Goal: Task Accomplishment & Management: Manage account settings

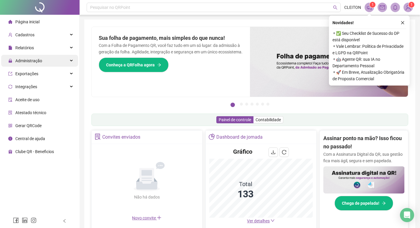
click at [23, 63] on span "Administração" at bounding box center [28, 60] width 27 height 5
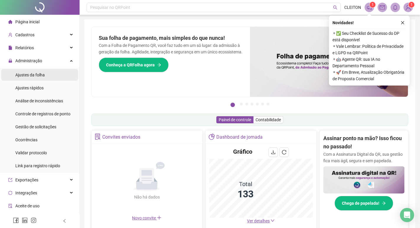
click at [36, 77] on span "Ajustes da folha" at bounding box center [29, 74] width 29 height 5
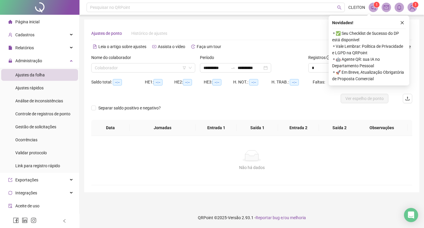
type input "**********"
click at [402, 23] on icon "close" at bounding box center [402, 23] width 4 height 4
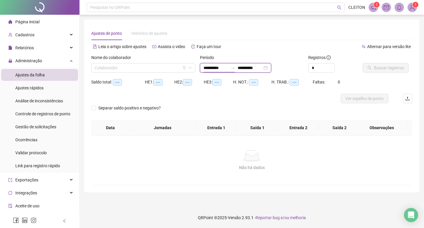
click at [211, 67] on input "**********" at bounding box center [216, 68] width 25 height 6
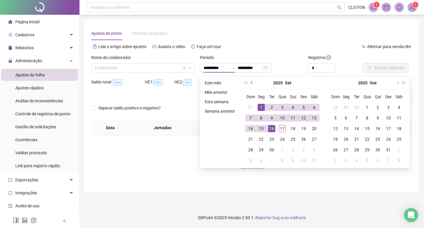
click at [250, 81] on button "prev-year" at bounding box center [252, 83] width 6 height 12
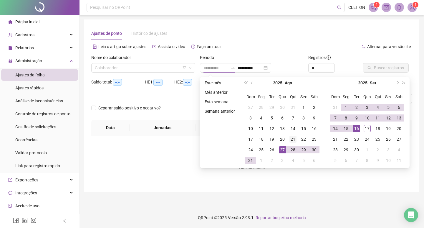
type input "**********"
drag, startPoint x: 293, startPoint y: 139, endPoint x: 308, endPoint y: 132, distance: 16.2
click at [293, 139] on div "21" at bounding box center [293, 139] width 7 height 7
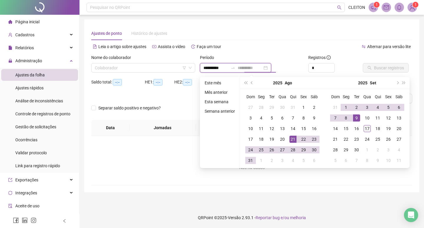
type input "**********"
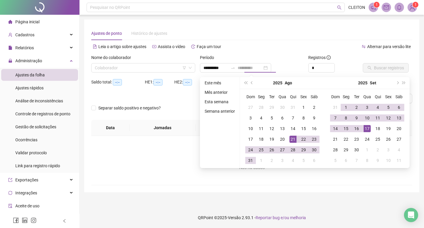
click at [369, 131] on div "17" at bounding box center [367, 128] width 7 height 7
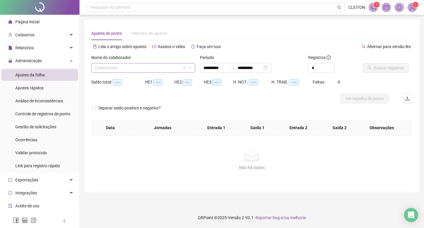
click at [137, 72] on input "search" at bounding box center [141, 67] width 92 height 9
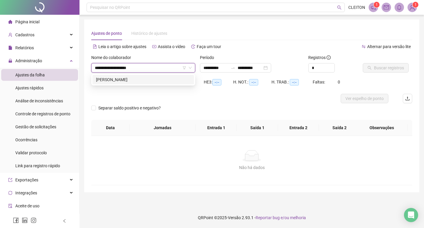
type input "**********"
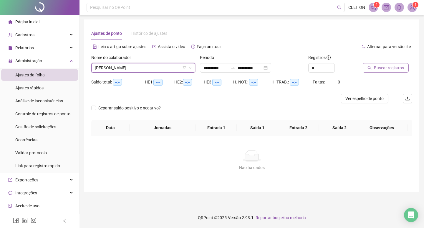
drag, startPoint x: 359, startPoint y: 64, endPoint x: 383, endPoint y: 68, distance: 24.2
click at [360, 64] on div "Registros *" at bounding box center [333, 65] width 54 height 23
click at [383, 68] on span "Buscar registros" at bounding box center [389, 68] width 30 height 6
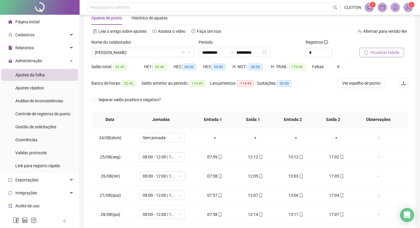
scroll to position [14, 0]
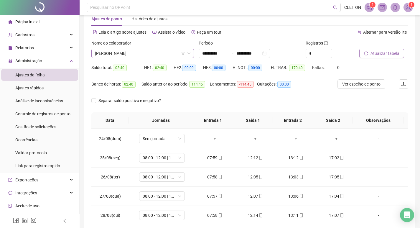
click at [152, 52] on span "[PERSON_NAME]" at bounding box center [142, 53] width 95 height 9
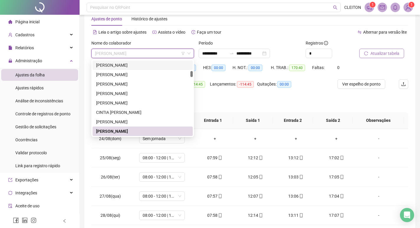
click at [227, 105] on div "Separar saldo positivo e negativo?" at bounding box center [249, 104] width 317 height 16
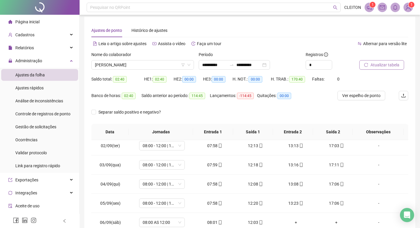
scroll to position [0, 0]
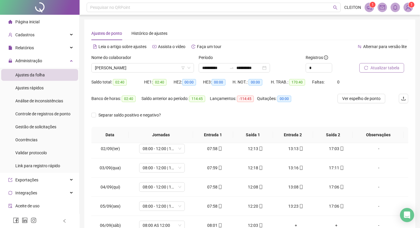
click at [125, 62] on div "Nome do colaborador" at bounding box center [142, 58] width 103 height 9
click at [126, 65] on span "[PERSON_NAME]" at bounding box center [142, 67] width 95 height 9
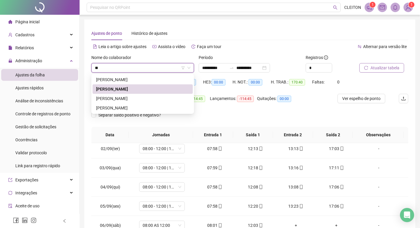
type input "*"
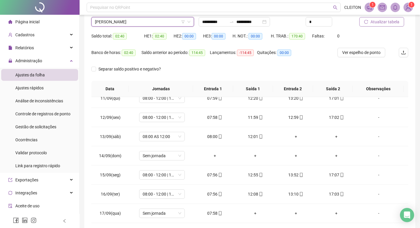
scroll to position [14, 0]
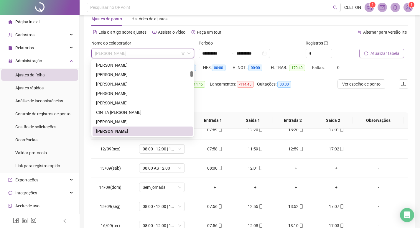
click at [156, 50] on span "[PERSON_NAME]" at bounding box center [142, 53] width 95 height 9
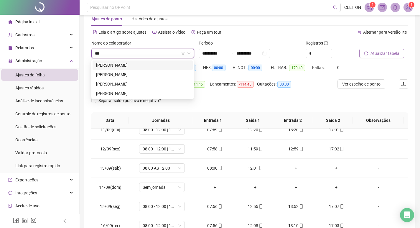
scroll to position [0, 0]
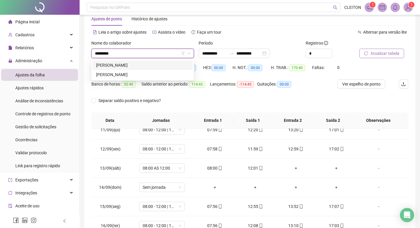
type input "**********"
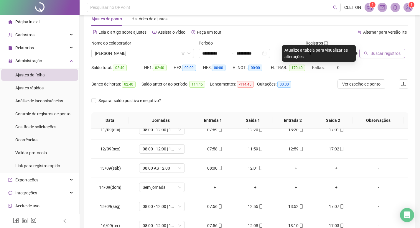
click at [387, 51] on span "Buscar registros" at bounding box center [385, 53] width 30 height 6
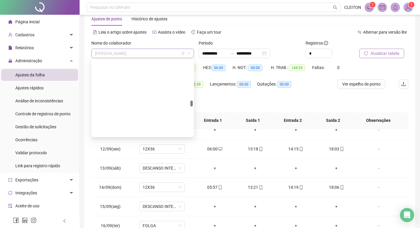
click at [131, 49] on span "[PERSON_NAME]" at bounding box center [142, 53] width 95 height 9
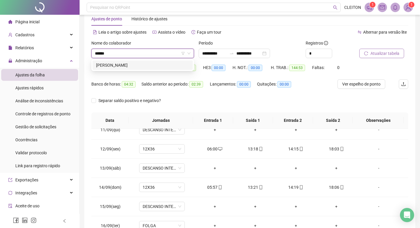
type input "*******"
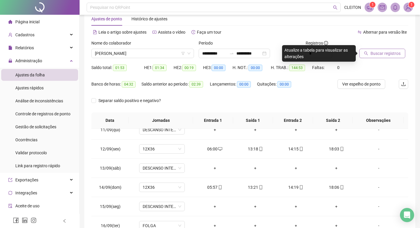
click at [377, 55] on span "Buscar registros" at bounding box center [385, 53] width 30 height 6
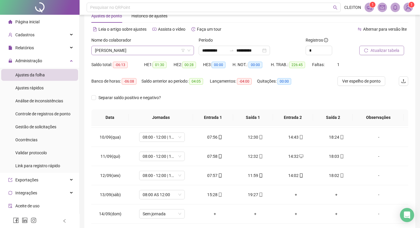
scroll to position [14, 0]
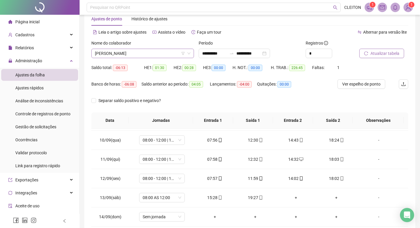
click at [153, 55] on span "[PERSON_NAME]" at bounding box center [142, 53] width 95 height 9
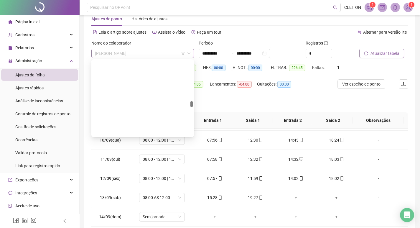
scroll to position [688, 0]
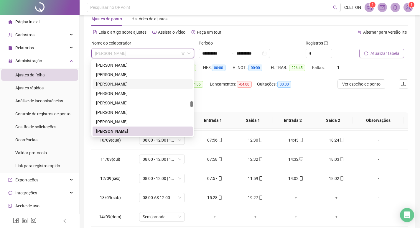
click at [252, 101] on div "Separar saldo positivo e negativo?" at bounding box center [249, 104] width 317 height 16
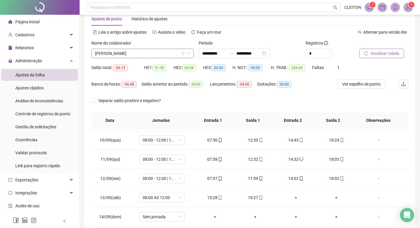
click at [153, 54] on span "[PERSON_NAME]" at bounding box center [142, 53] width 95 height 9
click at [223, 95] on div "Lançamentos: -04:00" at bounding box center [233, 87] width 47 height 16
click at [149, 53] on span "[PERSON_NAME]" at bounding box center [142, 53] width 95 height 9
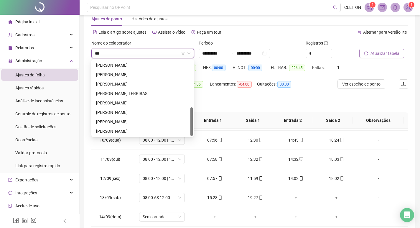
scroll to position [0, 0]
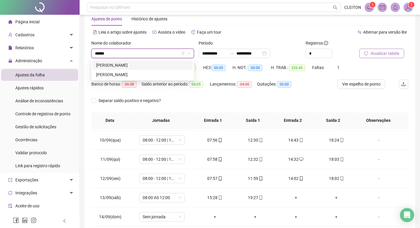
type input "*******"
click at [141, 72] on div "[PERSON_NAME]" at bounding box center [142, 74] width 93 height 6
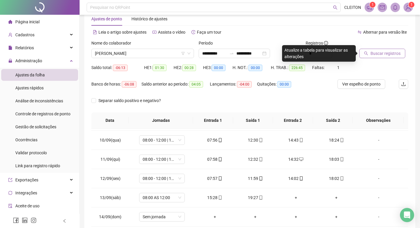
click at [379, 57] on button "Buscar registros" at bounding box center [382, 53] width 46 height 9
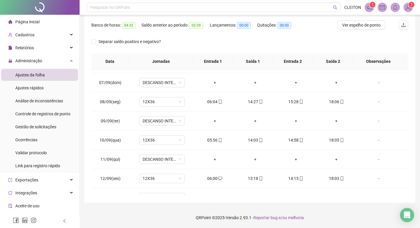
scroll to position [44, 0]
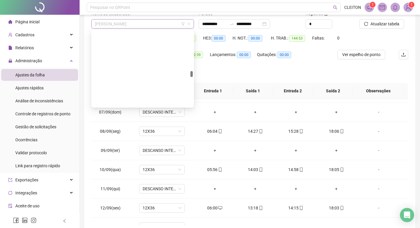
click at [139, 25] on span "[PERSON_NAME]" at bounding box center [142, 23] width 95 height 9
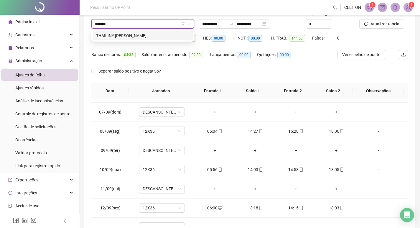
type input "********"
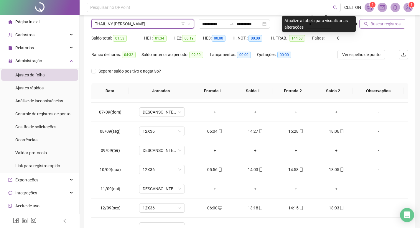
click at [365, 25] on icon "search" at bounding box center [366, 24] width 4 height 4
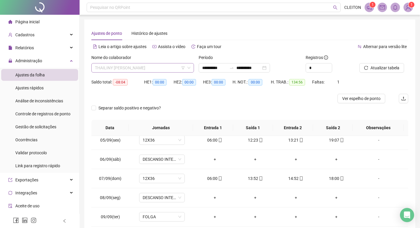
click at [157, 67] on span "THAILINY [PERSON_NAME]" at bounding box center [142, 67] width 95 height 9
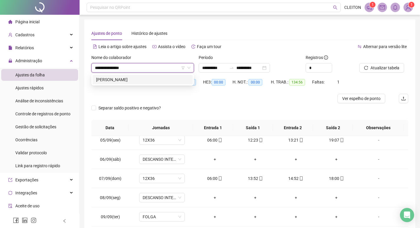
type input "**********"
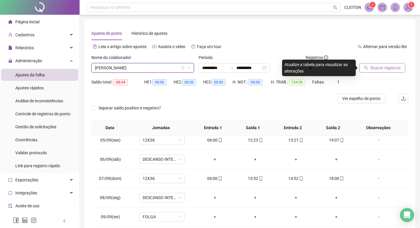
click at [370, 70] on button "Buscar registros" at bounding box center [382, 67] width 46 height 9
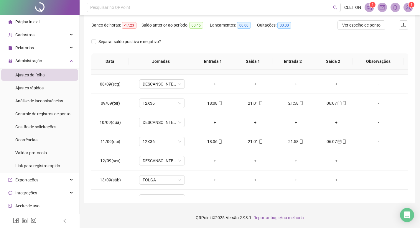
scroll to position [410, 0]
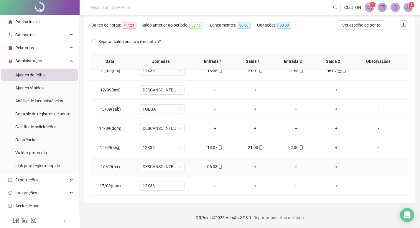
click at [207, 168] on div "06:08" at bounding box center [214, 166] width 31 height 6
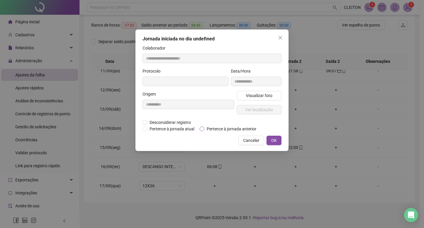
click at [226, 130] on span "Pertence à jornada anterior" at bounding box center [231, 129] width 55 height 6
click at [271, 138] on button "OK" at bounding box center [274, 140] width 15 height 9
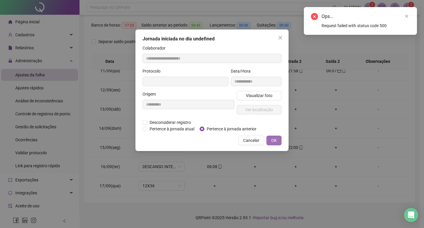
type input "**********"
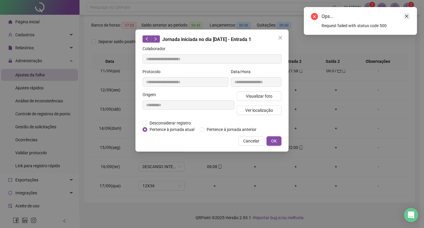
click at [405, 15] on icon "close" at bounding box center [407, 16] width 4 height 4
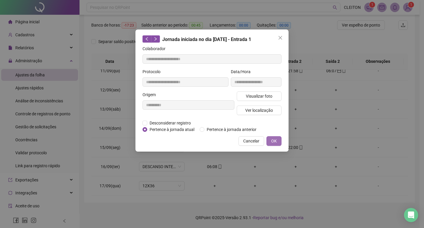
click at [276, 138] on span "OK" at bounding box center [274, 141] width 6 height 6
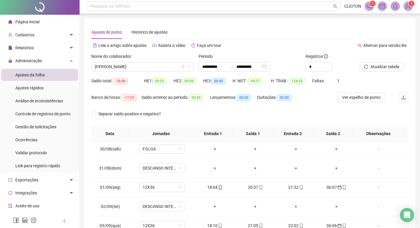
scroll to position [0, 0]
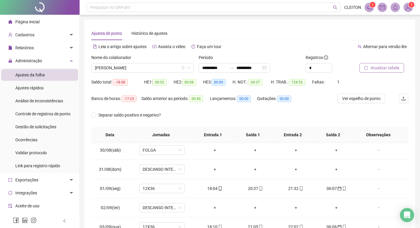
click at [366, 63] on button "Atualizar tabela" at bounding box center [381, 67] width 45 height 9
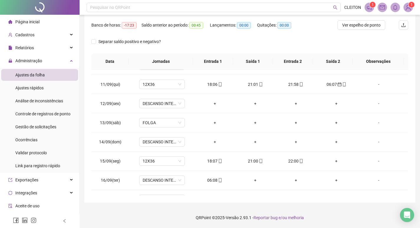
scroll to position [410, 0]
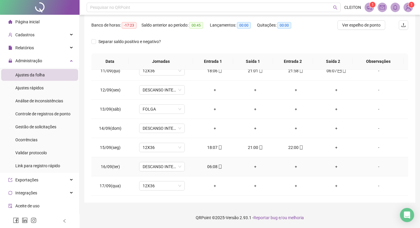
click at [210, 167] on div "06:08" at bounding box center [214, 166] width 31 height 6
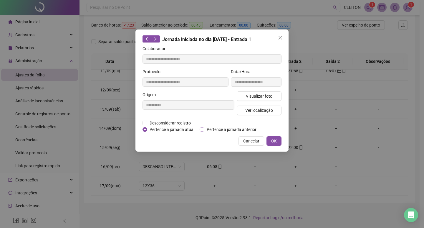
click at [211, 129] on span "Pertence à jornada anterior" at bounding box center [231, 129] width 55 height 6
click at [276, 139] on span "OK" at bounding box center [274, 141] width 6 height 6
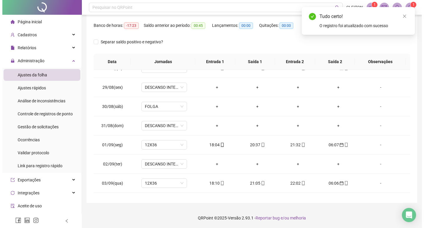
scroll to position [0, 0]
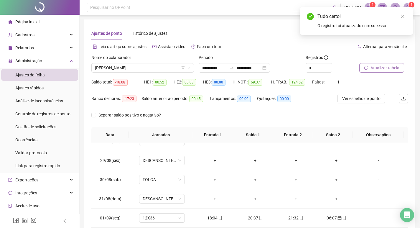
click at [380, 67] on span "Atualizar tabela" at bounding box center [384, 68] width 29 height 6
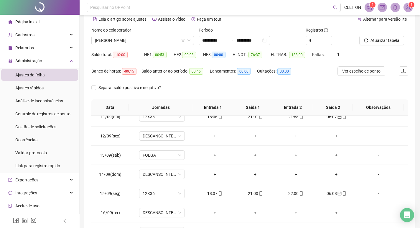
scroll to position [14, 0]
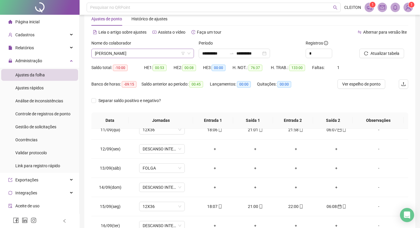
click at [143, 53] on span "[PERSON_NAME]" at bounding box center [142, 53] width 95 height 9
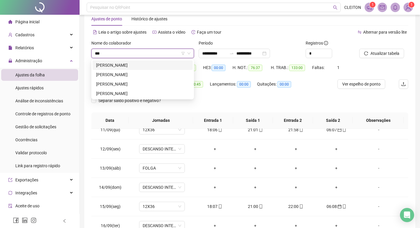
scroll to position [0, 0]
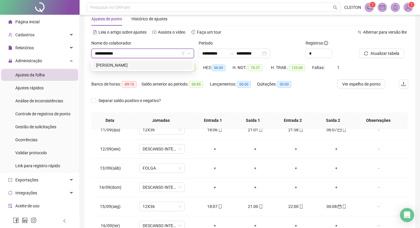
type input "**********"
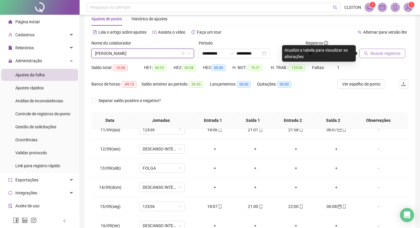
click at [385, 53] on span "Buscar registros" at bounding box center [385, 53] width 30 height 6
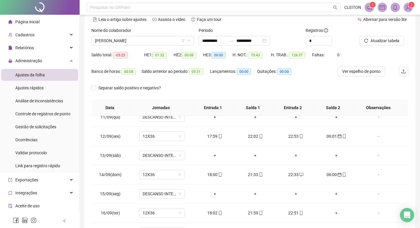
scroll to position [73, 0]
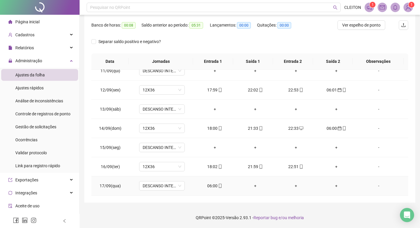
click at [213, 184] on div "06:00" at bounding box center [214, 185] width 31 height 6
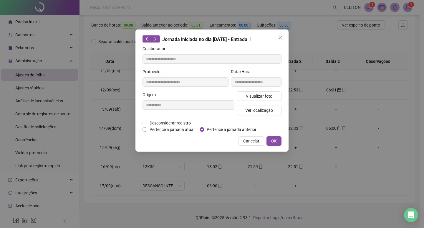
click at [181, 130] on span "Pertence à jornada atual" at bounding box center [171, 129] width 49 height 6
type input "**********"
click at [277, 143] on span "OK" at bounding box center [274, 141] width 6 height 6
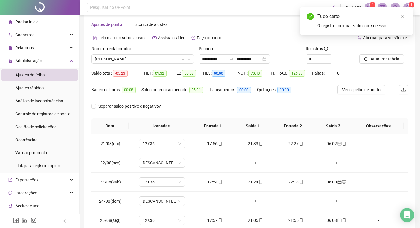
scroll to position [0, 0]
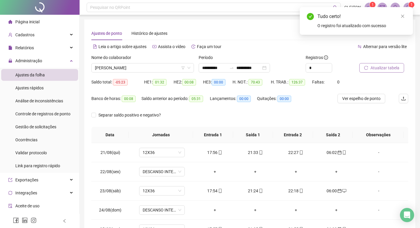
click at [379, 65] on span "Atualizar tabela" at bounding box center [384, 68] width 29 height 6
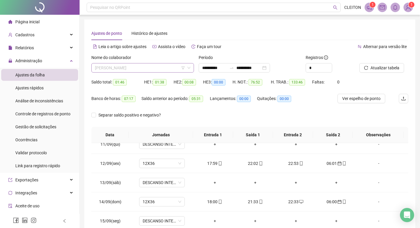
click at [129, 66] on span "[PERSON_NAME]" at bounding box center [142, 67] width 95 height 9
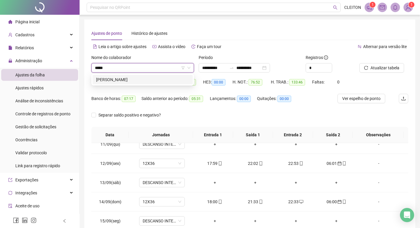
type input "*****"
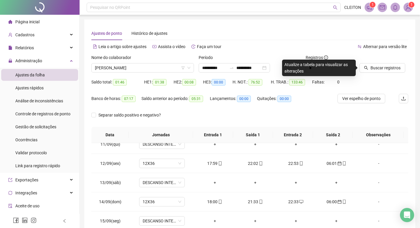
click at [384, 63] on div at bounding box center [376, 58] width 34 height 9
click at [385, 65] on span "Buscar registros" at bounding box center [385, 68] width 30 height 6
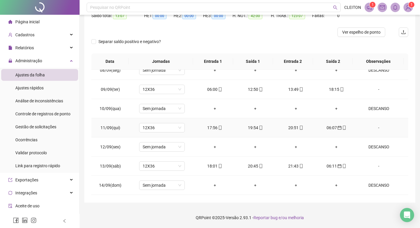
scroll to position [410, 0]
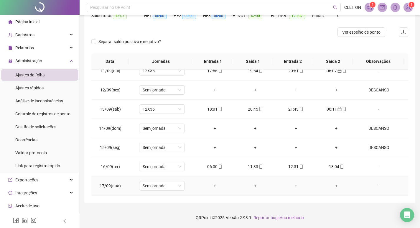
click at [378, 187] on div "-" at bounding box center [378, 185] width 35 height 6
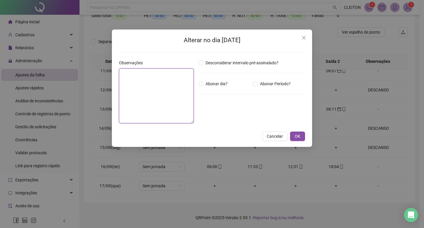
click at [154, 92] on textarea at bounding box center [156, 95] width 75 height 55
type textarea "********"
click at [204, 80] on div "Desconsiderar intervalo pré-assinalado? Abonar dia? Abonar Período? Horas a abo…" at bounding box center [251, 94] width 111 height 68
click at [204, 82] on span "Abonar dia?" at bounding box center [216, 83] width 27 height 6
click at [300, 134] on span "OK" at bounding box center [298, 136] width 6 height 6
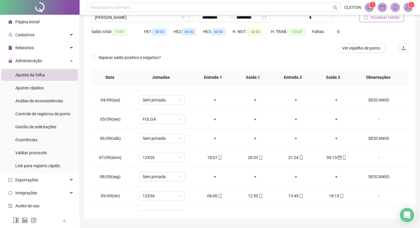
scroll to position [0, 0]
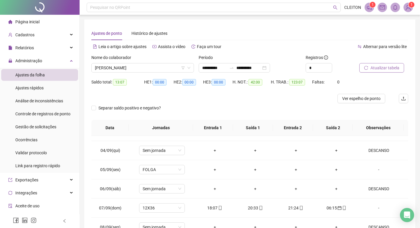
click at [374, 67] on span "Atualizar tabela" at bounding box center [384, 68] width 29 height 6
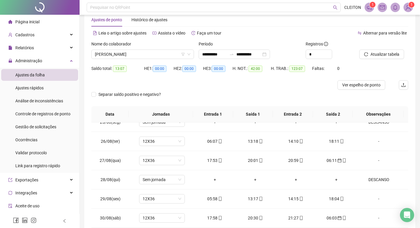
scroll to position [7, 0]
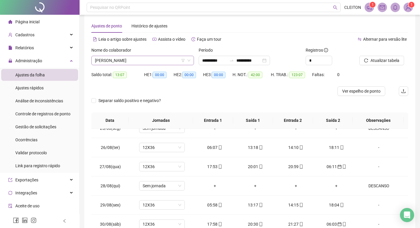
click at [136, 59] on span "[PERSON_NAME]" at bounding box center [142, 60] width 95 height 9
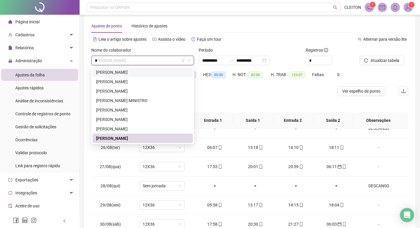
scroll to position [113, 0]
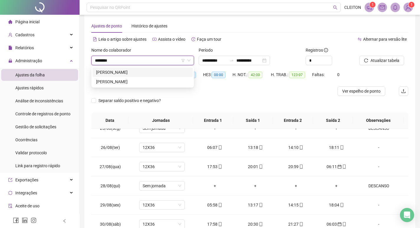
type input "*********"
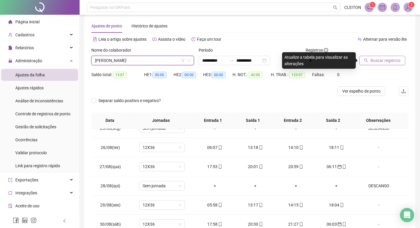
click at [398, 59] on span "Buscar registros" at bounding box center [385, 60] width 30 height 6
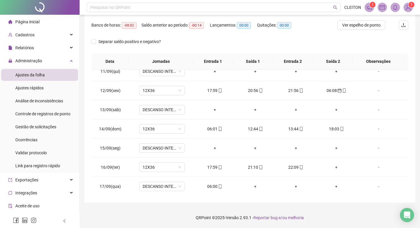
scroll to position [410, 0]
click at [205, 185] on div "06:00" at bounding box center [214, 185] width 31 height 6
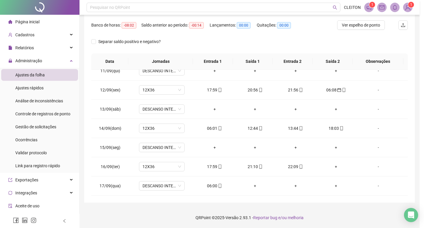
type input "**********"
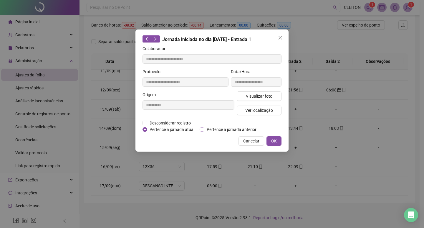
click at [217, 131] on span "Pertence à jornada anterior" at bounding box center [231, 129] width 55 height 6
click at [278, 138] on button "OK" at bounding box center [274, 140] width 15 height 9
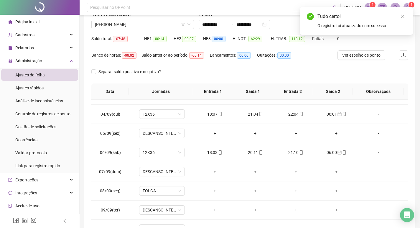
scroll to position [0, 0]
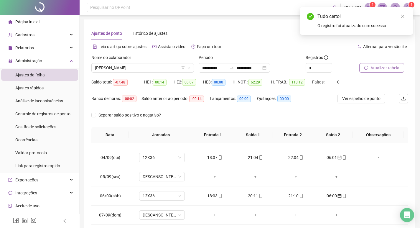
click at [361, 66] on button "Atualizar tabela" at bounding box center [381, 67] width 45 height 9
click at [146, 65] on span "[PERSON_NAME]" at bounding box center [142, 67] width 95 height 9
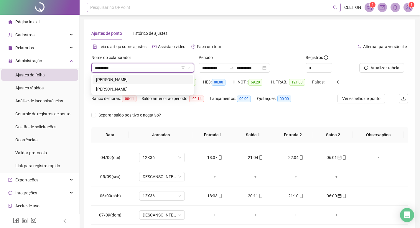
type input "**********"
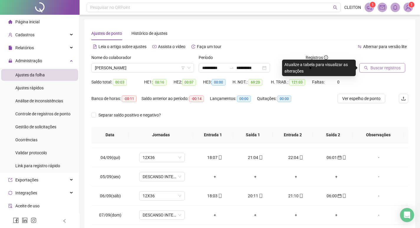
click at [393, 65] on span "Buscar registros" at bounding box center [385, 68] width 30 height 6
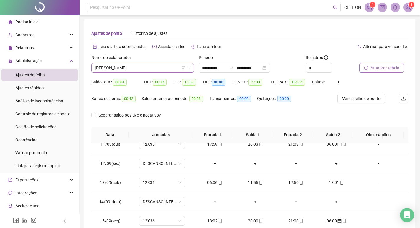
click at [124, 72] on div "[PERSON_NAME]" at bounding box center [142, 67] width 103 height 9
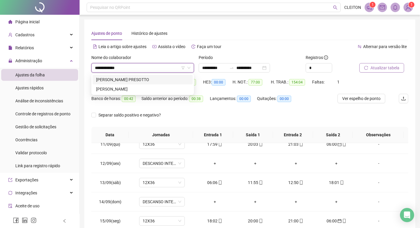
type input "**********"
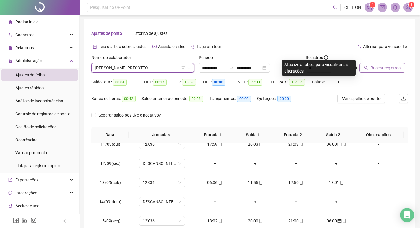
click at [362, 68] on button "Buscar registros" at bounding box center [382, 67] width 46 height 9
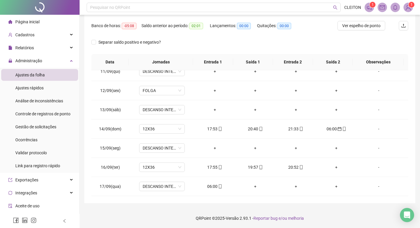
scroll to position [73, 0]
click at [210, 183] on div "06:00" at bounding box center [214, 185] width 31 height 6
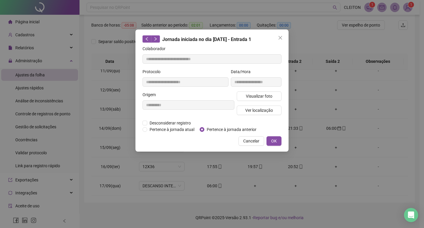
type input "**********"
click at [205, 131] on span "Pertence à jornada anterior" at bounding box center [231, 129] width 55 height 6
click at [280, 139] on button "OK" at bounding box center [274, 140] width 15 height 9
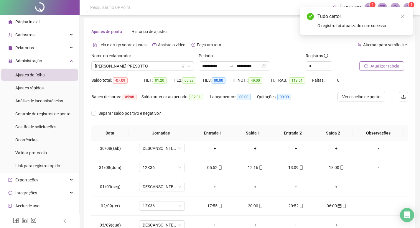
scroll to position [0, 0]
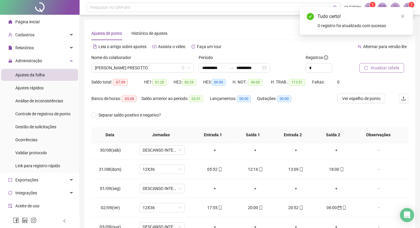
click at [374, 67] on span "Atualizar tabela" at bounding box center [384, 68] width 29 height 6
click at [150, 69] on span "[PERSON_NAME] PRESOTTO" at bounding box center [142, 67] width 95 height 9
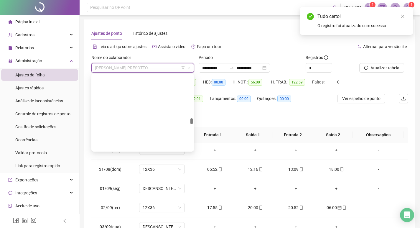
scroll to position [735, 0]
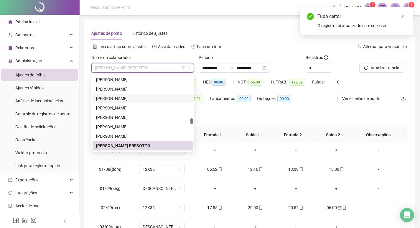
click at [223, 115] on div "Separar saldo positivo e negativo?" at bounding box center [249, 118] width 317 height 16
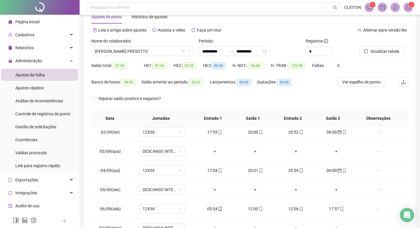
scroll to position [14, 0]
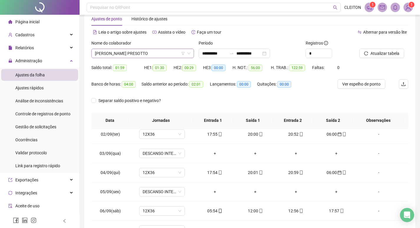
click at [130, 56] on span "[PERSON_NAME] PRESOTTO" at bounding box center [142, 53] width 95 height 9
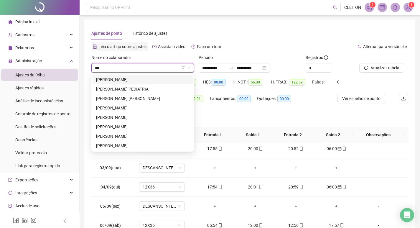
scroll to position [0, 0]
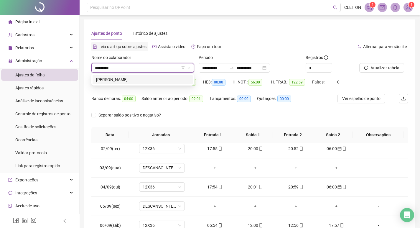
type input "*********"
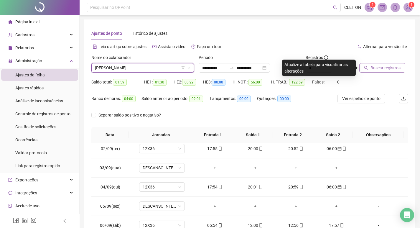
click at [366, 69] on icon "search" at bounding box center [366, 68] width 4 height 4
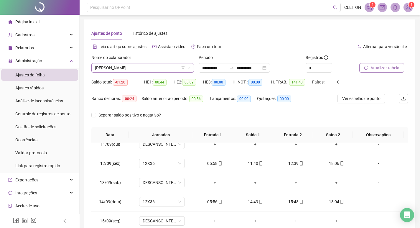
click at [143, 66] on span "[PERSON_NAME]" at bounding box center [142, 67] width 95 height 9
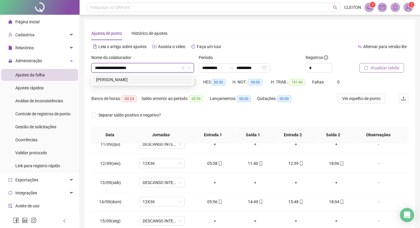
type input "**********"
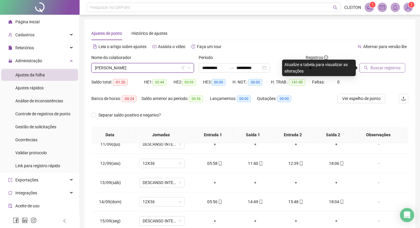
click at [381, 66] on span "Buscar registros" at bounding box center [385, 68] width 30 height 6
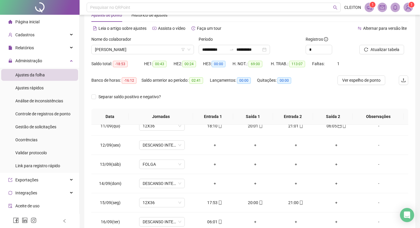
scroll to position [73, 0]
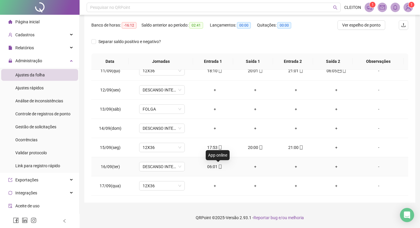
click at [214, 165] on div "06:01" at bounding box center [214, 166] width 31 height 6
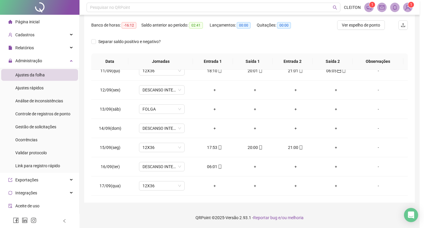
type input "**********"
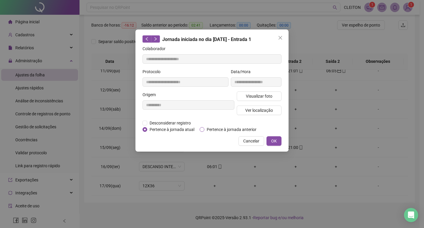
click at [209, 128] on span "Pertence à jornada anterior" at bounding box center [231, 129] width 55 height 6
click at [268, 140] on button "OK" at bounding box center [274, 140] width 15 height 9
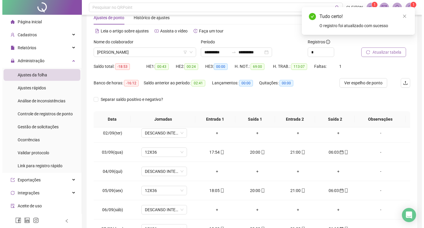
scroll to position [0, 0]
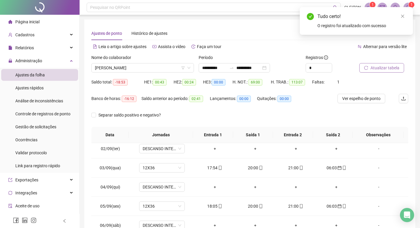
click at [384, 69] on span "Atualizar tabela" at bounding box center [384, 68] width 29 height 6
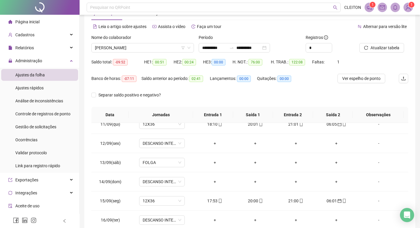
scroll to position [14, 0]
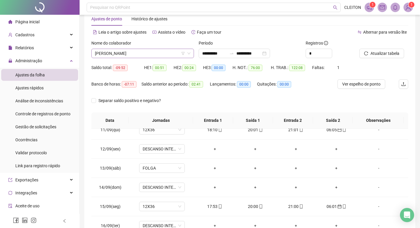
click at [131, 55] on span "[PERSON_NAME]" at bounding box center [142, 53] width 95 height 9
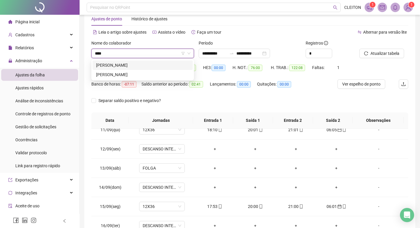
scroll to position [0, 0]
type input "******"
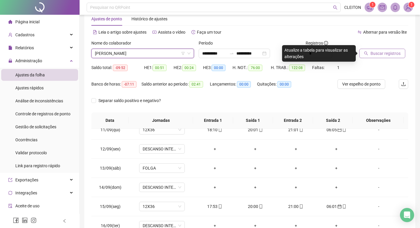
click at [391, 54] on span "Buscar registros" at bounding box center [385, 53] width 30 height 6
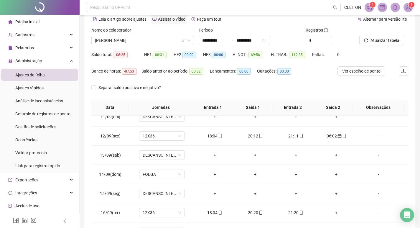
scroll to position [14, 0]
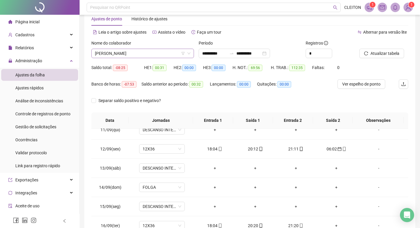
click at [156, 49] on span "[PERSON_NAME]" at bounding box center [142, 53] width 95 height 9
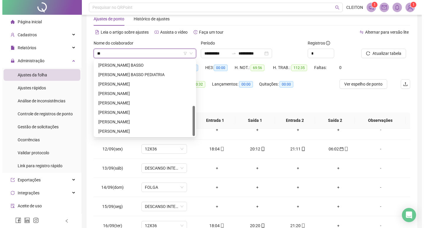
scroll to position [0, 0]
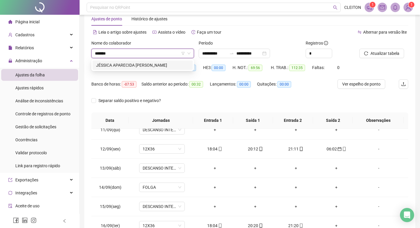
type input "*******"
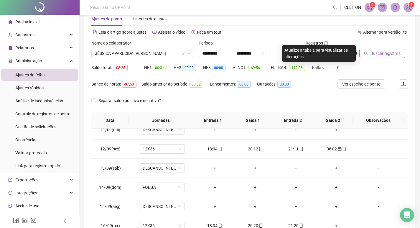
click at [390, 56] on span "Buscar registros" at bounding box center [385, 53] width 30 height 6
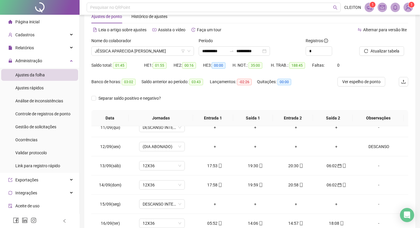
scroll to position [73, 0]
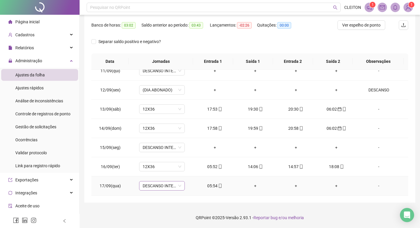
click at [151, 183] on span "DESCANSO INTER-JORNADA" at bounding box center [162, 185] width 39 height 9
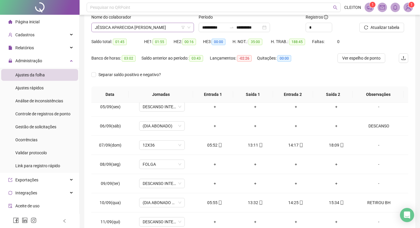
scroll to position [0, 0]
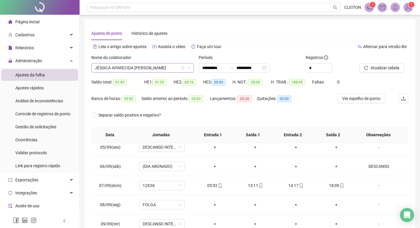
click at [149, 66] on span "JÉSSICA APARECIDA [PERSON_NAME]" at bounding box center [142, 67] width 95 height 9
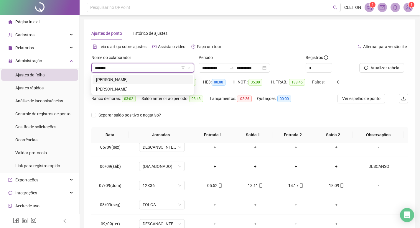
type input "********"
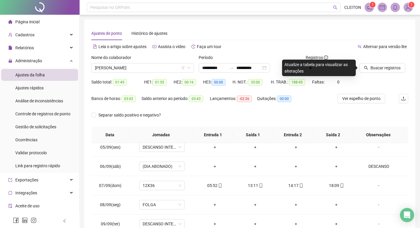
click at [379, 61] on div at bounding box center [376, 58] width 34 height 9
click at [382, 63] on button "Buscar registros" at bounding box center [382, 67] width 46 height 9
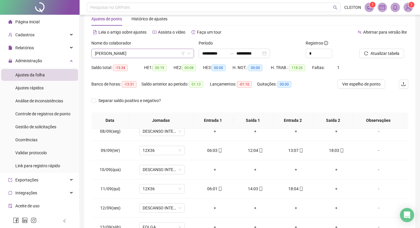
scroll to position [962, 0]
click at [145, 57] on span "[PERSON_NAME]" at bounding box center [142, 53] width 95 height 9
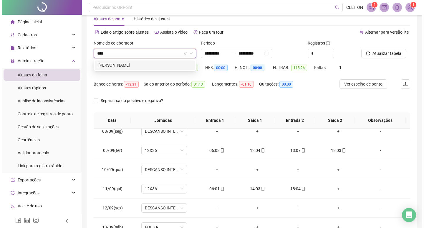
scroll to position [0, 0]
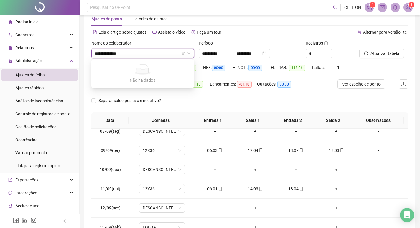
type input "**********"
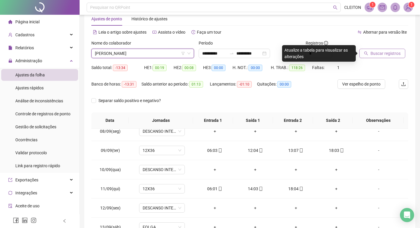
click at [380, 55] on span "Buscar registros" at bounding box center [385, 53] width 30 height 6
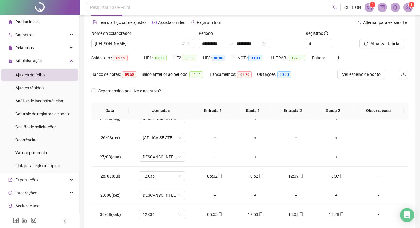
scroll to position [14, 0]
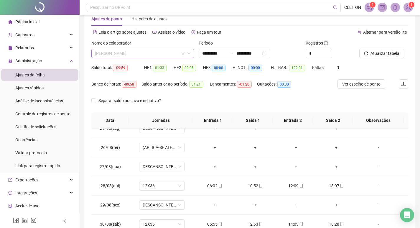
click at [169, 54] on span "[PERSON_NAME]" at bounding box center [142, 53] width 95 height 9
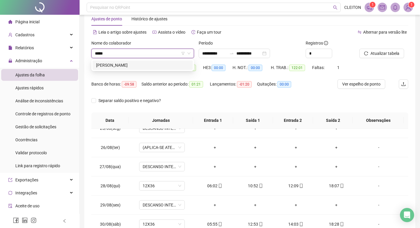
scroll to position [0, 0]
type input "*********"
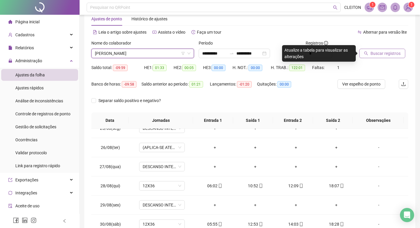
click at [393, 56] on span "Buscar registros" at bounding box center [385, 53] width 30 height 6
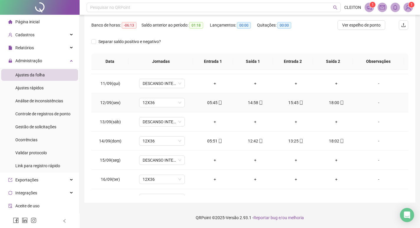
scroll to position [410, 0]
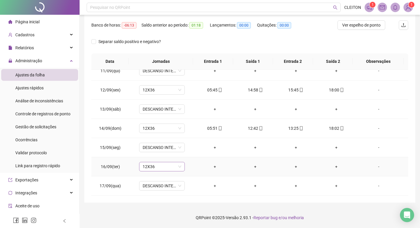
click at [172, 169] on span "12X36" at bounding box center [162, 166] width 39 height 9
type input "*****"
click at [186, 151] on span "Sim" at bounding box center [188, 151] width 7 height 6
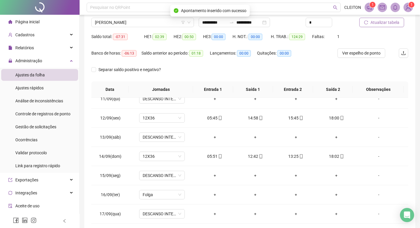
scroll to position [0, 0]
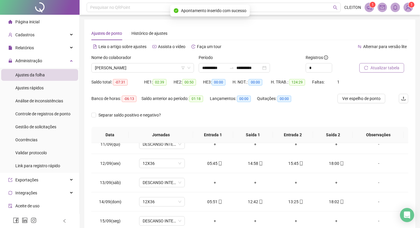
click at [366, 70] on button "Atualizar tabela" at bounding box center [381, 67] width 45 height 9
click at [157, 69] on span "[PERSON_NAME]" at bounding box center [142, 67] width 95 height 9
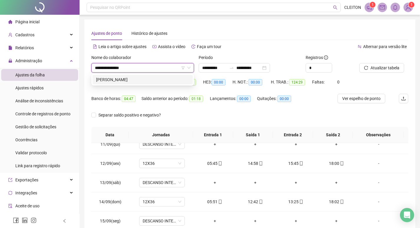
type input "**********"
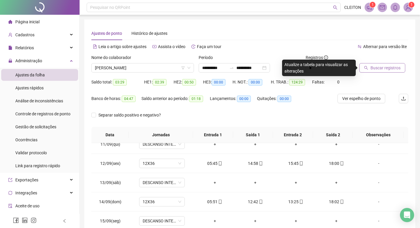
click at [383, 68] on span "Buscar registros" at bounding box center [385, 68] width 30 height 6
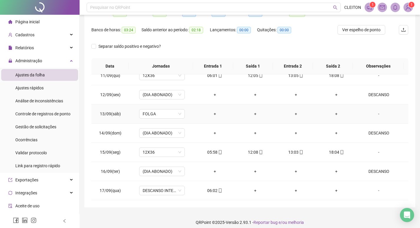
scroll to position [73, 0]
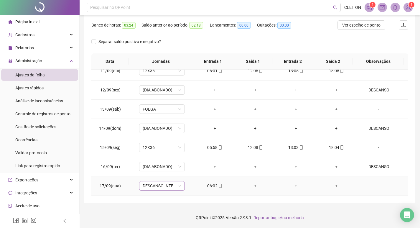
click at [165, 186] on span "DESCANSO INTER-JORNADA" at bounding box center [162, 185] width 39 height 9
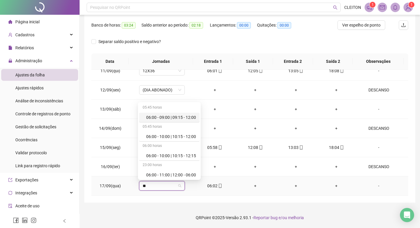
type input "***"
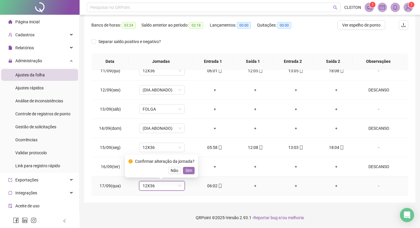
click at [187, 171] on span "Sim" at bounding box center [188, 170] width 7 height 6
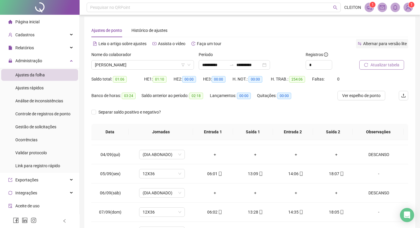
scroll to position [0, 0]
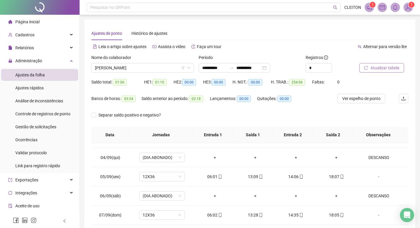
click at [376, 65] on span "Atualizar tabela" at bounding box center [384, 68] width 29 height 6
click at [138, 66] on span "[PERSON_NAME]" at bounding box center [142, 67] width 95 height 9
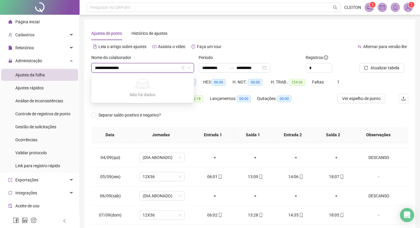
type input "**********"
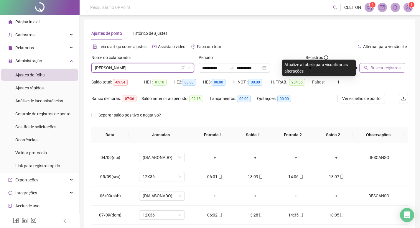
click at [374, 70] on span "Buscar registros" at bounding box center [385, 68] width 30 height 6
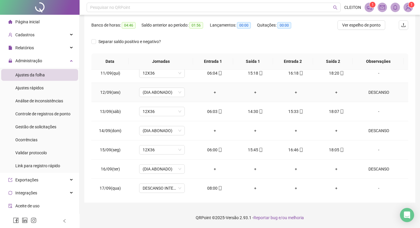
scroll to position [410, 0]
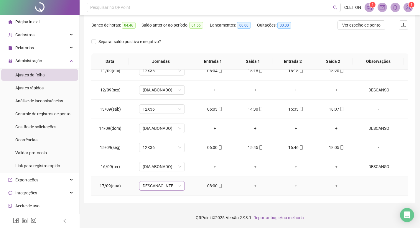
click at [157, 184] on span "DESCANSO INTER-JORNADA" at bounding box center [162, 185] width 39 height 9
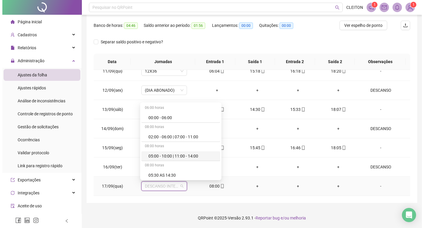
scroll to position [73, 0]
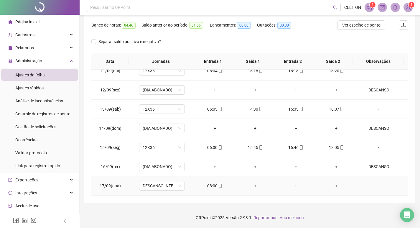
click at [379, 187] on div "-" at bounding box center [378, 185] width 35 height 6
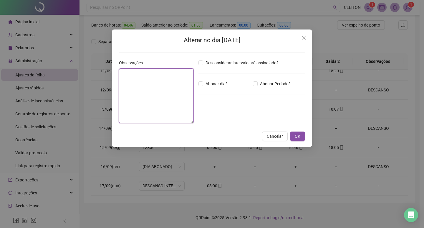
click at [133, 106] on textarea at bounding box center [156, 95] width 75 height 55
type textarea "**********"
click at [249, 83] on div "Abonar dia?" at bounding box center [224, 83] width 55 height 6
click at [252, 83] on div "Abonar Período?" at bounding box center [279, 83] width 55 height 6
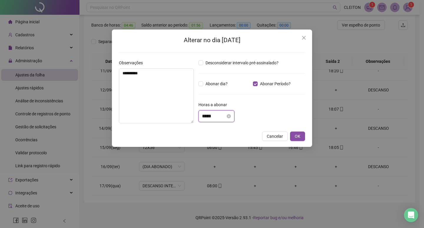
click at [208, 113] on input "*****" at bounding box center [214, 116] width 24 height 7
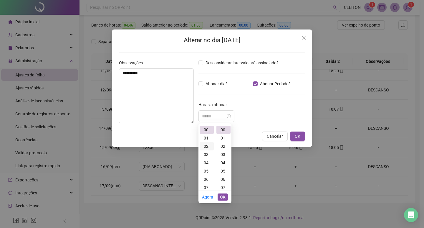
click at [204, 146] on div "02" at bounding box center [207, 146] width 14 height 8
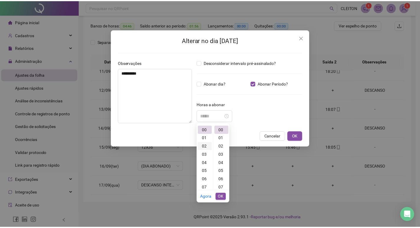
scroll to position [16, 0]
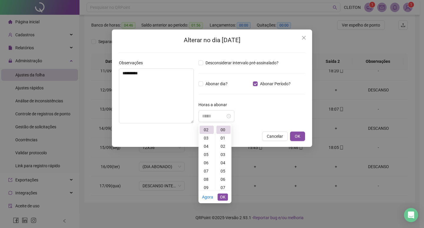
type input "*****"
click at [223, 197] on span "OK" at bounding box center [223, 197] width 6 height 6
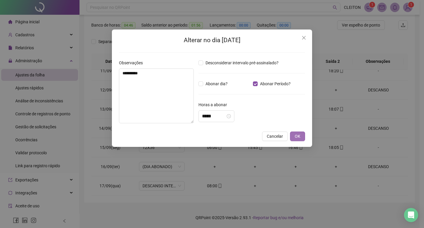
click at [303, 138] on button "OK" at bounding box center [297, 135] width 15 height 9
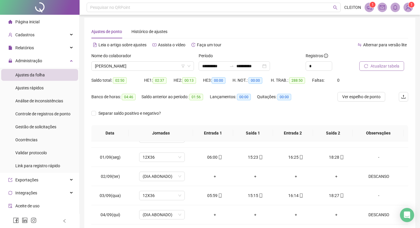
scroll to position [0, 0]
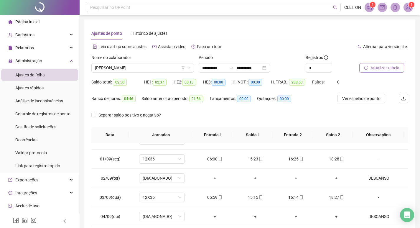
click at [378, 67] on span "Atualizar tabela" at bounding box center [384, 68] width 29 height 6
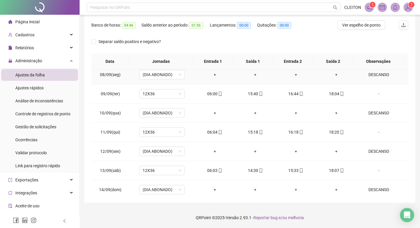
scroll to position [410, 0]
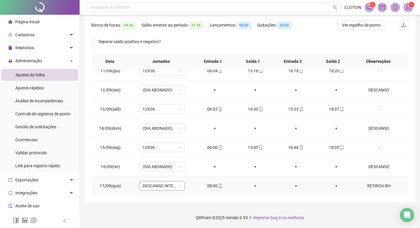
click at [154, 188] on span "DESCANSO INTER-JORNADA" at bounding box center [162, 185] width 39 height 9
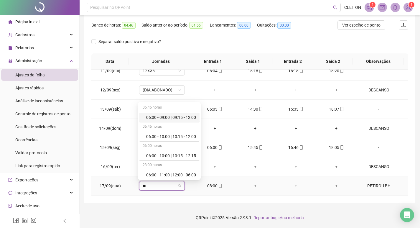
type input "***"
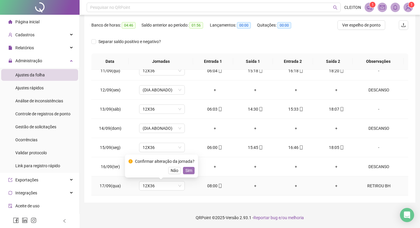
click at [186, 171] on span "Sim" at bounding box center [188, 170] width 7 height 6
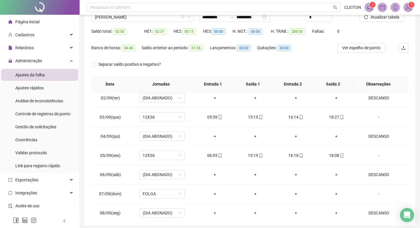
scroll to position [0, 0]
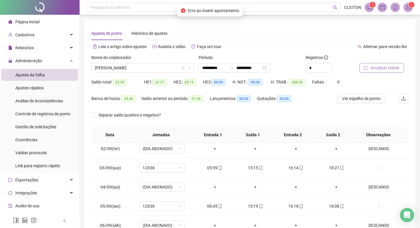
click at [374, 70] on span "Atualizar tabela" at bounding box center [384, 68] width 29 height 6
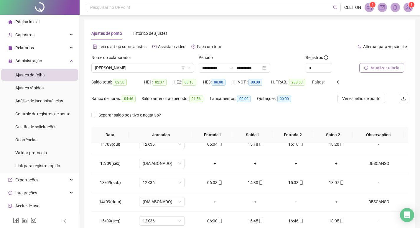
click at [397, 66] on span "Atualizar tabela" at bounding box center [384, 68] width 29 height 6
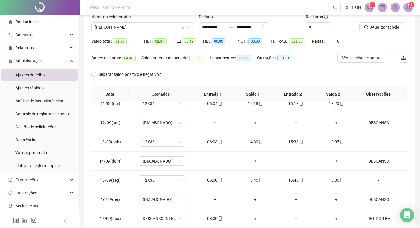
scroll to position [73, 0]
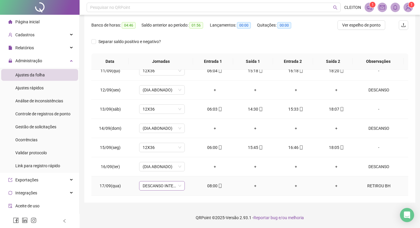
click at [156, 186] on span "DESCANSO INTER-JORNADA" at bounding box center [162, 185] width 39 height 9
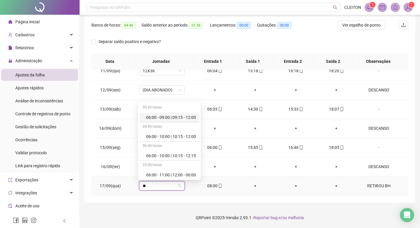
type input "***"
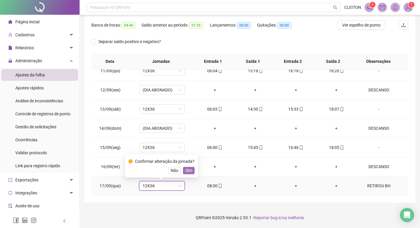
click at [185, 172] on span "Sim" at bounding box center [188, 170] width 7 height 6
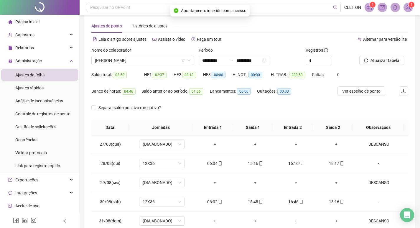
scroll to position [0, 0]
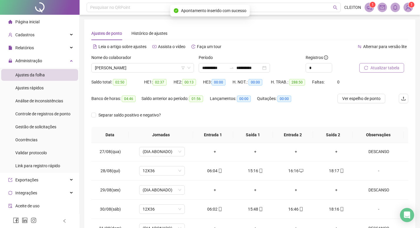
click at [375, 64] on button "Atualizar tabela" at bounding box center [381, 67] width 45 height 9
click at [162, 65] on span "[PERSON_NAME]" at bounding box center [142, 67] width 95 height 9
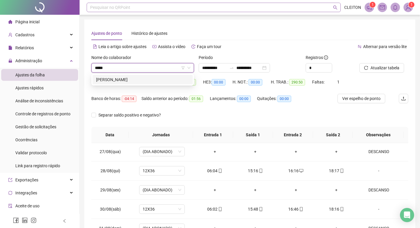
type input "******"
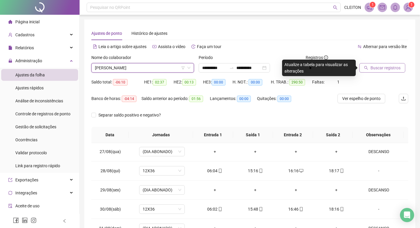
click at [373, 71] on span "Buscar registros" at bounding box center [385, 68] width 30 height 6
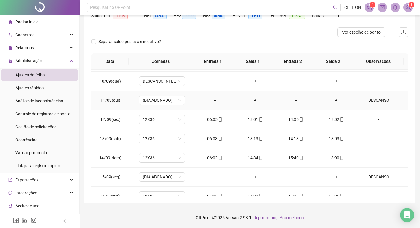
scroll to position [410, 0]
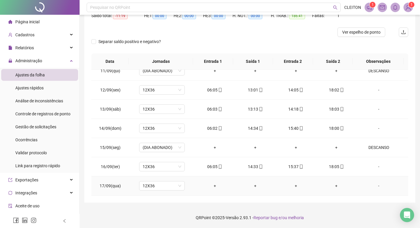
click at [374, 185] on div "-" at bounding box center [378, 185] width 35 height 6
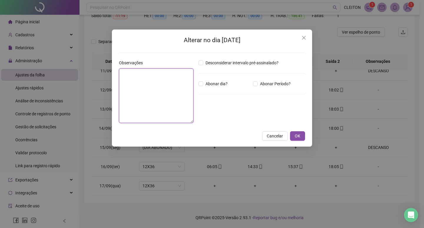
click at [139, 108] on textarea at bounding box center [156, 95] width 75 height 55
type textarea "********"
click at [219, 87] on span "Abonar dia?" at bounding box center [216, 83] width 27 height 6
click at [296, 139] on span "OK" at bounding box center [298, 136] width 6 height 6
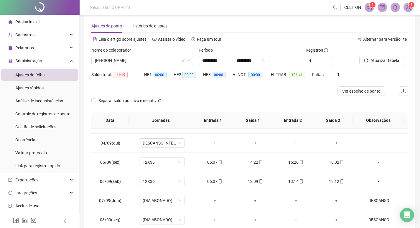
scroll to position [0, 0]
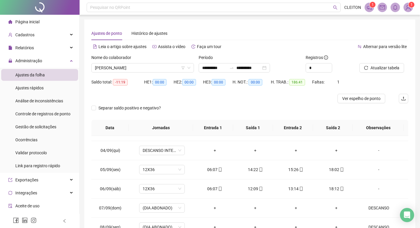
click at [367, 67] on icon "reload" at bounding box center [366, 68] width 4 height 4
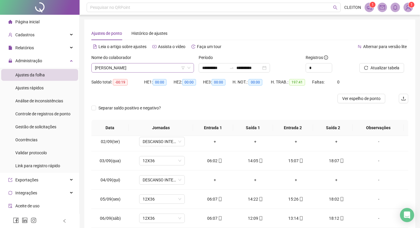
click at [126, 65] on span "[PERSON_NAME]" at bounding box center [142, 67] width 95 height 9
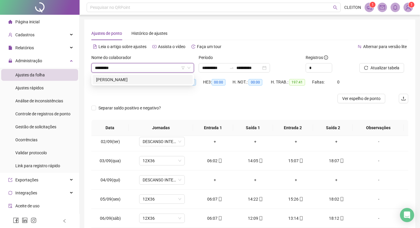
type input "*********"
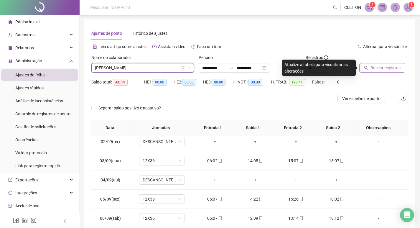
click at [389, 72] on button "Buscar registros" at bounding box center [382, 67] width 46 height 9
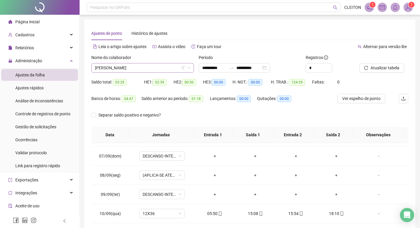
click at [134, 64] on span "[PERSON_NAME]" at bounding box center [142, 67] width 95 height 9
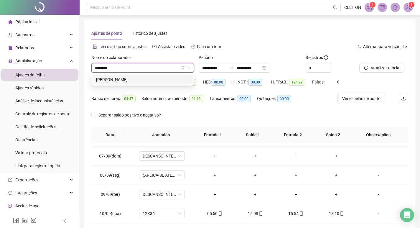
type input "********"
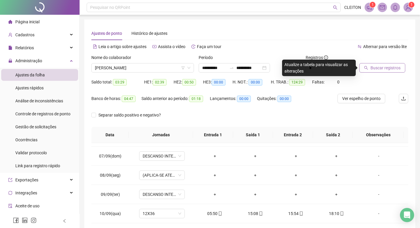
click at [387, 67] on span "Buscar registros" at bounding box center [385, 68] width 30 height 6
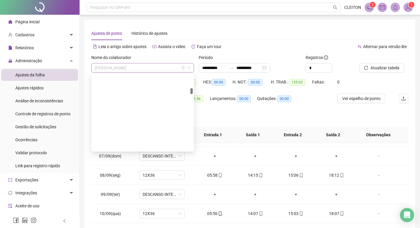
click at [139, 66] on span "[PERSON_NAME]" at bounding box center [142, 67] width 95 height 9
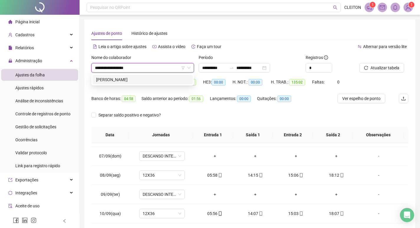
type input "**********"
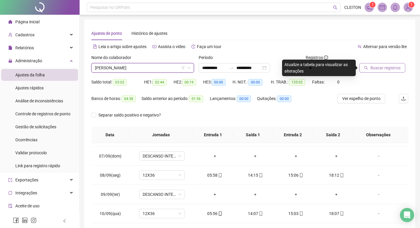
click at [389, 70] on span "Buscar registros" at bounding box center [385, 68] width 30 height 6
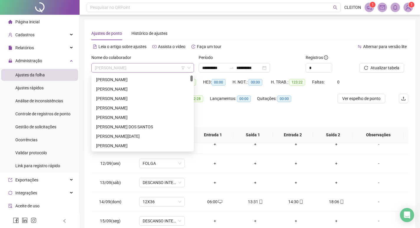
click at [145, 65] on span "[PERSON_NAME]" at bounding box center [142, 67] width 95 height 9
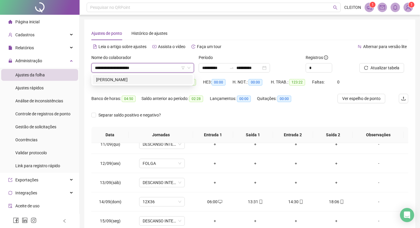
type input "**********"
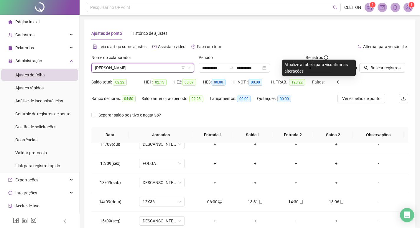
click at [386, 62] on div at bounding box center [376, 58] width 34 height 9
click at [386, 63] on button "Buscar registros" at bounding box center [382, 67] width 46 height 9
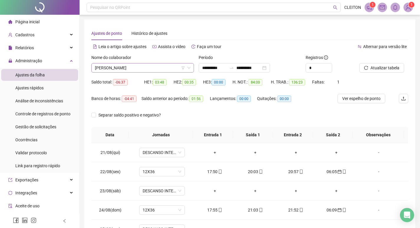
click at [139, 65] on span "[PERSON_NAME]" at bounding box center [142, 67] width 95 height 9
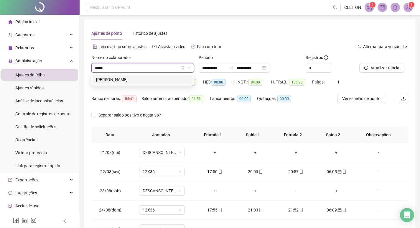
type input "******"
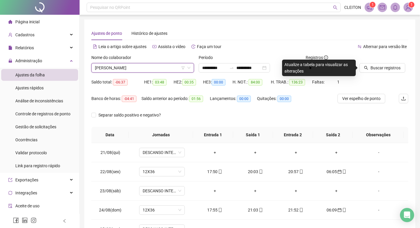
click at [369, 65] on button "Buscar registros" at bounding box center [382, 67] width 46 height 9
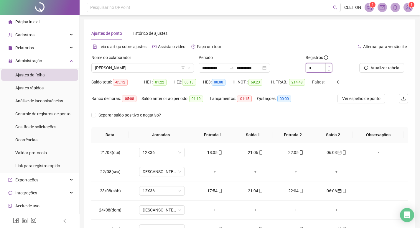
click at [326, 66] on span "Increase Value" at bounding box center [328, 65] width 6 height 5
type input "*"
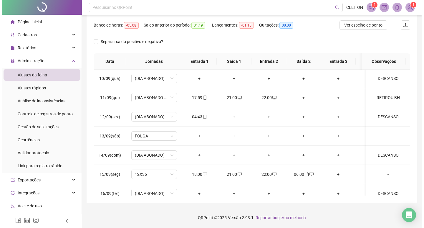
scroll to position [385, 0]
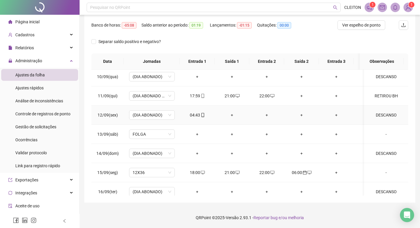
click at [192, 115] on div "04:43" at bounding box center [196, 115] width 25 height 6
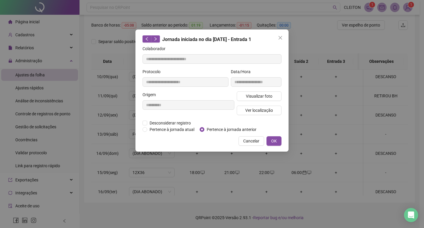
type input "**********"
click at [220, 127] on span "Pertence à jornada anterior" at bounding box center [231, 129] width 55 height 6
click at [278, 139] on button "OK" at bounding box center [274, 140] width 15 height 9
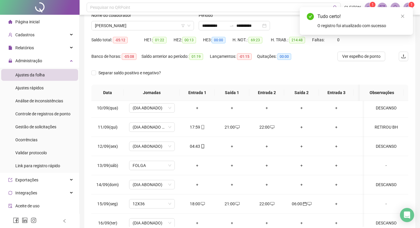
scroll to position [0, 0]
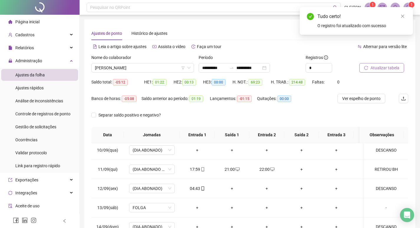
click at [382, 69] on span "Atualizar tabela" at bounding box center [384, 68] width 29 height 6
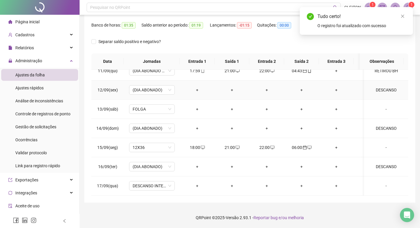
scroll to position [415, 0]
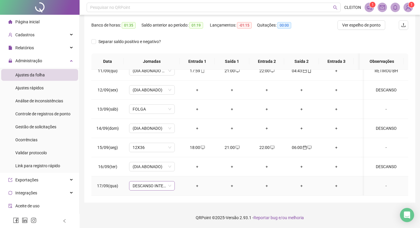
click at [150, 183] on span "DESCANSO INTER-JORNADA" at bounding box center [152, 185] width 39 height 9
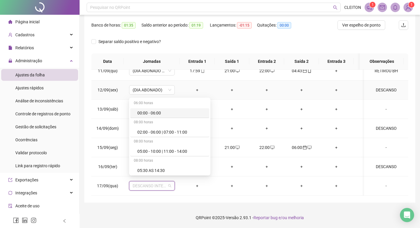
click at [254, 106] on div "+" at bounding box center [266, 109] width 25 height 6
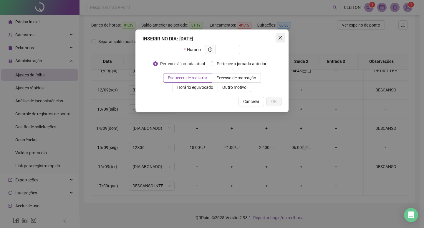
click at [276, 38] on span "Close" at bounding box center [280, 37] width 9 height 5
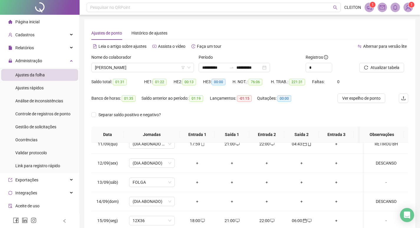
scroll to position [0, 0]
click at [117, 65] on span "[PERSON_NAME]" at bounding box center [142, 67] width 95 height 9
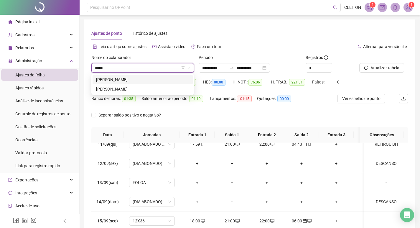
type input "*****"
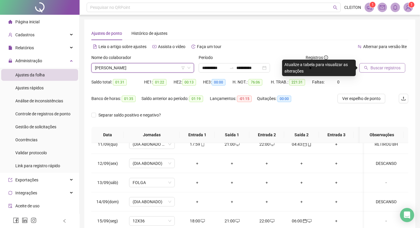
click at [367, 67] on icon "search" at bounding box center [366, 68] width 4 height 4
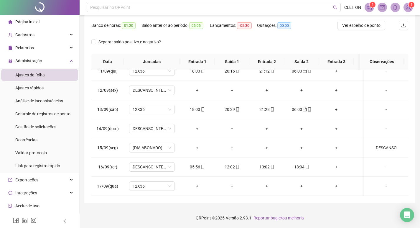
scroll to position [73, 0]
click at [148, 162] on span "DESCANSO INTER-JORNADA" at bounding box center [152, 166] width 39 height 9
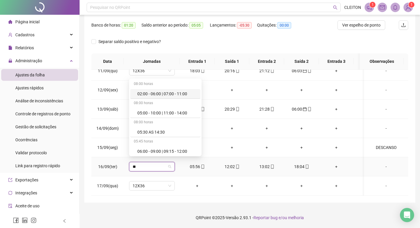
type input "***"
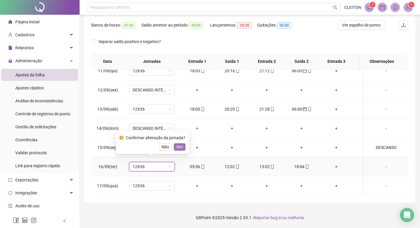
click at [178, 148] on span "Sim" at bounding box center [179, 146] width 7 height 6
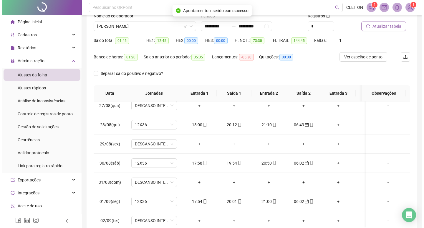
scroll to position [0, 0]
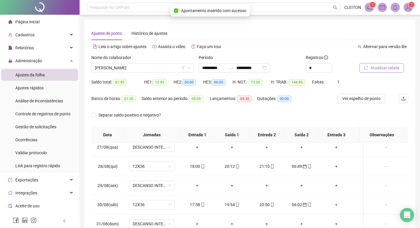
click at [375, 65] on span "Atualizar tabela" at bounding box center [384, 68] width 29 height 6
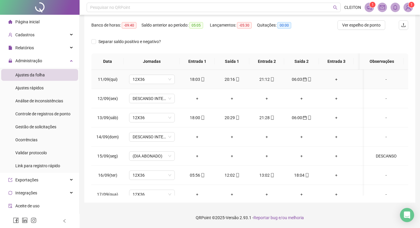
scroll to position [415, 0]
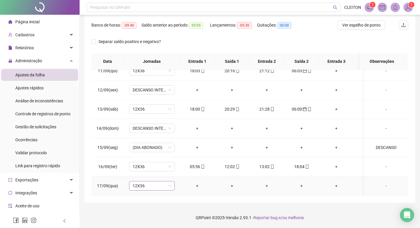
click at [162, 182] on span "12X36" at bounding box center [152, 185] width 39 height 9
type input "*****"
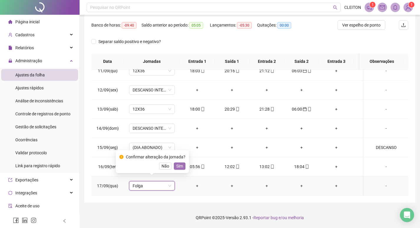
click at [177, 168] on span "Sim" at bounding box center [179, 166] width 7 height 6
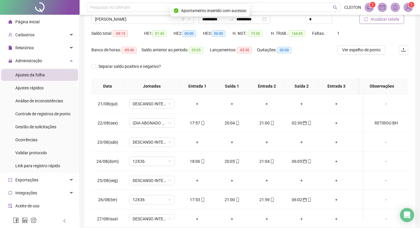
scroll to position [0, 0]
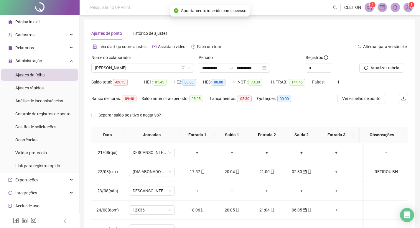
click at [366, 68] on icon "reload" at bounding box center [366, 68] width 4 height 4
click at [123, 66] on span "[PERSON_NAME]" at bounding box center [142, 67] width 95 height 9
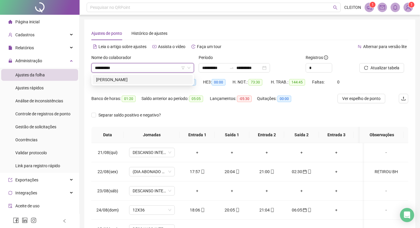
type input "**********"
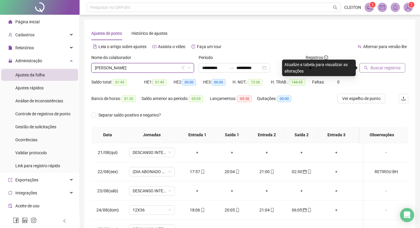
click at [367, 66] on icon "search" at bounding box center [366, 68] width 4 height 4
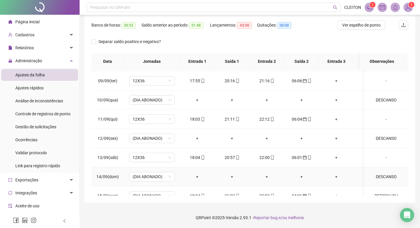
scroll to position [415, 0]
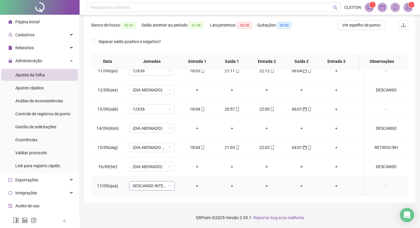
click at [153, 182] on span "DESCANSO INTER-JORNADA" at bounding box center [152, 185] width 39 height 9
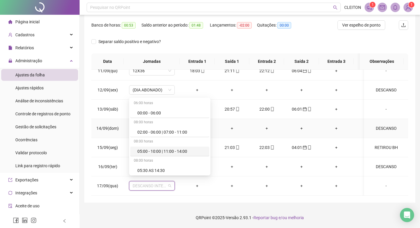
click at [318, 126] on td "+" at bounding box center [301, 128] width 35 height 19
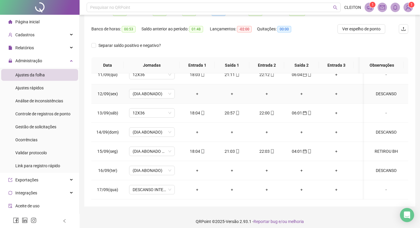
scroll to position [73, 0]
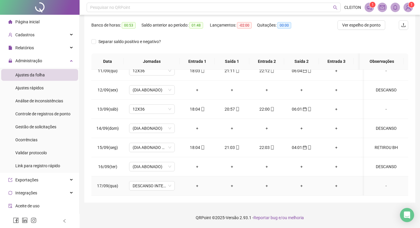
click at [138, 176] on td "DESCANSO INTER-JORNADA" at bounding box center [152, 185] width 56 height 19
click at [140, 181] on span "DESCANSO INTER-JORNADA" at bounding box center [152, 185] width 39 height 9
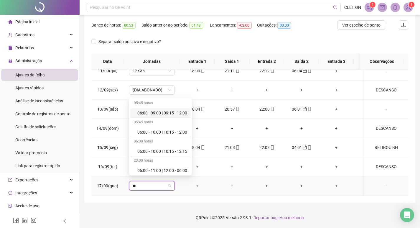
type input "***"
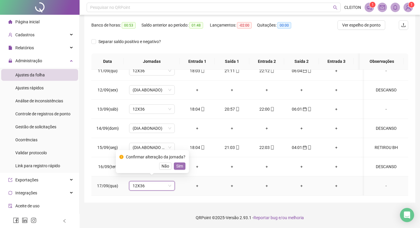
click at [179, 168] on span "Sim" at bounding box center [179, 166] width 7 height 6
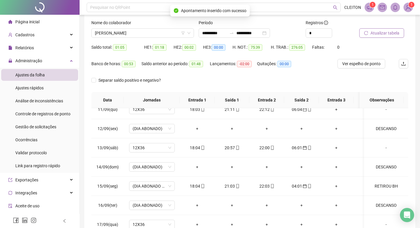
scroll to position [0, 0]
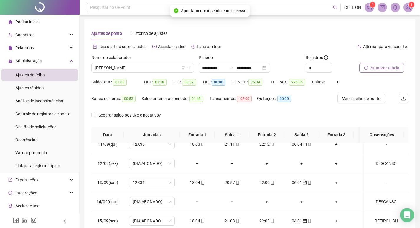
click at [384, 72] on button "Atualizar tabela" at bounding box center [381, 67] width 45 height 9
click at [130, 69] on span "[PERSON_NAME]" at bounding box center [142, 67] width 95 height 9
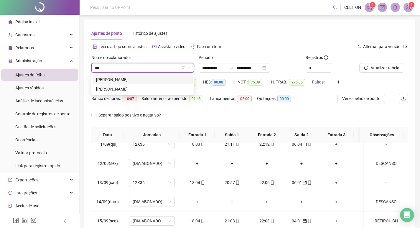
type input "****"
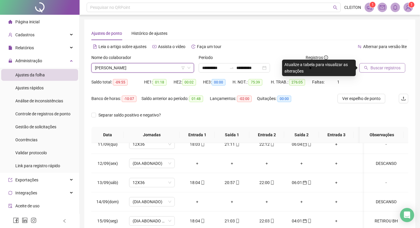
click at [371, 65] on span "Buscar registros" at bounding box center [385, 68] width 30 height 6
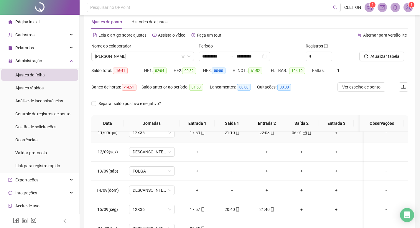
scroll to position [73, 0]
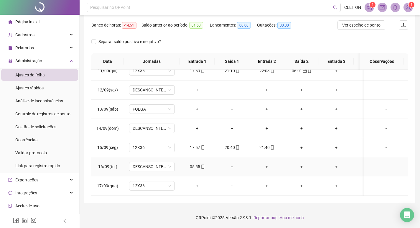
click at [198, 164] on div "05:55" at bounding box center [196, 166] width 25 height 6
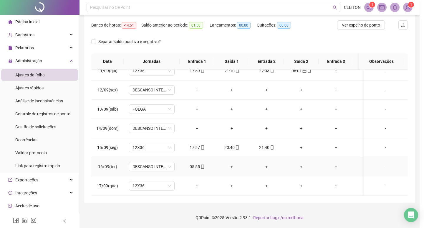
type input "**********"
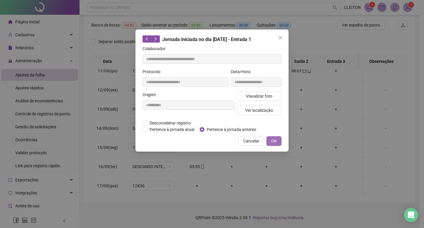
click at [279, 139] on button "OK" at bounding box center [274, 140] width 15 height 9
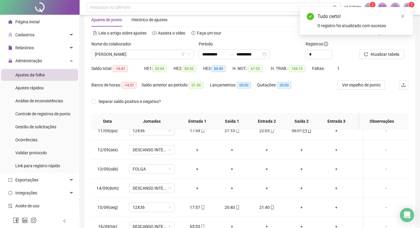
scroll to position [0, 0]
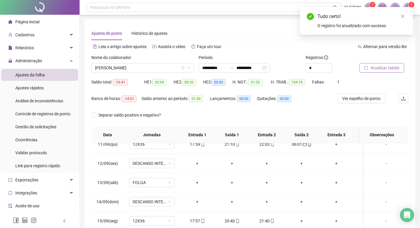
click at [380, 69] on span "Atualizar tabela" at bounding box center [384, 68] width 29 height 6
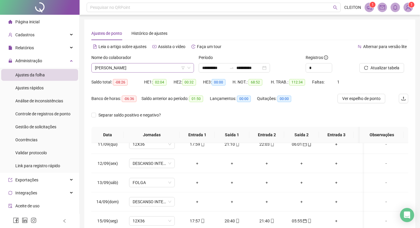
click at [145, 70] on span "[PERSON_NAME]" at bounding box center [142, 67] width 95 height 9
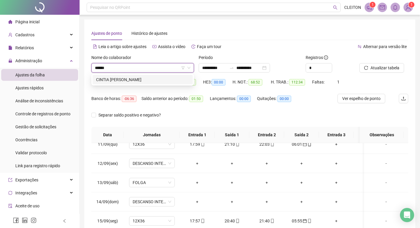
type input "******"
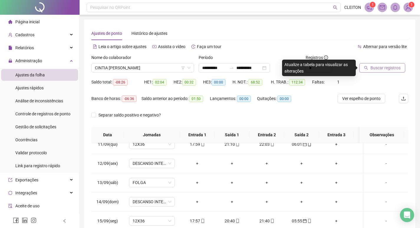
click at [382, 68] on span "Buscar registros" at bounding box center [385, 68] width 30 height 6
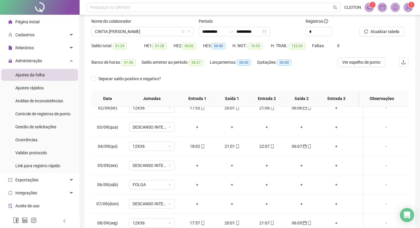
scroll to position [14, 0]
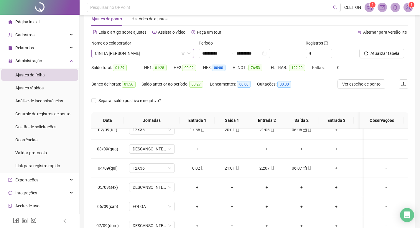
click at [164, 55] on span "CINTIA [PERSON_NAME]" at bounding box center [142, 53] width 95 height 9
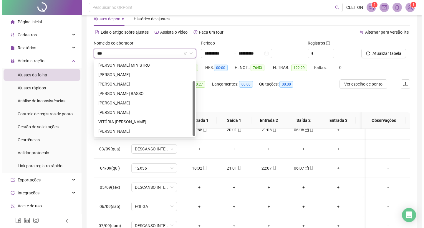
scroll to position [0, 0]
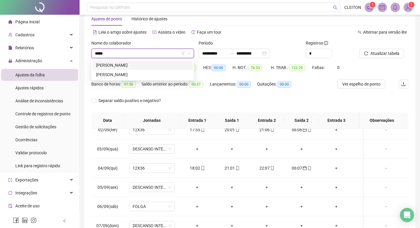
type input "*****"
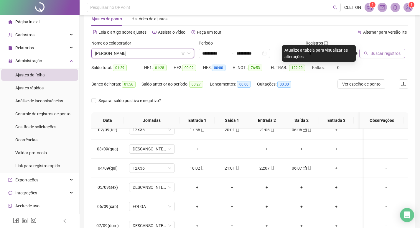
click at [375, 50] on span "Buscar registros" at bounding box center [385, 53] width 30 height 6
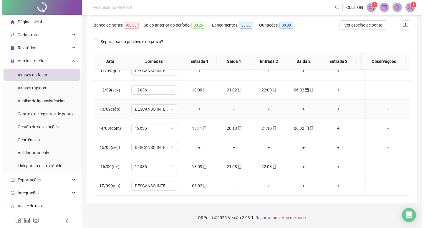
scroll to position [415, 0]
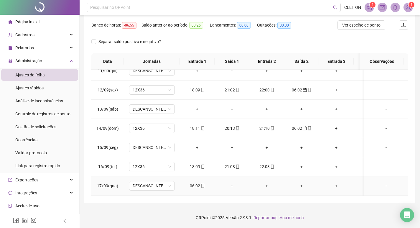
click at [195, 183] on div "06:02" at bounding box center [196, 185] width 25 height 6
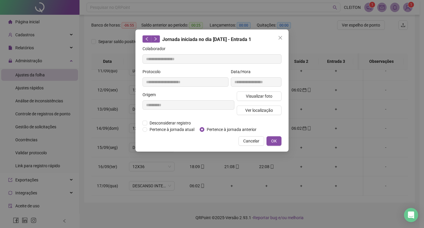
type input "**********"
click at [272, 139] on span "OK" at bounding box center [274, 141] width 6 height 6
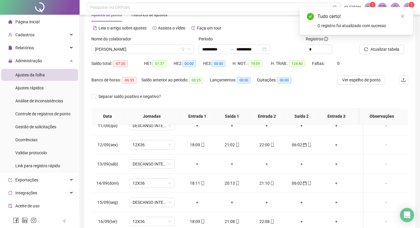
scroll to position [0, 0]
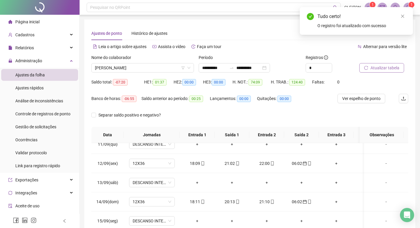
click at [366, 67] on icon "reload" at bounding box center [366, 68] width 4 height 4
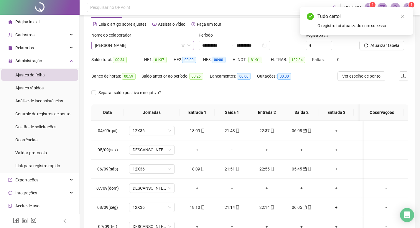
scroll to position [14, 0]
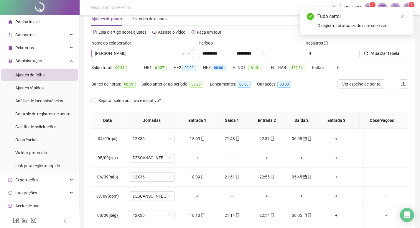
click at [133, 50] on span "[PERSON_NAME]" at bounding box center [142, 53] width 95 height 9
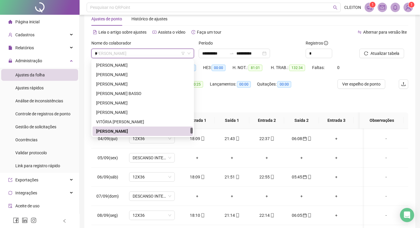
scroll to position [0, 0]
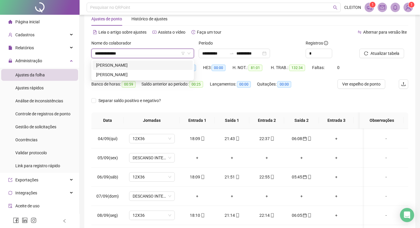
type input "**********"
click at [153, 71] on div "[PERSON_NAME]" at bounding box center [143, 74] width 100 height 9
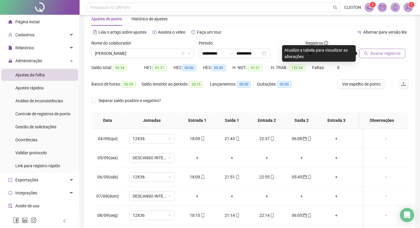
click at [374, 54] on span "Buscar registros" at bounding box center [385, 53] width 30 height 6
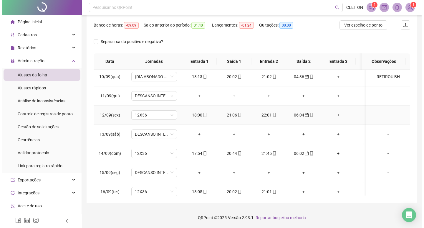
scroll to position [415, 0]
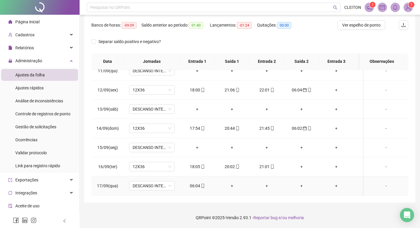
click at [189, 182] on div "06:04" at bounding box center [196, 185] width 25 height 6
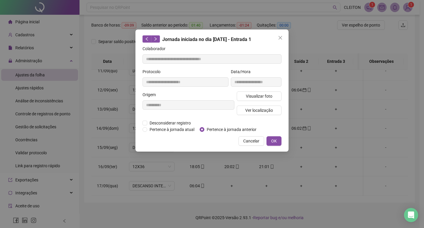
type input "**********"
click at [201, 133] on div "**********" at bounding box center [212, 90] width 153 height 122
click at [204, 130] on span "Pertence à jornada anterior" at bounding box center [231, 129] width 55 height 6
click at [281, 139] on button "OK" at bounding box center [274, 140] width 15 height 9
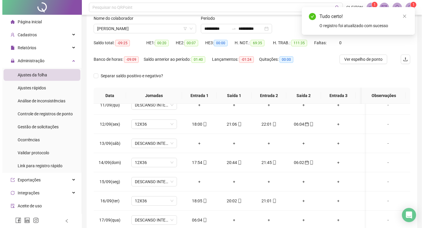
scroll to position [0, 0]
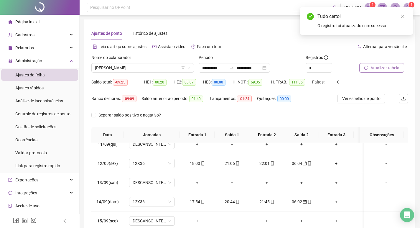
click at [367, 67] on icon "reload" at bounding box center [366, 68] width 4 height 4
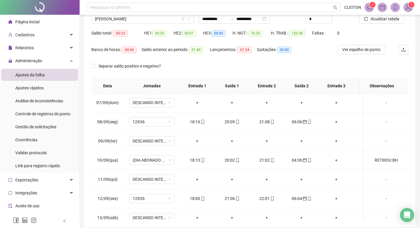
scroll to position [2, 0]
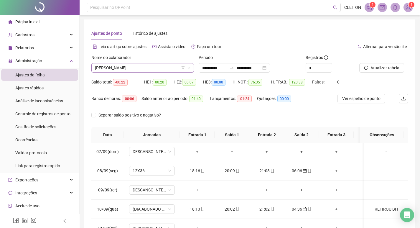
click at [160, 67] on span "[PERSON_NAME]" at bounding box center [142, 67] width 95 height 9
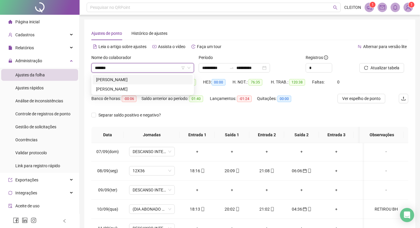
type input "*******"
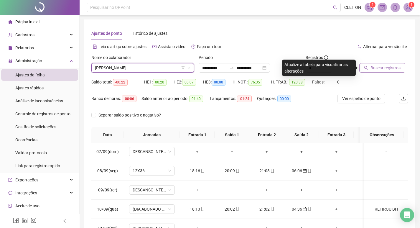
click at [387, 72] on button "Buscar registros" at bounding box center [382, 67] width 46 height 9
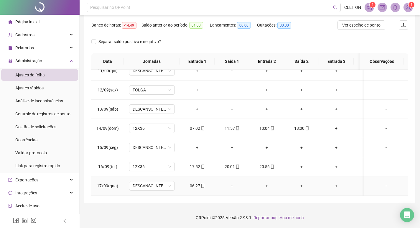
click at [195, 183] on div "06:27" at bounding box center [196, 185] width 25 height 6
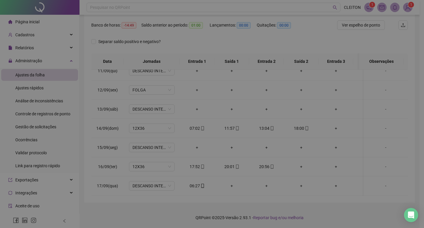
type input "**********"
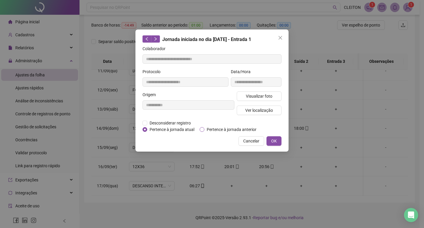
click at [210, 131] on span "Pertence à jornada anterior" at bounding box center [231, 129] width 55 height 6
click at [273, 138] on span "OK" at bounding box center [274, 141] width 6 height 6
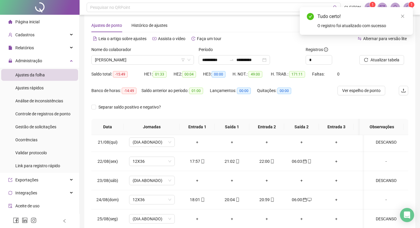
scroll to position [0, 0]
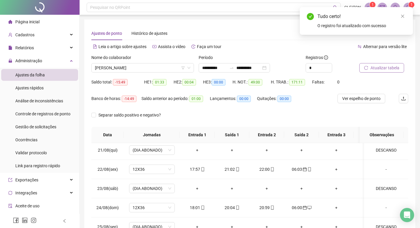
click at [377, 65] on span "Atualizar tabela" at bounding box center [384, 68] width 29 height 6
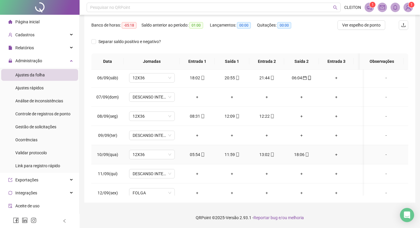
scroll to position [297, 0]
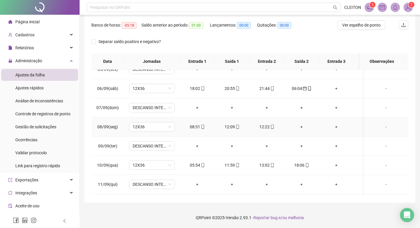
click at [301, 126] on div "+" at bounding box center [301, 126] width 25 height 6
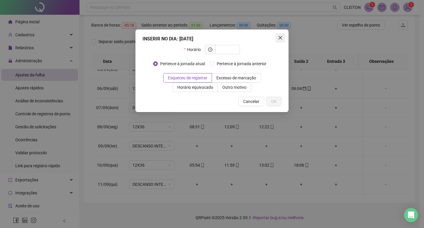
click at [283, 35] on button "Close" at bounding box center [280, 37] width 9 height 9
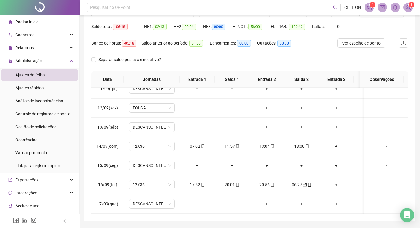
scroll to position [14, 0]
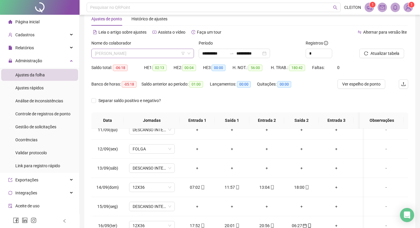
click at [147, 55] on span "[PERSON_NAME]" at bounding box center [142, 53] width 95 height 9
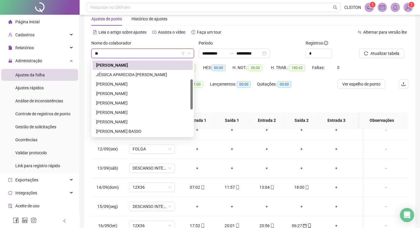
scroll to position [0, 0]
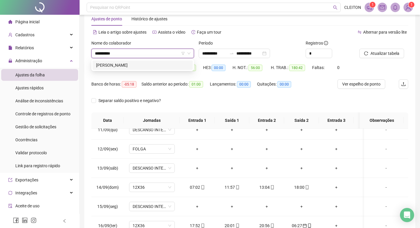
type input "**********"
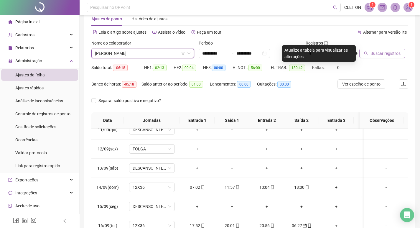
click at [396, 51] on span "Buscar registros" at bounding box center [385, 53] width 30 height 6
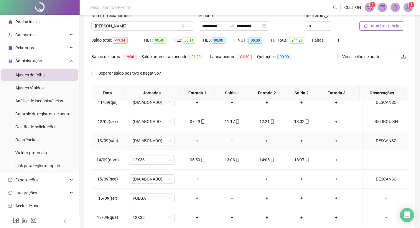
scroll to position [73, 0]
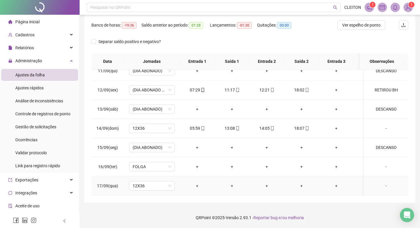
click at [145, 186] on td "12X36" at bounding box center [152, 185] width 56 height 19
click at [145, 182] on span "12X36" at bounding box center [152, 185] width 39 height 9
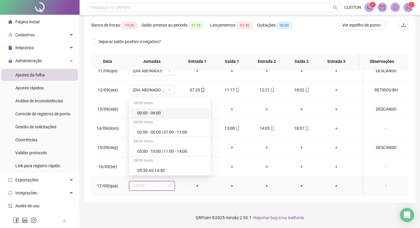
click at [386, 182] on div "-" at bounding box center [386, 185] width 35 height 6
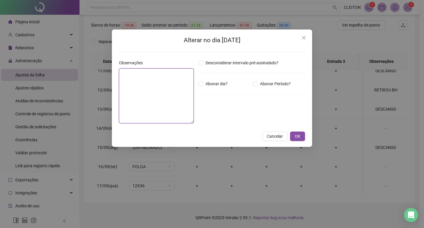
click at [137, 108] on textarea at bounding box center [156, 95] width 75 height 55
type textarea "********"
click at [217, 83] on span "Abonar dia?" at bounding box center [216, 83] width 27 height 6
click at [298, 136] on span "OK" at bounding box center [298, 136] width 6 height 6
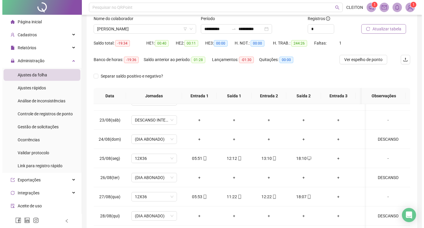
scroll to position [0, 0]
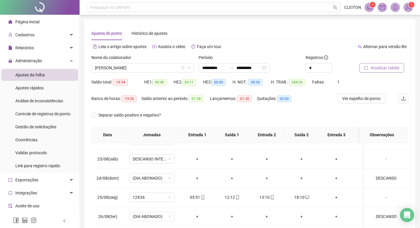
click at [381, 62] on div at bounding box center [376, 58] width 34 height 9
click at [381, 66] on span "Atualizar tabela" at bounding box center [384, 68] width 29 height 6
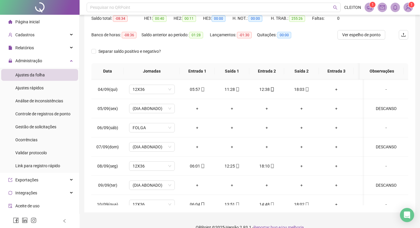
scroll to position [14, 0]
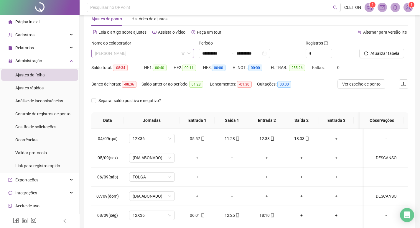
click at [147, 54] on span "[PERSON_NAME]" at bounding box center [142, 53] width 95 height 9
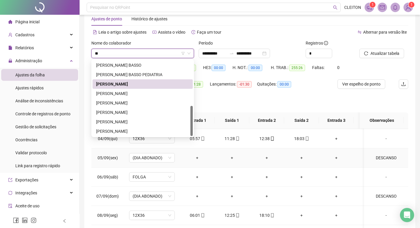
scroll to position [0, 0]
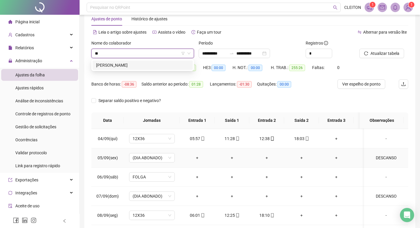
type input "*"
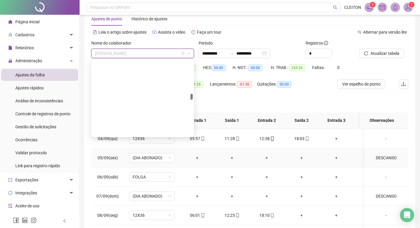
scroll to position [566, 0]
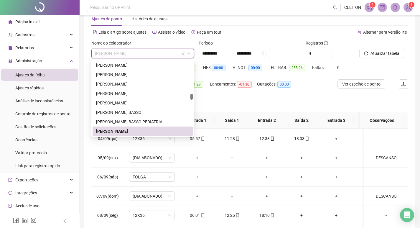
click at [241, 99] on div "Separar saldo positivo e negativo?" at bounding box center [249, 104] width 317 height 16
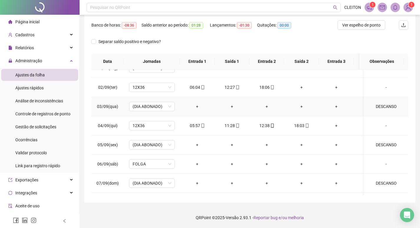
scroll to position [209, 0]
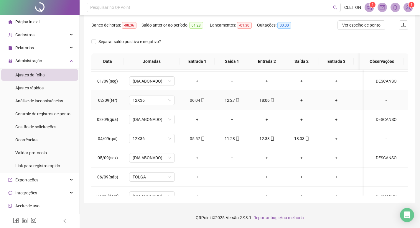
click at [300, 101] on div "+" at bounding box center [301, 100] width 25 height 6
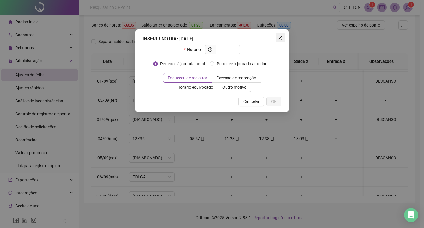
click at [280, 36] on icon "close" at bounding box center [280, 37] width 5 height 5
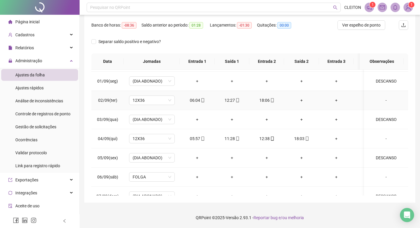
click at [299, 102] on div "+" at bounding box center [301, 100] width 25 height 6
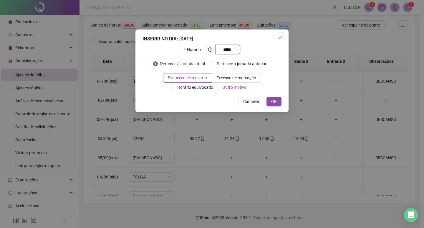
type input "*****"
click at [239, 89] on span "Outro motivo" at bounding box center [234, 87] width 24 height 5
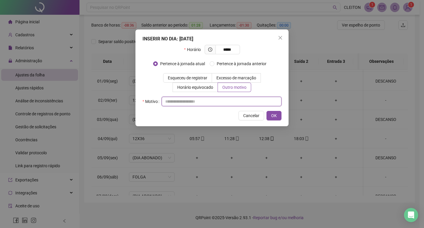
click at [235, 100] on input "text" at bounding box center [222, 101] width 120 height 9
type input "*"
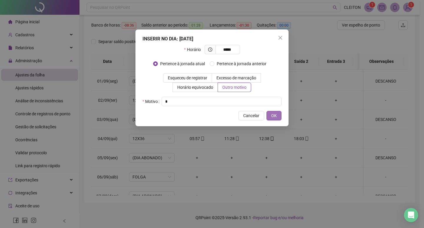
click at [274, 119] on button "OK" at bounding box center [274, 115] width 15 height 9
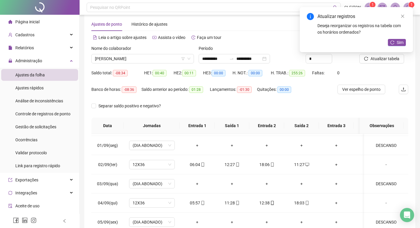
scroll to position [0, 0]
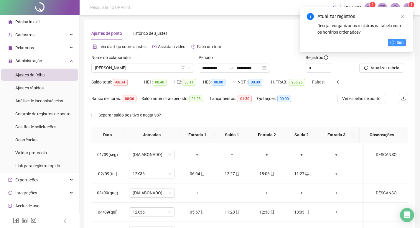
click at [394, 42] on icon "reload" at bounding box center [392, 42] width 4 height 4
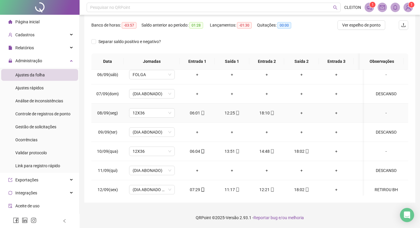
scroll to position [326, 0]
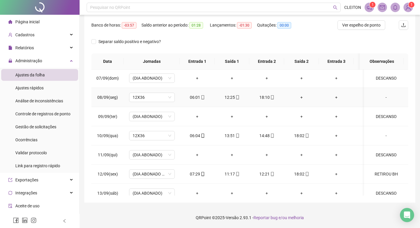
click at [296, 100] on div "+" at bounding box center [301, 97] width 25 height 6
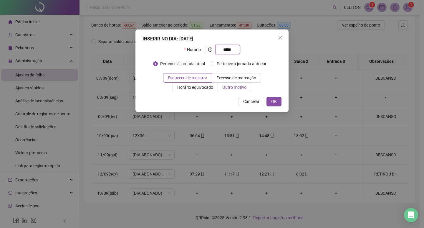
type input "*****"
click at [242, 86] on span "Outro motivo" at bounding box center [234, 87] width 24 height 5
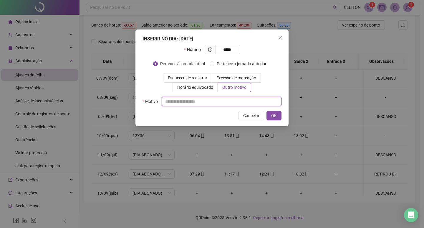
click at [222, 104] on input "text" at bounding box center [222, 101] width 120 height 9
type input "*"
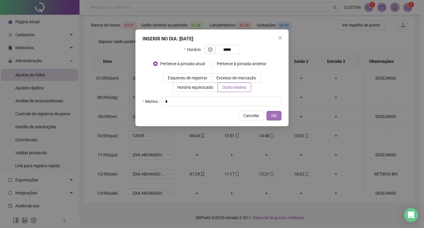
click at [275, 117] on span "OK" at bounding box center [274, 115] width 6 height 6
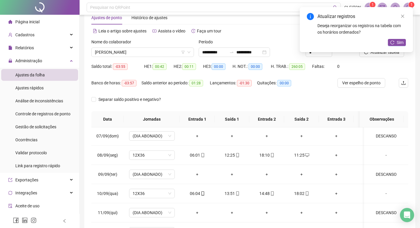
scroll to position [14, 0]
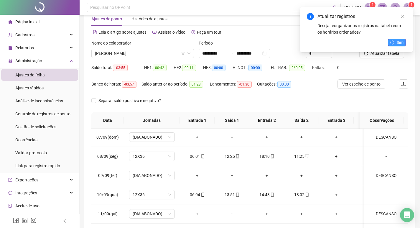
click at [396, 45] on button "Sim" at bounding box center [397, 42] width 18 height 7
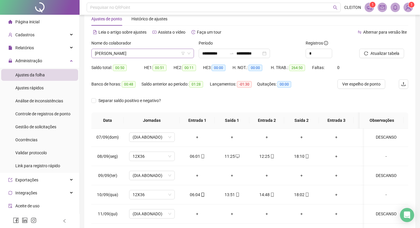
click at [154, 55] on span "[PERSON_NAME]" at bounding box center [142, 53] width 95 height 9
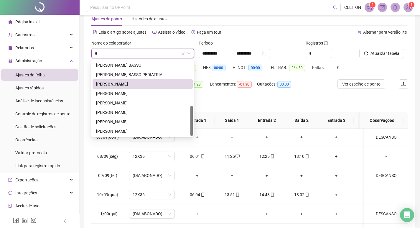
scroll to position [0, 0]
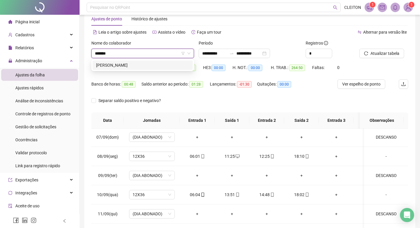
type input "********"
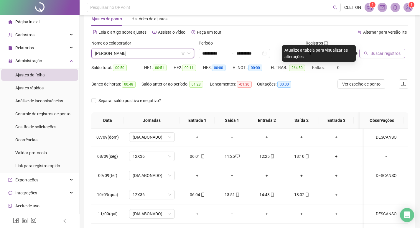
click at [360, 56] on button "Buscar registros" at bounding box center [382, 53] width 46 height 9
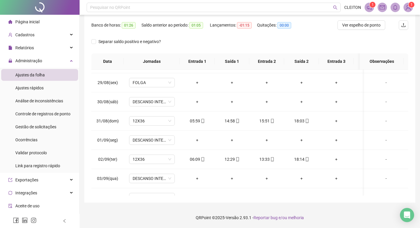
scroll to position [44, 0]
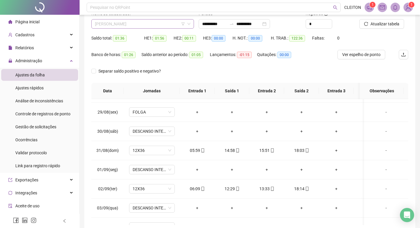
click at [140, 28] on div "[PERSON_NAME]" at bounding box center [142, 23] width 103 height 9
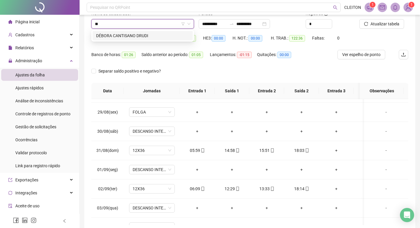
scroll to position [0, 0]
type input "******"
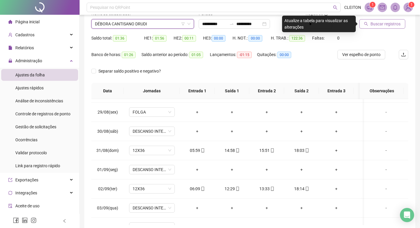
click at [368, 25] on button "Buscar registros" at bounding box center [382, 23] width 46 height 9
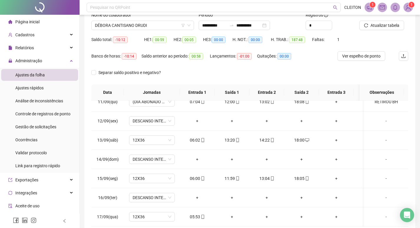
scroll to position [29, 0]
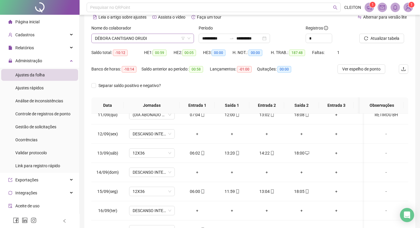
click at [154, 39] on span "DÉBORA CANTISANO DRUDI" at bounding box center [142, 38] width 95 height 9
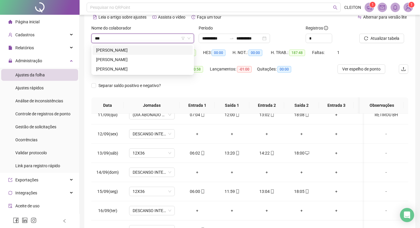
scroll to position [0, 0]
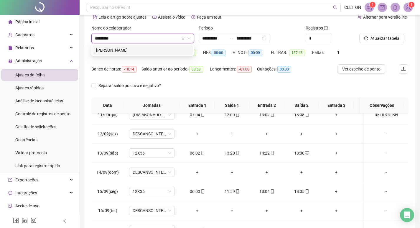
type input "**********"
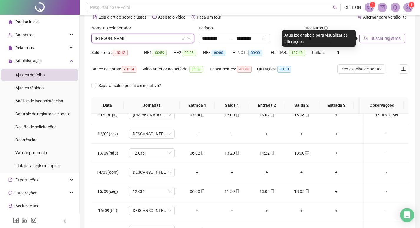
click at [392, 37] on span "Buscar registros" at bounding box center [385, 38] width 30 height 6
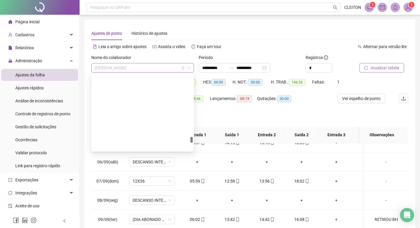
click at [159, 67] on span "[PERSON_NAME]" at bounding box center [142, 67] width 95 height 9
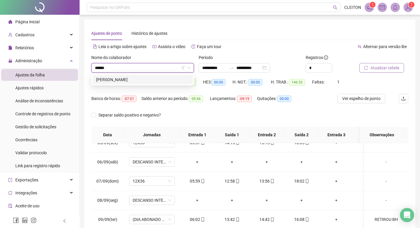
type input "******"
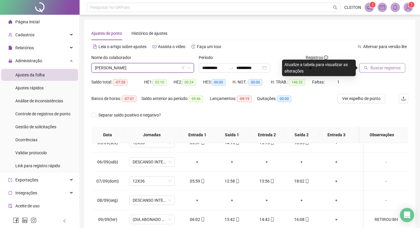
click at [369, 64] on button "Buscar registros" at bounding box center [382, 67] width 46 height 9
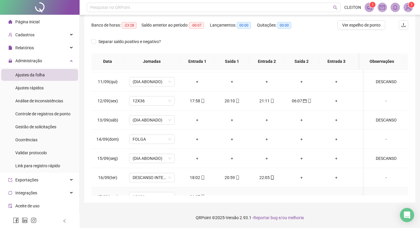
scroll to position [415, 0]
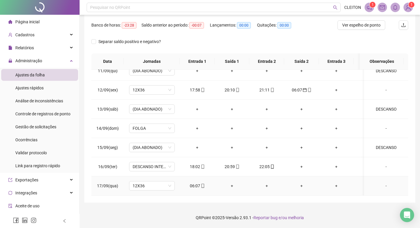
click at [199, 182] on div "06:07" at bounding box center [196, 185] width 25 height 6
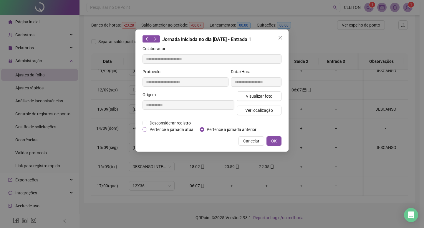
type input "**********"
click at [270, 141] on button "OK" at bounding box center [274, 140] width 15 height 9
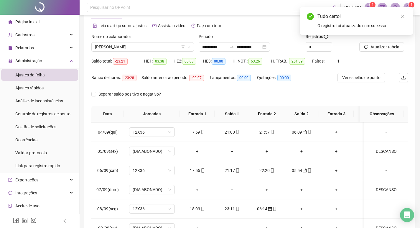
scroll to position [14, 0]
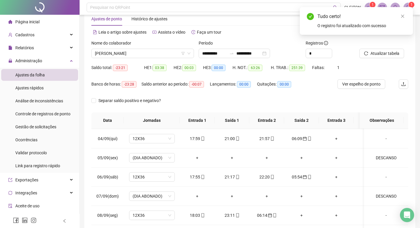
click at [375, 58] on div "Atualizar tabela" at bounding box center [384, 51] width 54 height 23
click at [375, 56] on span "Atualizar tabela" at bounding box center [384, 53] width 29 height 6
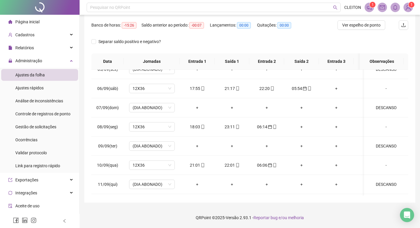
scroll to position [44, 0]
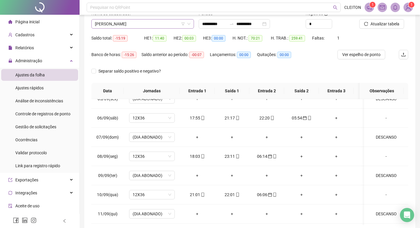
click at [151, 27] on span "[PERSON_NAME]" at bounding box center [142, 23] width 95 height 9
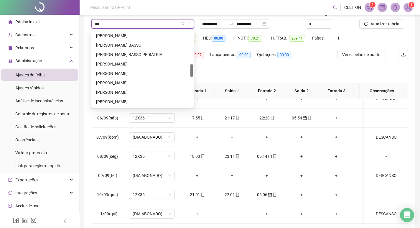
scroll to position [0, 0]
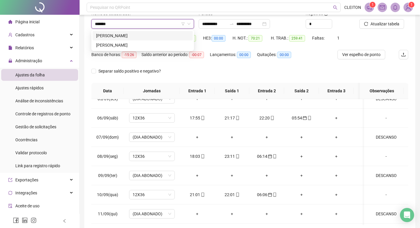
type input "********"
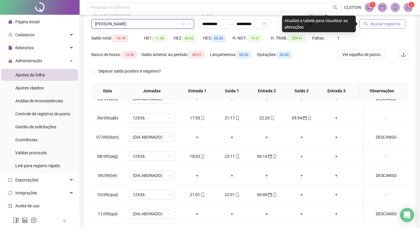
click at [362, 24] on button "Buscar registros" at bounding box center [382, 23] width 46 height 9
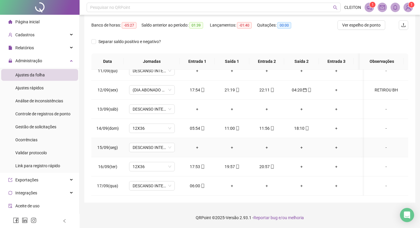
scroll to position [415, 0]
click at [191, 182] on div "06:00" at bounding box center [196, 185] width 25 height 6
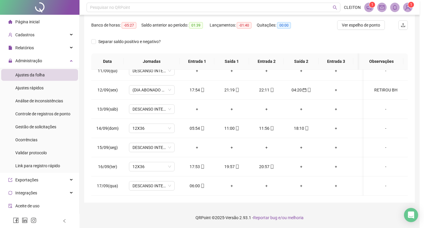
type input "**********"
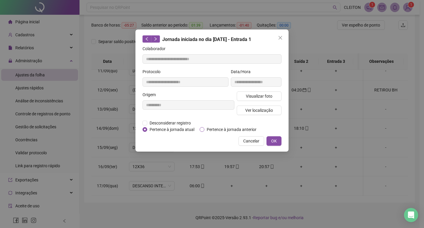
click at [221, 131] on span "Pertence à jornada anterior" at bounding box center [231, 129] width 55 height 6
click at [272, 140] on span "OK" at bounding box center [274, 141] width 6 height 6
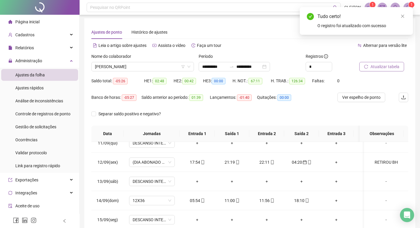
scroll to position [0, 0]
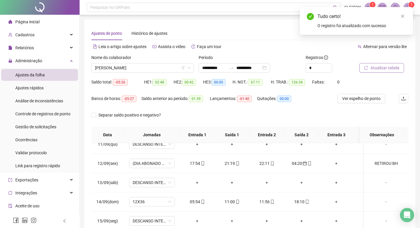
click at [387, 66] on span "Atualizar tabela" at bounding box center [384, 68] width 29 height 6
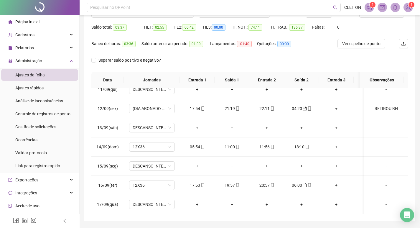
scroll to position [14, 0]
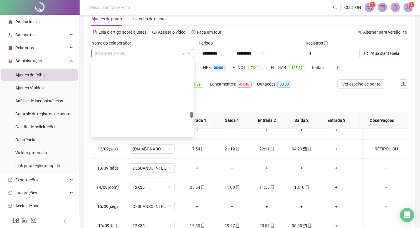
click at [143, 54] on span "[PERSON_NAME]" at bounding box center [142, 53] width 95 height 9
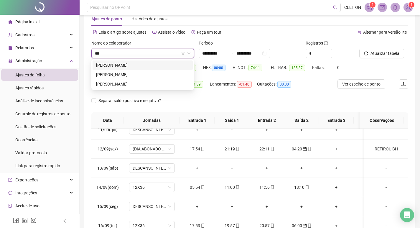
scroll to position [0, 0]
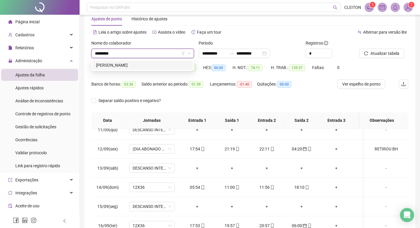
type input "**********"
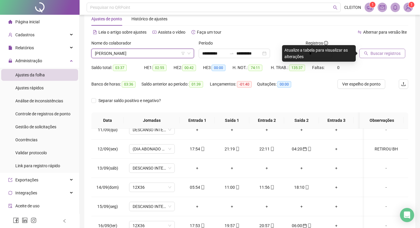
click at [387, 52] on span "Buscar registros" at bounding box center [385, 53] width 30 height 6
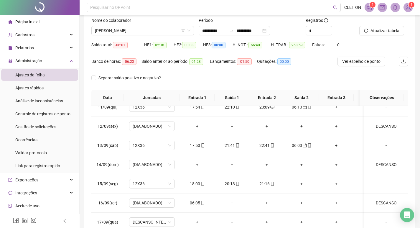
scroll to position [73, 0]
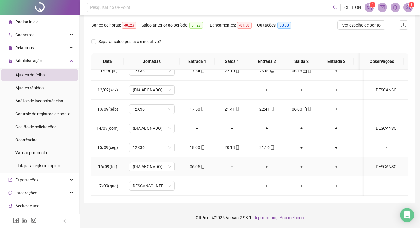
click at [193, 163] on div "06:05" at bounding box center [196, 166] width 25 height 6
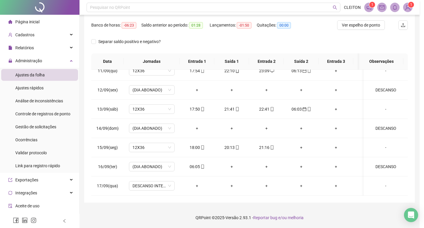
type input "**********"
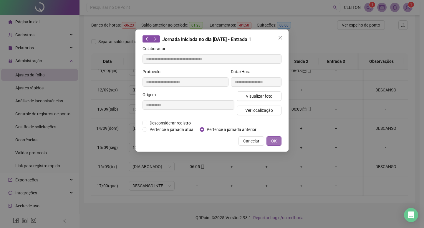
click at [271, 141] on button "OK" at bounding box center [274, 140] width 15 height 9
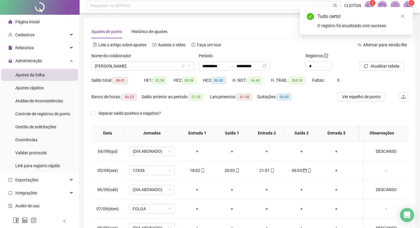
scroll to position [0, 0]
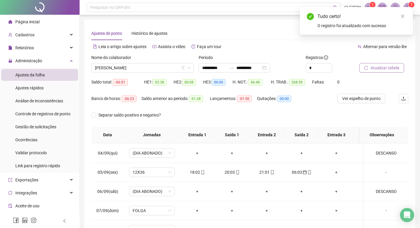
click at [371, 63] on button "Atualizar tabela" at bounding box center [381, 67] width 45 height 9
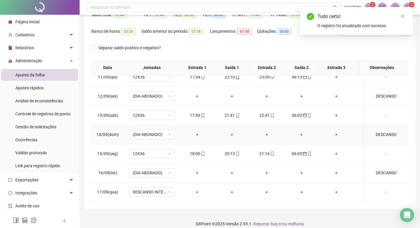
scroll to position [73, 0]
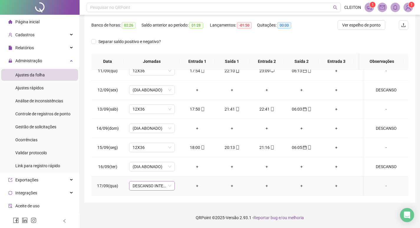
click at [152, 183] on span "DESCANSO INTER-JORNADA" at bounding box center [152, 185] width 39 height 9
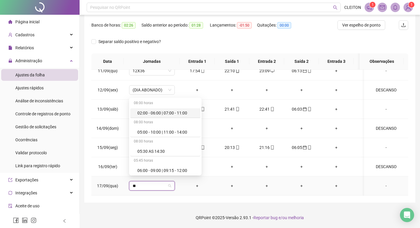
type input "***"
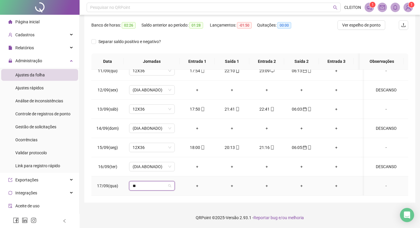
type input "***"
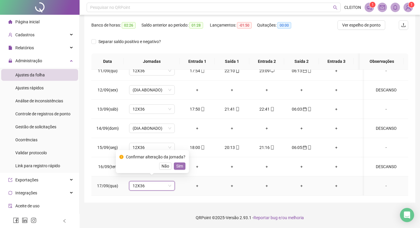
click at [183, 168] on button "Sim" at bounding box center [179, 165] width 11 height 7
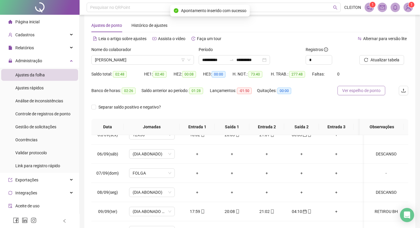
scroll to position [0, 0]
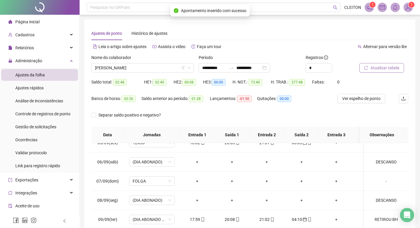
click at [373, 67] on span "Atualizar tabela" at bounding box center [384, 68] width 29 height 6
click at [133, 72] on span "[PERSON_NAME]" at bounding box center [142, 67] width 95 height 9
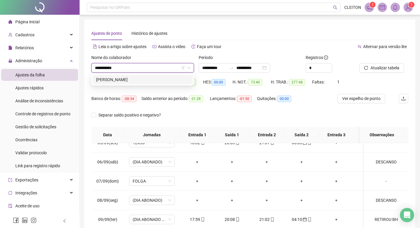
type input "**********"
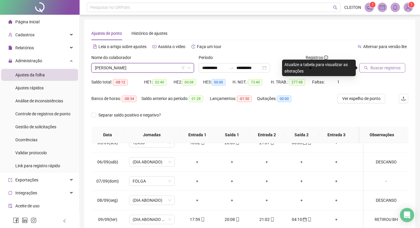
click at [364, 65] on button "Buscar registros" at bounding box center [382, 67] width 46 height 9
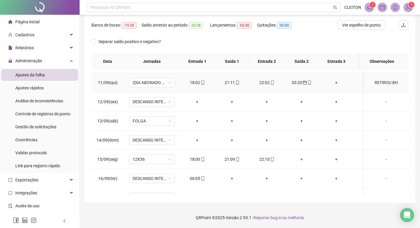
scroll to position [415, 0]
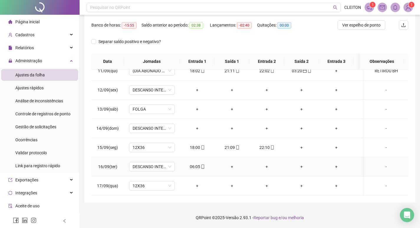
click at [198, 164] on div "06:05" at bounding box center [196, 166] width 25 height 6
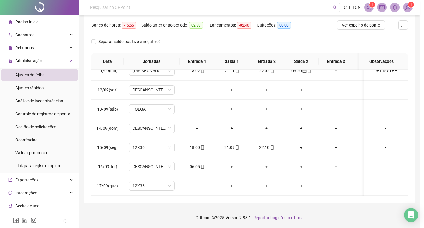
type input "**********"
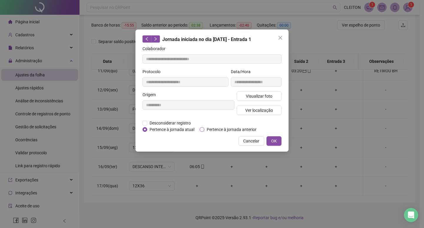
click at [212, 131] on span "Pertence à jornada anterior" at bounding box center [231, 129] width 55 height 6
click at [269, 141] on button "OK" at bounding box center [274, 140] width 15 height 9
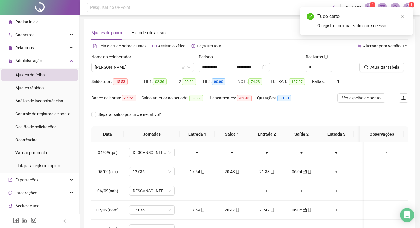
scroll to position [0, 0]
click at [377, 62] on div at bounding box center [376, 58] width 34 height 9
click at [374, 66] on span "Atualizar tabela" at bounding box center [384, 68] width 29 height 6
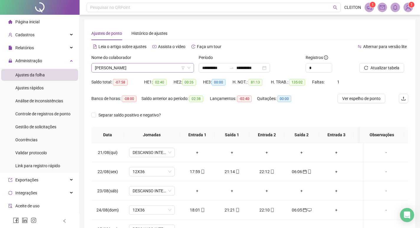
click at [138, 72] on span "[PERSON_NAME]" at bounding box center [142, 67] width 95 height 9
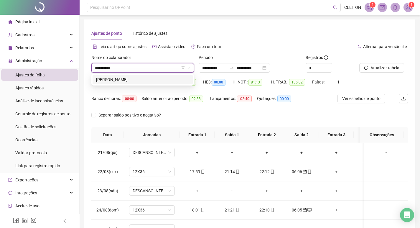
type input "**********"
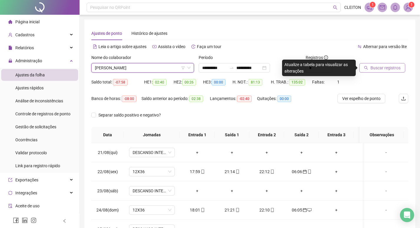
click at [374, 64] on button "Buscar registros" at bounding box center [382, 67] width 46 height 9
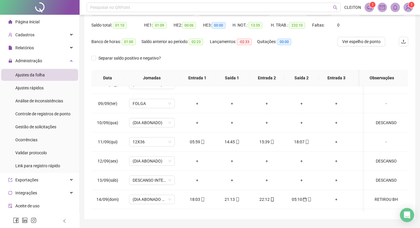
scroll to position [44, 0]
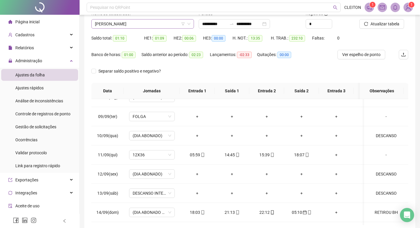
click at [120, 27] on span "[PERSON_NAME]" at bounding box center [142, 23] width 95 height 9
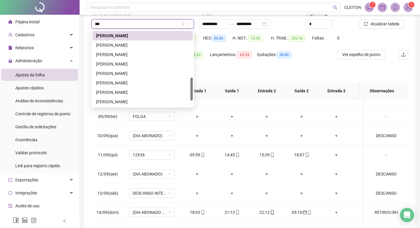
scroll to position [0, 0]
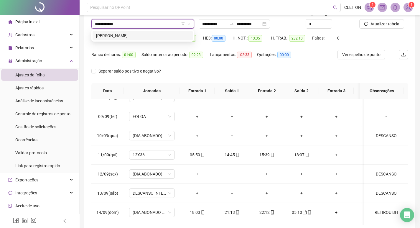
type input "**********"
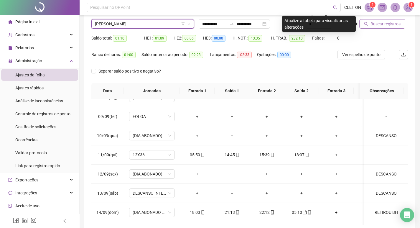
click at [399, 23] on span "Buscar registros" at bounding box center [385, 24] width 30 height 6
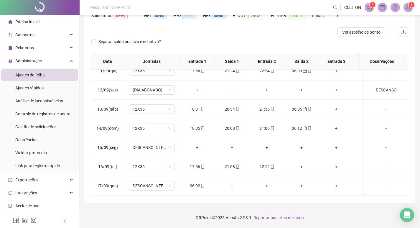
scroll to position [415, 0]
click at [191, 182] on div "06:02" at bounding box center [196, 185] width 25 height 6
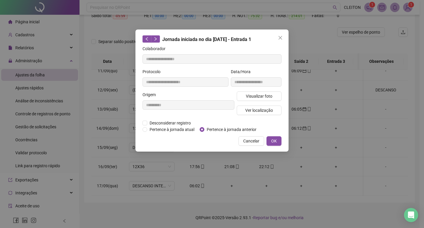
type input "**********"
click at [279, 143] on button "OK" at bounding box center [274, 140] width 15 height 9
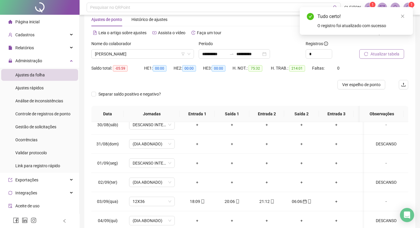
scroll to position [7, 0]
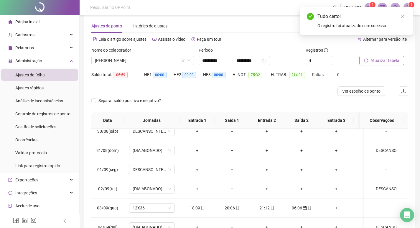
click at [388, 62] on span "Atualizar tabela" at bounding box center [384, 60] width 29 height 6
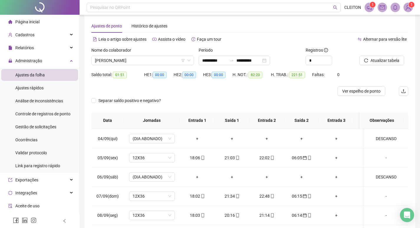
click at [149, 54] on div "Nome do colaborador" at bounding box center [142, 51] width 103 height 9
click at [150, 57] on span "[PERSON_NAME]" at bounding box center [142, 60] width 95 height 9
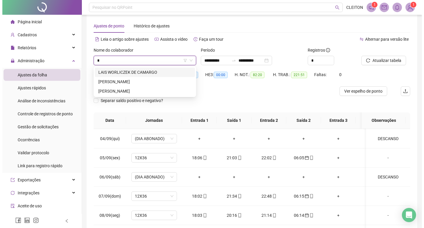
scroll to position [0, 0]
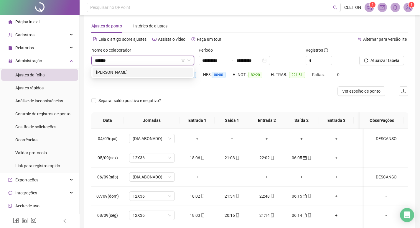
type input "*******"
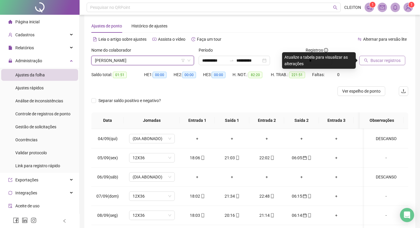
click at [377, 60] on span "Buscar registros" at bounding box center [385, 60] width 30 height 6
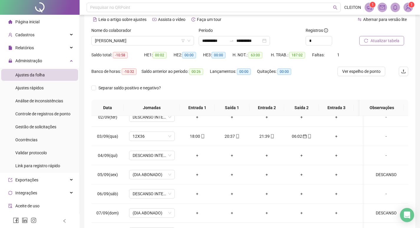
scroll to position [14, 0]
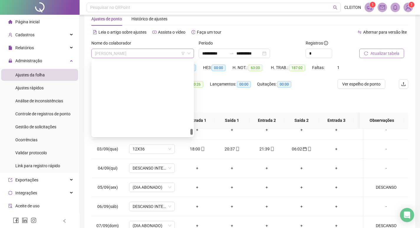
click at [152, 53] on span "[PERSON_NAME]" at bounding box center [142, 53] width 95 height 9
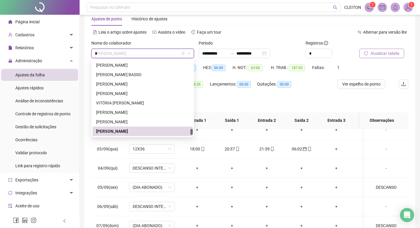
scroll to position [0, 0]
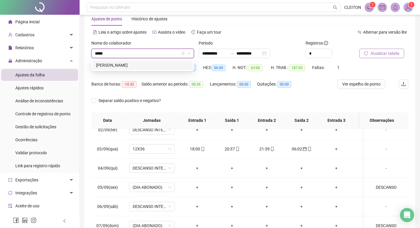
type input "******"
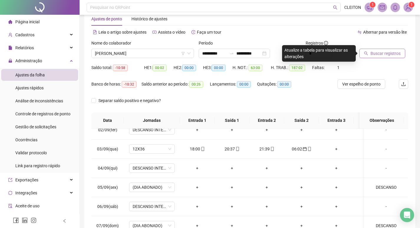
click at [382, 55] on span "Buscar registros" at bounding box center [385, 53] width 30 height 6
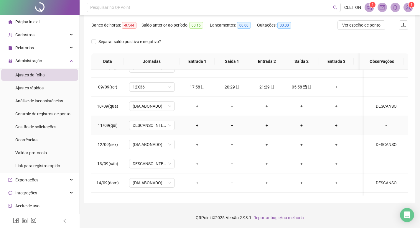
scroll to position [415, 0]
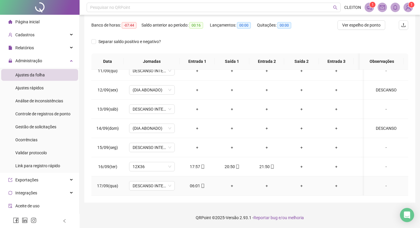
click at [192, 183] on div "06:01" at bounding box center [196, 185] width 25 height 6
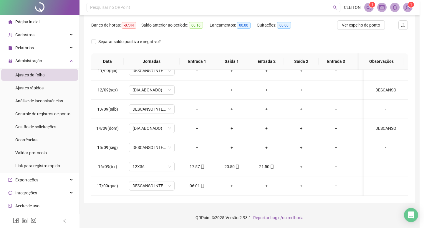
type input "**********"
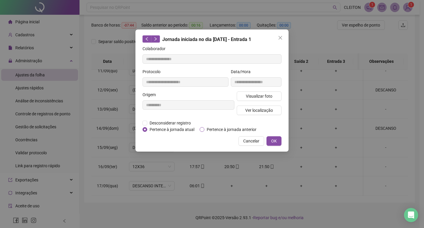
click at [221, 129] on span "Pertence à jornada anterior" at bounding box center [231, 129] width 55 height 6
click at [270, 138] on button "OK" at bounding box center [274, 140] width 15 height 9
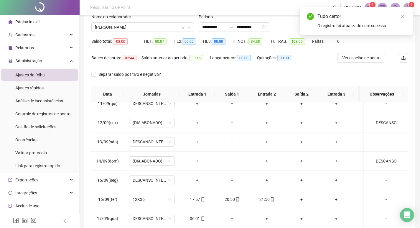
scroll to position [0, 0]
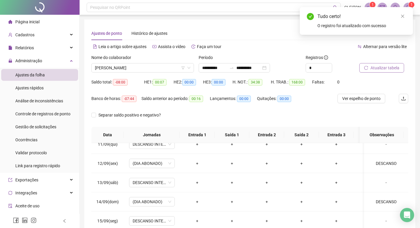
click at [378, 63] on button "Atualizar tabela" at bounding box center [381, 67] width 45 height 9
click at [139, 69] on span "[PERSON_NAME]" at bounding box center [142, 67] width 95 height 9
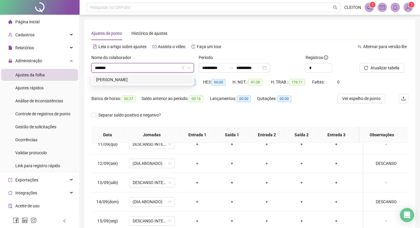
type input "*******"
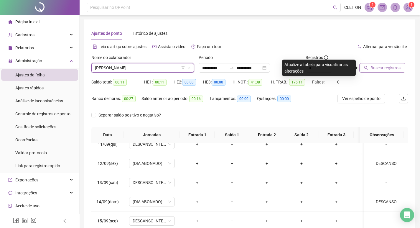
click at [379, 64] on button "Buscar registros" at bounding box center [382, 67] width 46 height 9
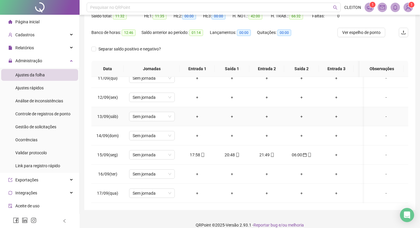
scroll to position [73, 0]
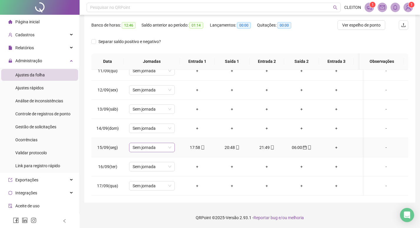
click at [149, 143] on span "Sem jornada" at bounding box center [152, 147] width 39 height 9
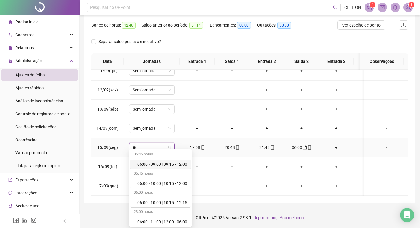
type input "***"
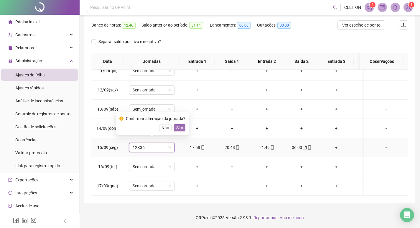
click at [180, 124] on span "Sim" at bounding box center [179, 127] width 7 height 6
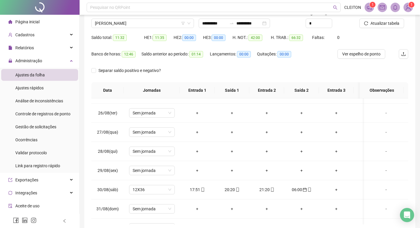
scroll to position [0, 0]
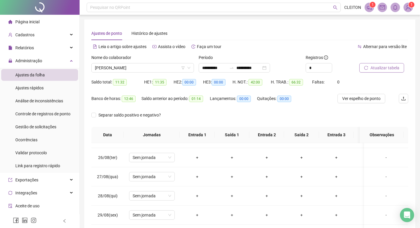
click at [381, 70] on span "Atualizar tabela" at bounding box center [384, 68] width 29 height 6
click at [131, 70] on span "[PERSON_NAME]" at bounding box center [142, 67] width 95 height 9
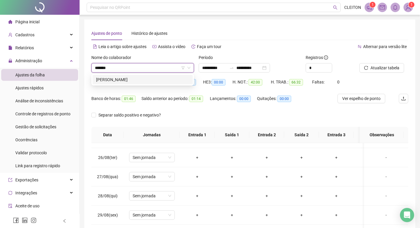
type input "*******"
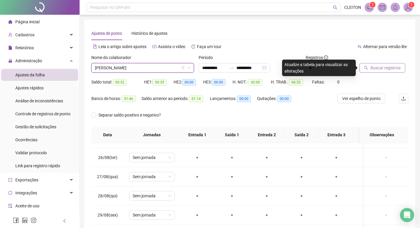
click at [368, 67] on button "Buscar registros" at bounding box center [382, 67] width 46 height 9
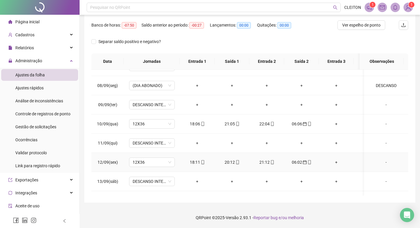
scroll to position [415, 0]
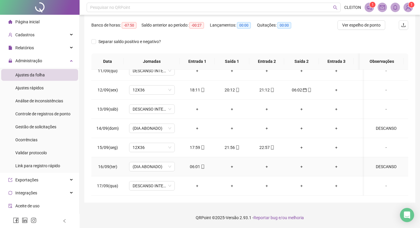
click at [192, 163] on div "06:01" at bounding box center [196, 166] width 25 height 6
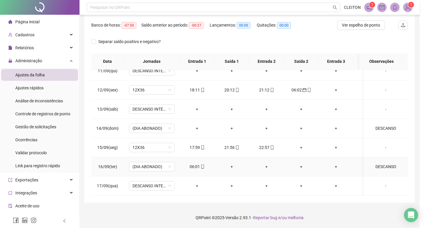
type input "**********"
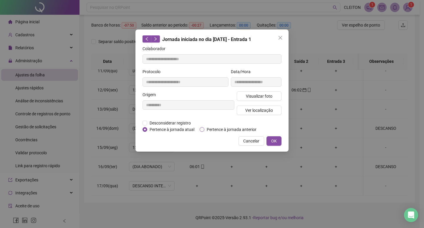
click at [204, 130] on span "Pertence à jornada anterior" at bounding box center [231, 129] width 55 height 6
click at [277, 140] on span "OK" at bounding box center [274, 141] width 6 height 6
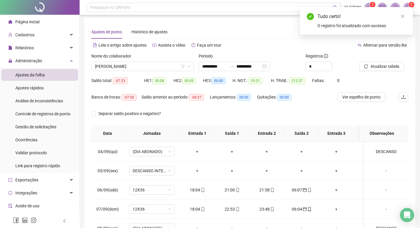
scroll to position [0, 0]
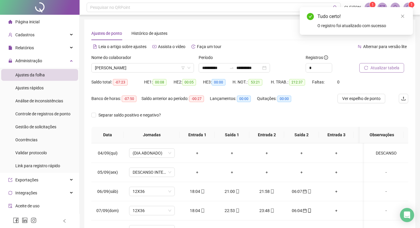
click at [372, 69] on span "Atualizar tabela" at bounding box center [384, 68] width 29 height 6
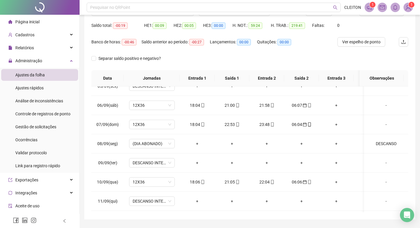
scroll to position [44, 0]
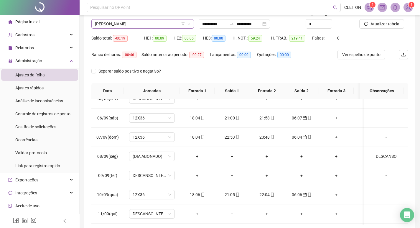
click at [148, 27] on span "[PERSON_NAME]" at bounding box center [142, 23] width 95 height 9
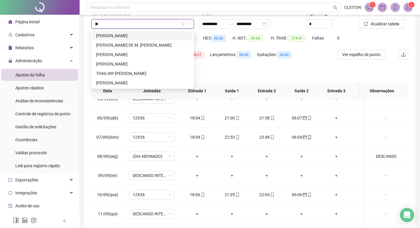
scroll to position [0, 0]
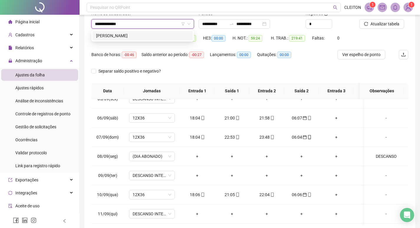
type input "**********"
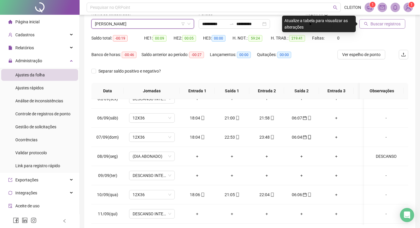
click at [362, 22] on button "Buscar registros" at bounding box center [382, 23] width 46 height 9
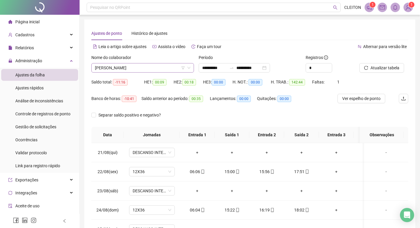
click at [132, 68] on span "[PERSON_NAME]" at bounding box center [142, 67] width 95 height 9
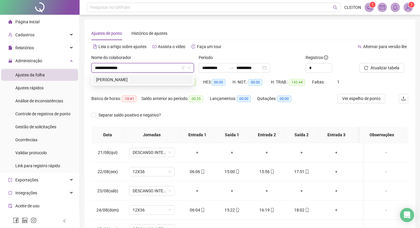
type input "**********"
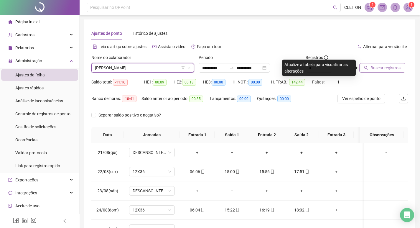
click at [360, 65] on button "Buscar registros" at bounding box center [382, 67] width 46 height 9
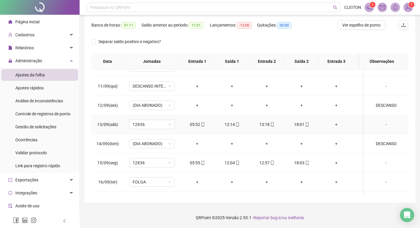
scroll to position [415, 0]
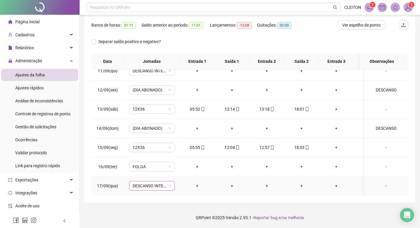
click at [145, 182] on span "DESCANSO INTER-JORNADA" at bounding box center [152, 185] width 39 height 9
click at [245, 157] on td "+" at bounding box center [231, 166] width 35 height 19
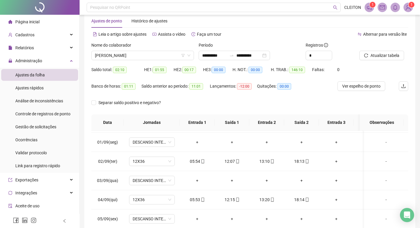
scroll to position [0, 0]
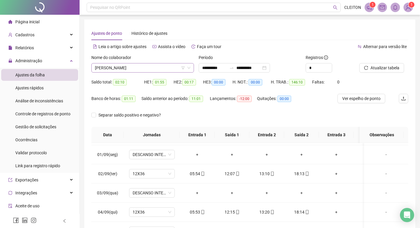
click at [141, 66] on span "[PERSON_NAME]" at bounding box center [142, 67] width 95 height 9
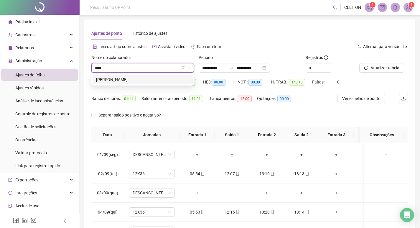
type input "****"
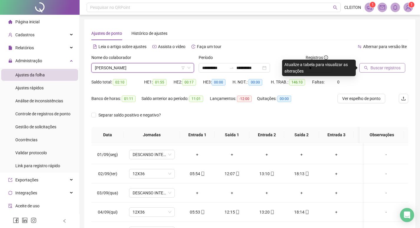
click at [381, 70] on span "Buscar registros" at bounding box center [385, 68] width 30 height 6
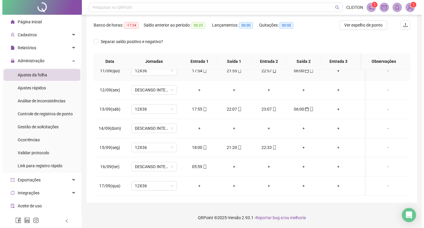
scroll to position [415, 0]
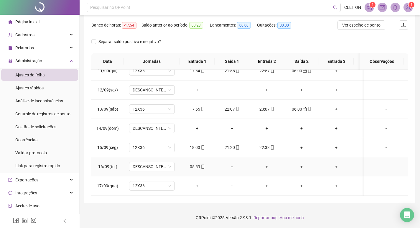
click at [198, 163] on div "05:59" at bounding box center [196, 166] width 25 height 6
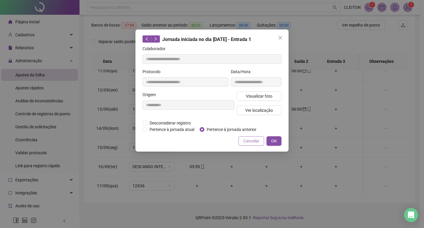
click at [255, 141] on span "Cancelar" at bounding box center [251, 141] width 16 height 6
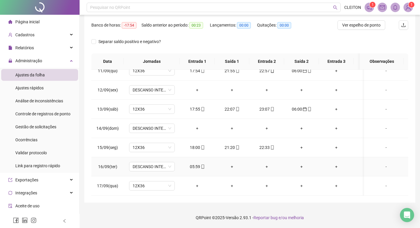
click at [193, 163] on div "05:59" at bounding box center [196, 166] width 25 height 6
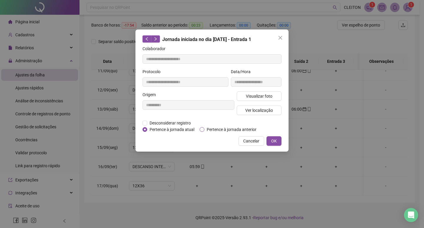
click at [206, 131] on span "Pertence à jornada anterior" at bounding box center [231, 129] width 55 height 6
click at [270, 139] on button "OK" at bounding box center [274, 140] width 15 height 9
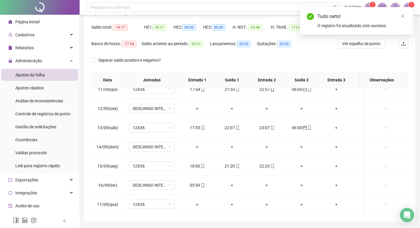
scroll to position [0, 0]
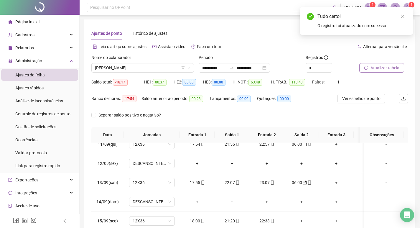
click at [383, 63] on button "Atualizar tabela" at bounding box center [381, 67] width 45 height 9
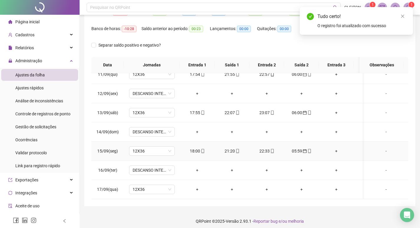
scroll to position [73, 0]
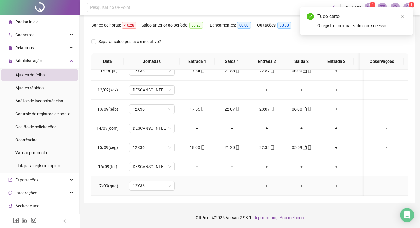
click at [379, 184] on div "-" at bounding box center [386, 185] width 35 height 6
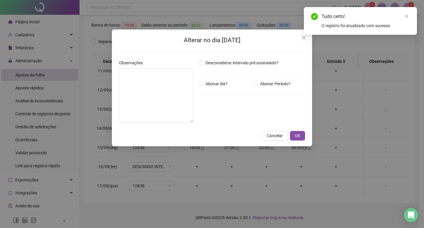
click at [225, 93] on div "Desconsiderar intervalo pré-assinalado? Abonar dia? Abonar Período? Horas a abo…" at bounding box center [251, 94] width 111 height 68
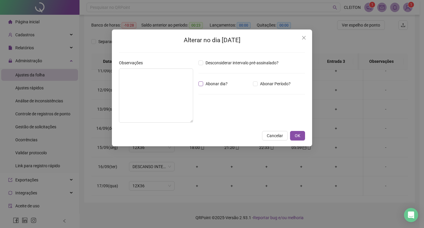
click at [218, 85] on span "Abonar dia?" at bounding box center [216, 83] width 27 height 6
click at [303, 134] on button "OK" at bounding box center [297, 135] width 15 height 9
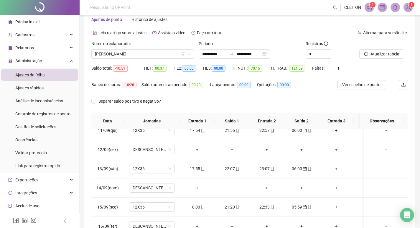
scroll to position [0, 0]
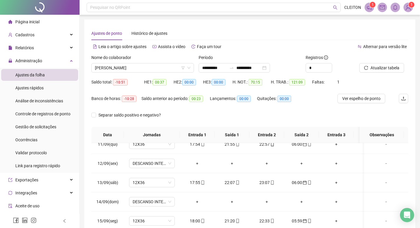
click at [394, 73] on div "Atualizar tabela" at bounding box center [384, 65] width 54 height 23
click at [386, 70] on span "Atualizar tabela" at bounding box center [384, 68] width 29 height 6
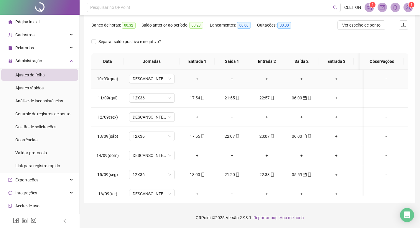
scroll to position [415, 0]
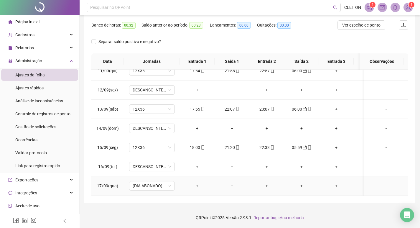
click at [379, 185] on td "-" at bounding box center [386, 185] width 44 height 19
click at [379, 182] on div "-" at bounding box center [386, 185] width 35 height 6
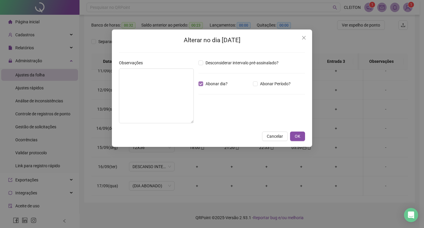
click at [209, 83] on span "Abonar dia?" at bounding box center [216, 83] width 27 height 6
click at [296, 133] on button "OK" at bounding box center [297, 135] width 15 height 9
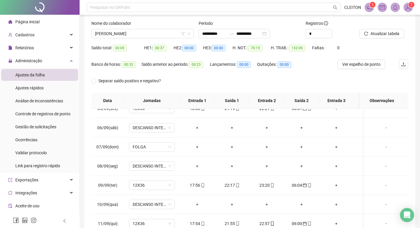
scroll to position [0, 0]
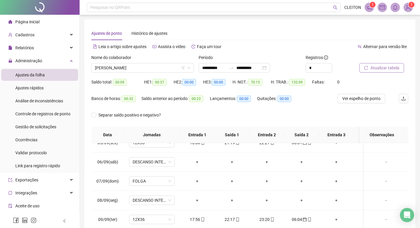
click at [373, 65] on span "Atualizar tabela" at bounding box center [384, 68] width 29 height 6
click at [137, 67] on span "[PERSON_NAME]" at bounding box center [142, 67] width 95 height 9
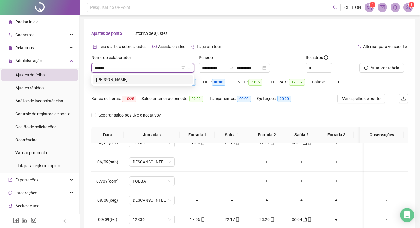
type input "******"
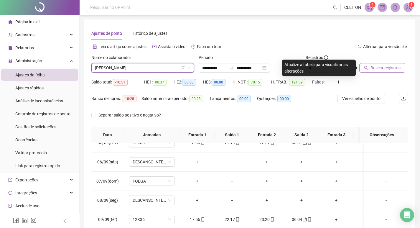
click at [378, 70] on span "Buscar registros" at bounding box center [385, 68] width 30 height 6
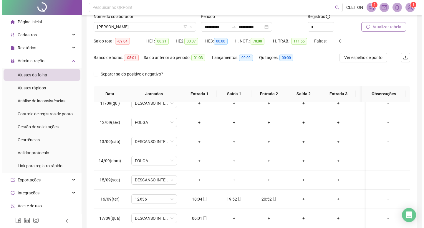
scroll to position [73, 0]
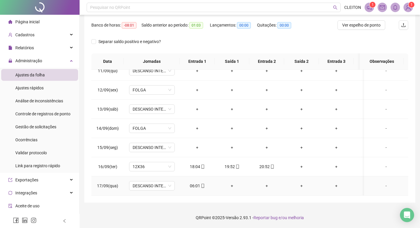
click at [192, 183] on div "06:01" at bounding box center [196, 185] width 25 height 6
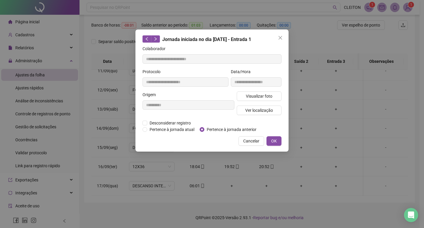
type input "**********"
click at [270, 138] on button "OK" at bounding box center [274, 140] width 15 height 9
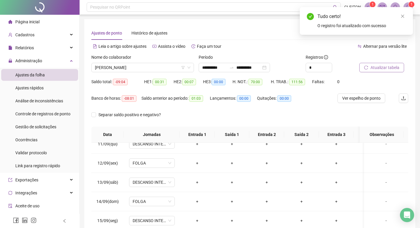
scroll to position [0, 0]
click at [367, 64] on button "Atualizar tabela" at bounding box center [381, 67] width 45 height 9
click at [138, 65] on span "[PERSON_NAME]" at bounding box center [142, 67] width 95 height 9
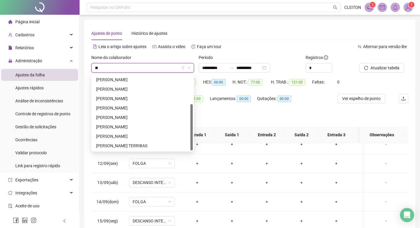
scroll to position [0, 0]
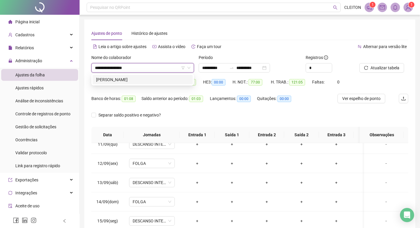
type input "**********"
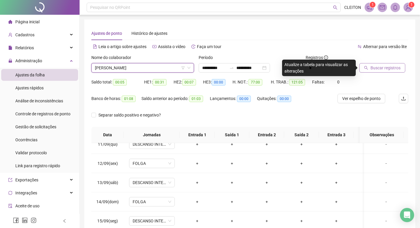
click at [388, 67] on span "Buscar registros" at bounding box center [385, 68] width 30 height 6
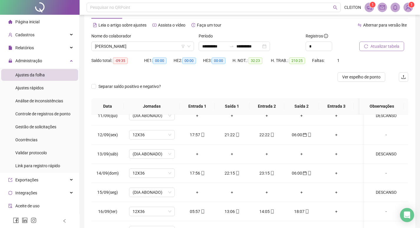
scroll to position [66, 0]
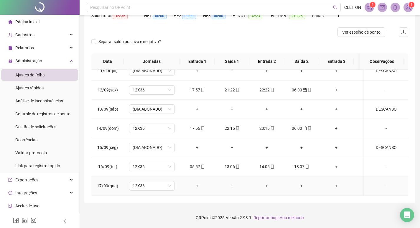
click at [380, 182] on div "-" at bounding box center [386, 185] width 35 height 6
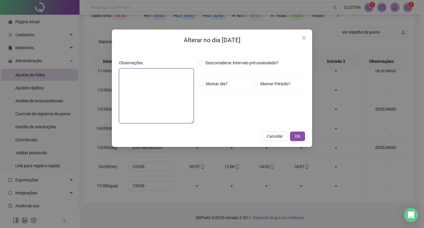
click at [134, 100] on textarea at bounding box center [156, 95] width 75 height 55
type textarea "*"
type textarea "*****"
type textarea "*"
type textarea "********"
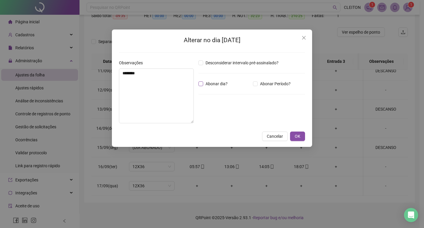
click at [225, 83] on span "Abonar dia?" at bounding box center [216, 83] width 27 height 6
click at [291, 132] on button "OK" at bounding box center [297, 135] width 15 height 9
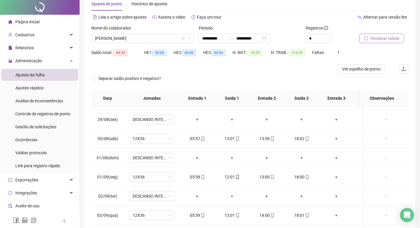
scroll to position [0, 0]
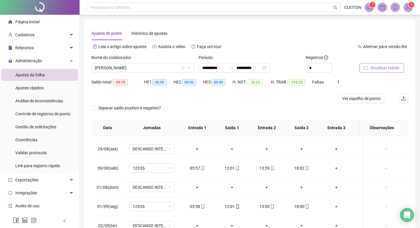
click at [375, 66] on span "Atualizar tabela" at bounding box center [384, 68] width 29 height 6
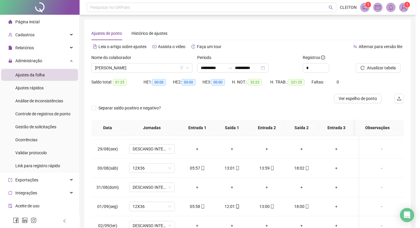
click at [139, 70] on span "[PERSON_NAME]" at bounding box center [142, 67] width 94 height 9
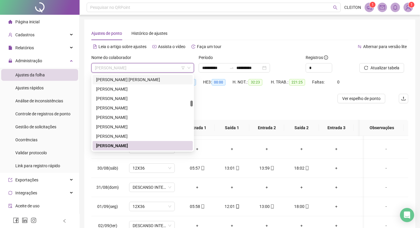
click at [138, 71] on span "[PERSON_NAME]" at bounding box center [142, 67] width 95 height 9
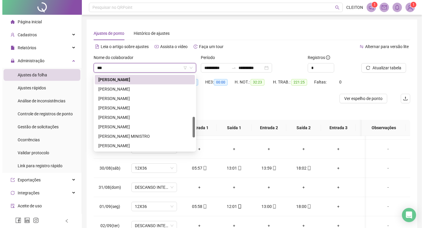
scroll to position [0, 0]
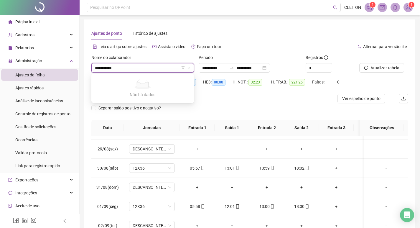
type input "**********"
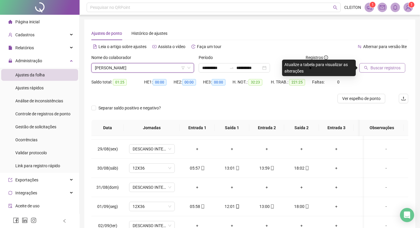
click at [368, 69] on icon "search" at bounding box center [366, 68] width 4 height 4
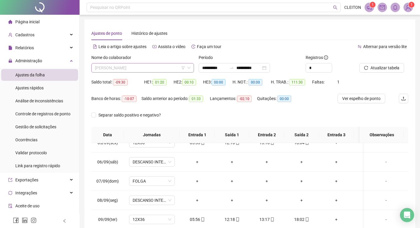
click at [129, 64] on span "[PERSON_NAME]" at bounding box center [142, 67] width 95 height 9
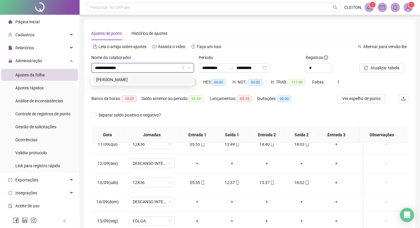
type input "**********"
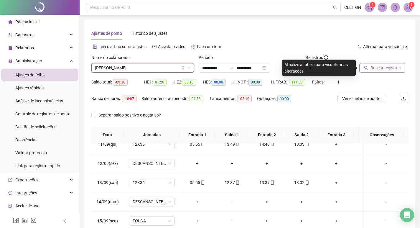
click at [361, 67] on button "Buscar registros" at bounding box center [382, 67] width 46 height 9
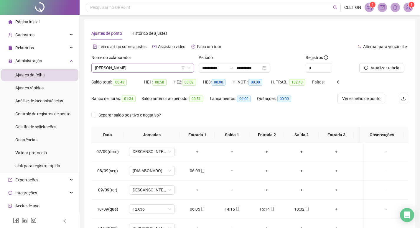
click at [173, 66] on span "[PERSON_NAME]" at bounding box center [142, 67] width 95 height 9
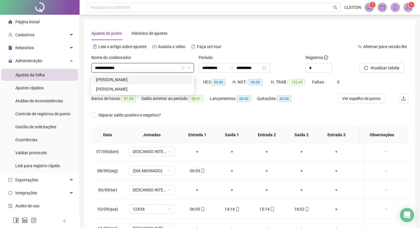
type input "**********"
click at [157, 85] on div "[PERSON_NAME]" at bounding box center [143, 88] width 100 height 9
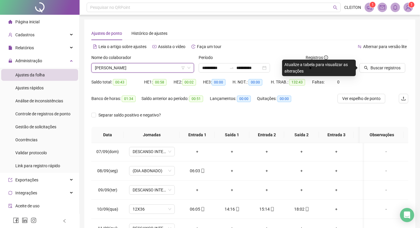
click at [381, 61] on div at bounding box center [376, 58] width 34 height 9
click at [381, 67] on span "Buscar registros" at bounding box center [385, 68] width 30 height 6
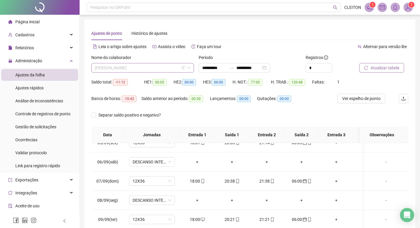
scroll to position [717, 0]
click at [163, 65] on span "[PERSON_NAME]" at bounding box center [142, 67] width 95 height 9
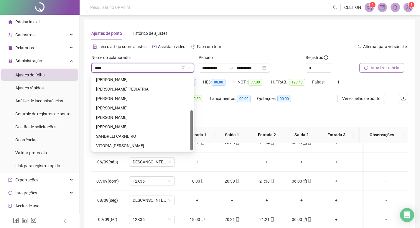
scroll to position [0, 0]
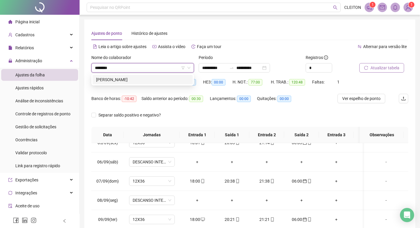
type input "*********"
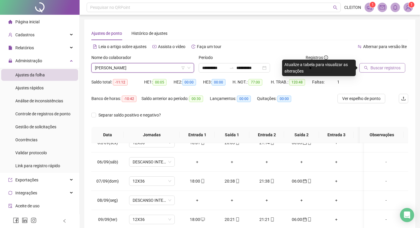
click at [369, 67] on button "Buscar registros" at bounding box center [382, 67] width 46 height 9
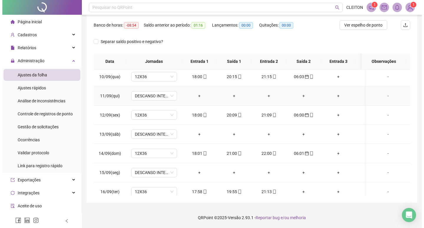
scroll to position [415, 0]
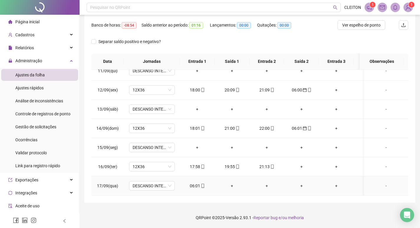
click at [196, 185] on td "06:01" at bounding box center [197, 185] width 35 height 19
click at [197, 182] on div "06:01" at bounding box center [196, 185] width 25 height 6
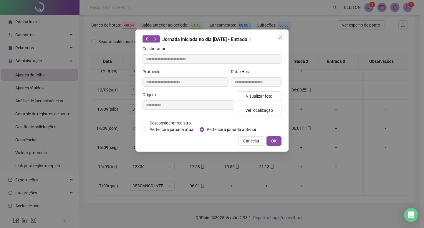
type input "**********"
click at [207, 126] on span "Pertence à jornada anterior" at bounding box center [231, 129] width 55 height 6
click at [270, 142] on button "OK" at bounding box center [274, 140] width 15 height 9
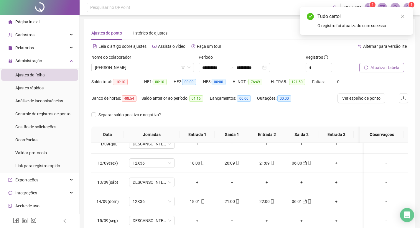
scroll to position [0, 0]
click at [390, 68] on span "Atualizar tabela" at bounding box center [384, 68] width 29 height 6
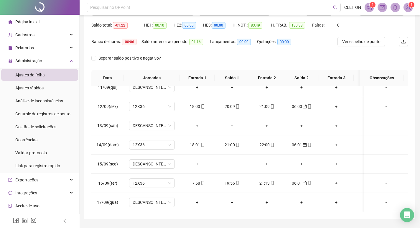
scroll to position [44, 0]
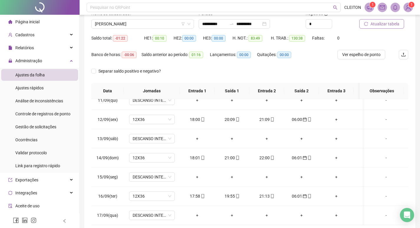
click at [383, 27] on span "Atualizar tabela" at bounding box center [384, 24] width 29 height 6
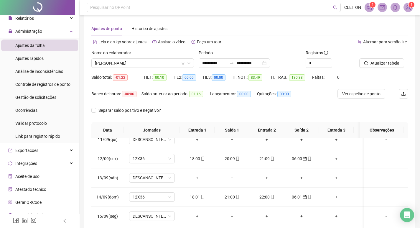
scroll to position [0, 0]
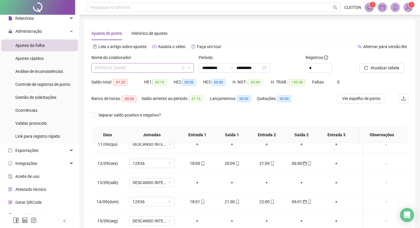
click at [166, 68] on span "[PERSON_NAME]" at bounding box center [142, 67] width 95 height 9
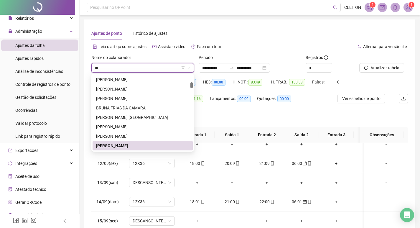
scroll to position [57, 0]
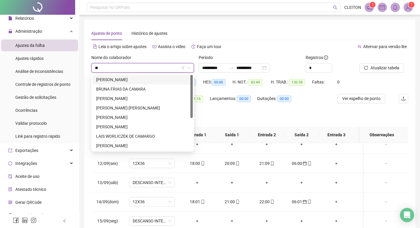
type input "***"
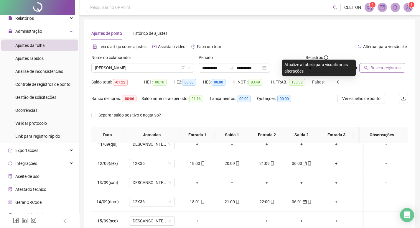
click at [393, 63] on button "Buscar registros" at bounding box center [382, 67] width 46 height 9
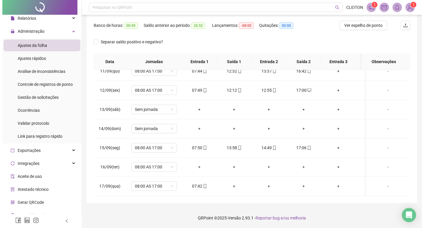
scroll to position [73, 0]
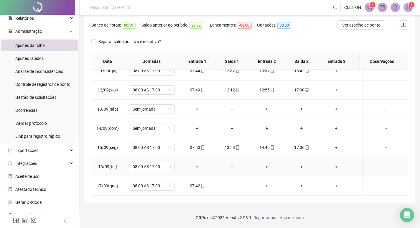
click at [379, 163] on div "-" at bounding box center [386, 166] width 35 height 6
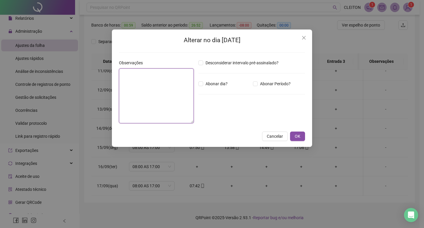
click at [130, 104] on textarea at bounding box center [156, 95] width 75 height 55
type textarea "**********"
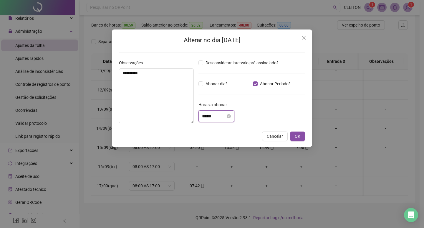
click at [209, 114] on input "*****" at bounding box center [214, 116] width 24 height 7
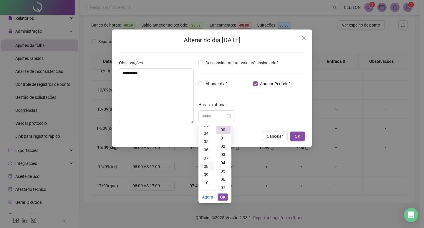
click at [205, 166] on div "08" at bounding box center [207, 166] width 14 height 8
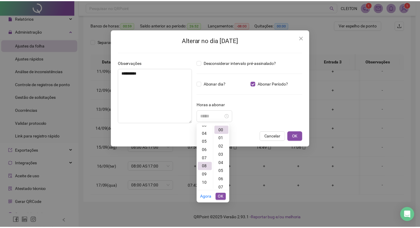
scroll to position [66, 0]
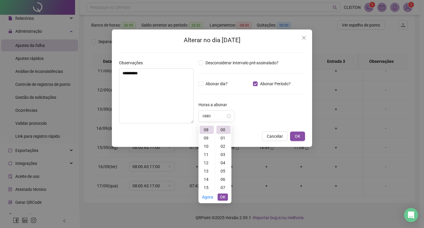
type input "*****"
click at [220, 198] on button "OK" at bounding box center [223, 196] width 10 height 7
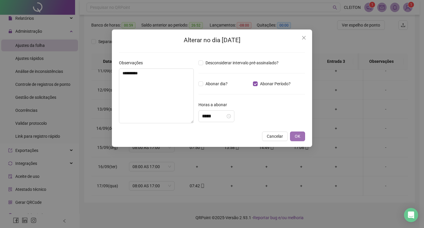
click at [294, 135] on button "OK" at bounding box center [297, 135] width 15 height 9
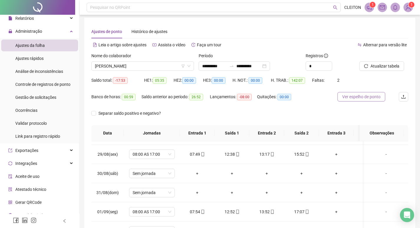
scroll to position [0, 0]
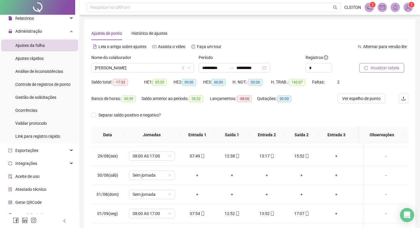
click at [386, 67] on span "Atualizar tabela" at bounding box center [384, 68] width 29 height 6
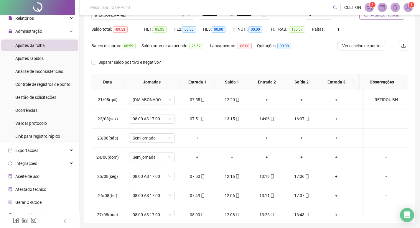
scroll to position [14, 0]
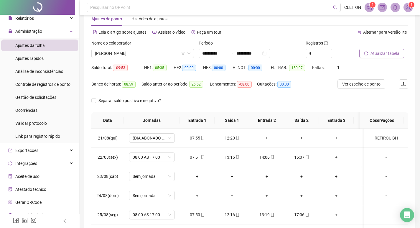
click at [379, 55] on span "Atualizar tabela" at bounding box center [384, 53] width 29 height 6
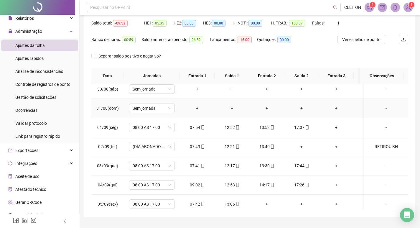
scroll to position [206, 0]
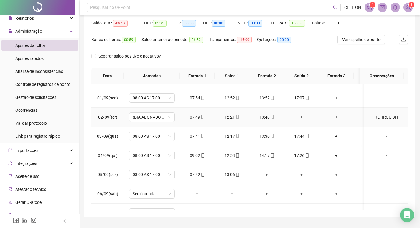
click at [370, 118] on div "RETIROU BH" at bounding box center [386, 117] width 35 height 6
type input "*****"
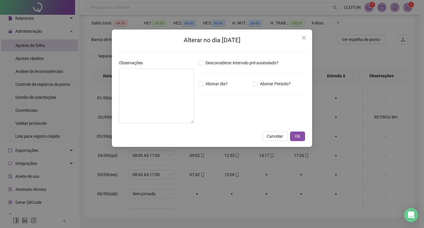
type textarea "**********"
type input "*****"
click at [306, 37] on icon "close" at bounding box center [304, 37] width 5 height 5
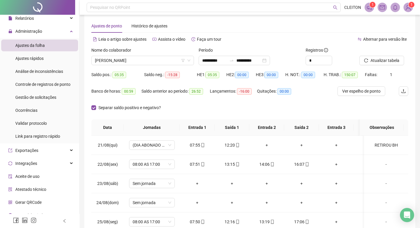
scroll to position [0, 0]
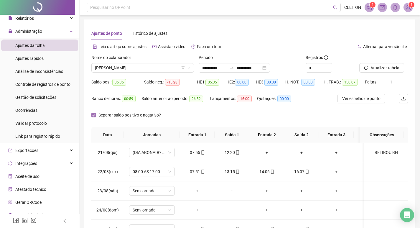
click at [97, 114] on span "Separar saldo positivo e negativo?" at bounding box center [129, 115] width 67 height 6
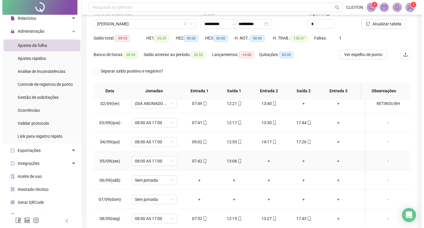
scroll to position [236, 0]
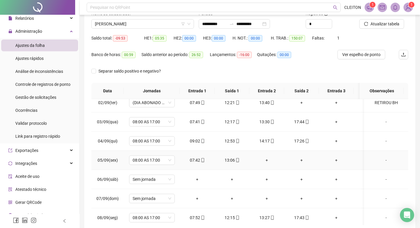
click at [266, 159] on div "+" at bounding box center [266, 160] width 25 height 6
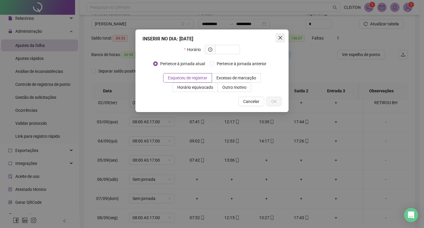
click at [277, 39] on span "Close" at bounding box center [280, 37] width 9 height 5
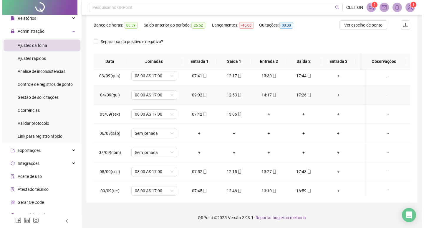
scroll to position [265, 0]
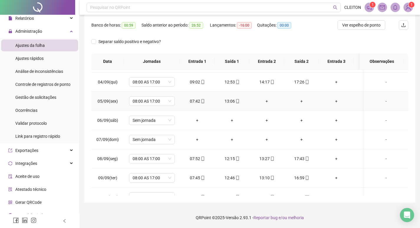
click at [265, 103] on div "+" at bounding box center [266, 101] width 25 height 6
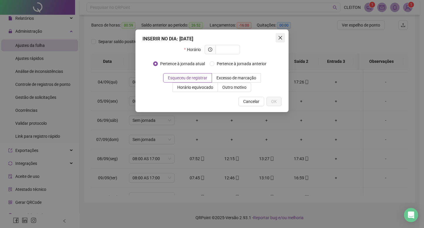
click at [278, 37] on icon "close" at bounding box center [280, 37] width 5 height 5
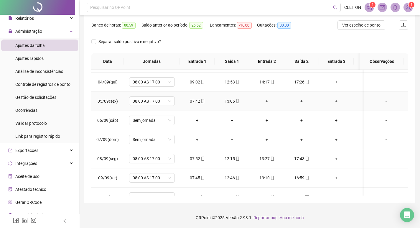
click at [263, 102] on div "+" at bounding box center [266, 101] width 25 height 6
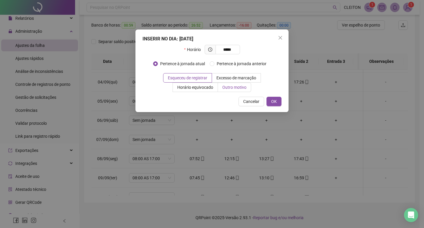
type input "*****"
click at [243, 87] on span "Outro motivo" at bounding box center [234, 87] width 24 height 5
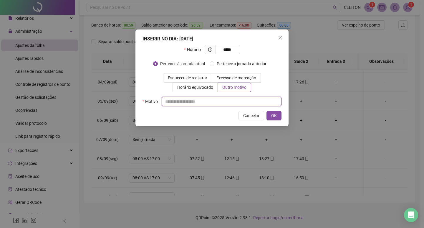
click at [226, 101] on input "text" at bounding box center [222, 101] width 120 height 9
type input "*"
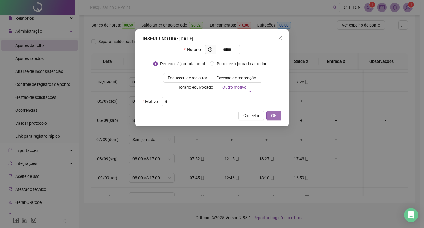
click at [278, 117] on button "OK" at bounding box center [274, 115] width 15 height 9
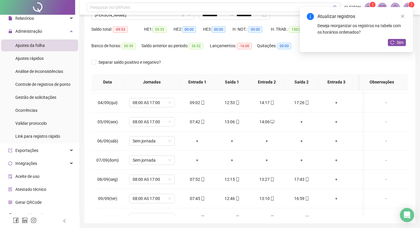
scroll to position [0, 0]
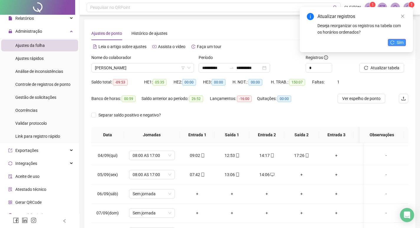
click at [392, 43] on icon "reload" at bounding box center [392, 42] width 4 height 4
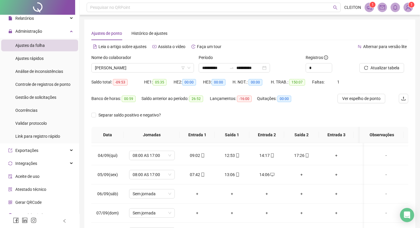
click at [389, 65] on span "Atualizar tabela" at bounding box center [384, 68] width 29 height 6
click at [306, 173] on div "+" at bounding box center [301, 174] width 25 height 6
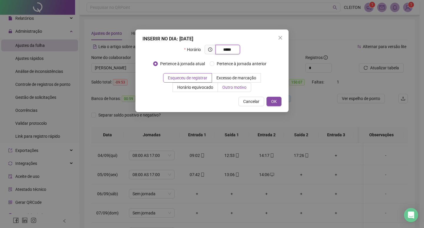
type input "*****"
click at [244, 86] on span "Outro motivo" at bounding box center [234, 87] width 24 height 5
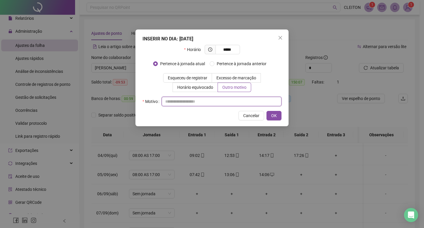
click at [231, 102] on input "text" at bounding box center [222, 101] width 120 height 9
type input "*"
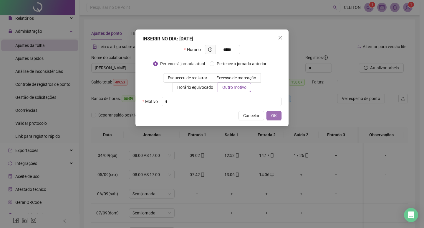
click at [279, 117] on button "OK" at bounding box center [274, 115] width 15 height 9
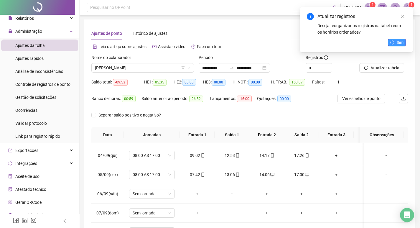
click at [393, 42] on icon "reload" at bounding box center [392, 42] width 4 height 4
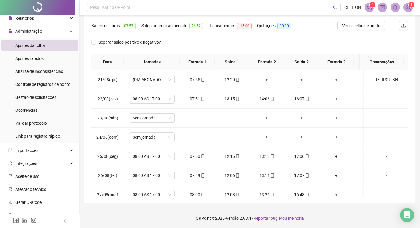
scroll to position [73, 0]
click at [383, 77] on div "RETIROU BH" at bounding box center [386, 79] width 35 height 6
type input "*****"
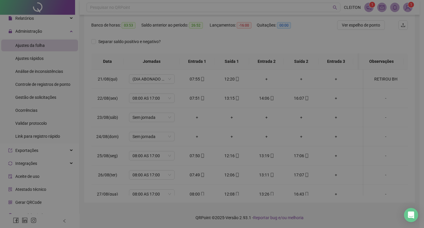
type textarea "**********"
type input "*****"
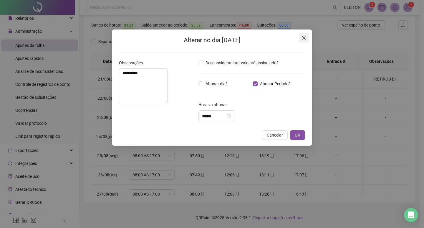
click at [301, 38] on span "Close" at bounding box center [303, 37] width 9 height 5
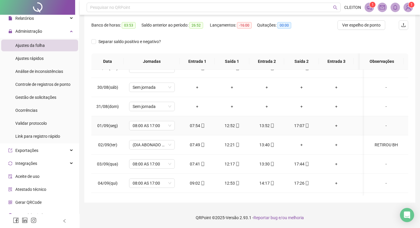
scroll to position [177, 0]
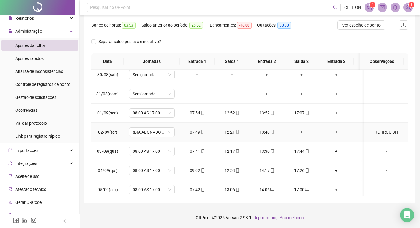
click at [383, 131] on div "RETIROU BH" at bounding box center [386, 132] width 35 height 6
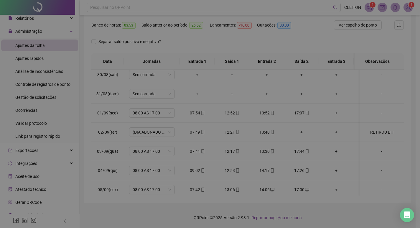
type input "*****"
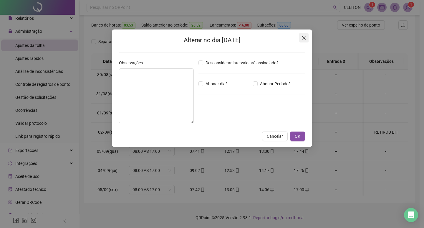
type textarea "**********"
type input "*****"
click at [302, 38] on icon "close" at bounding box center [304, 37] width 5 height 5
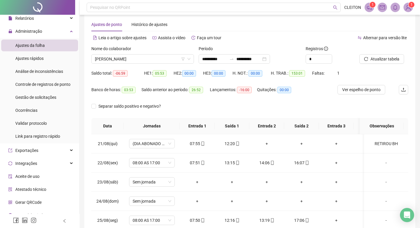
scroll to position [0, 0]
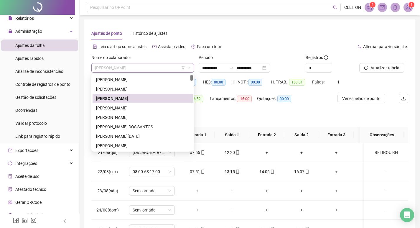
click at [166, 67] on span "[PERSON_NAME]" at bounding box center [142, 67] width 95 height 9
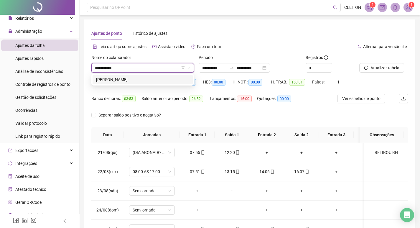
type input "**********"
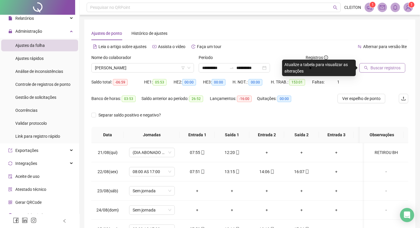
click at [375, 70] on span "Buscar registros" at bounding box center [385, 68] width 30 height 6
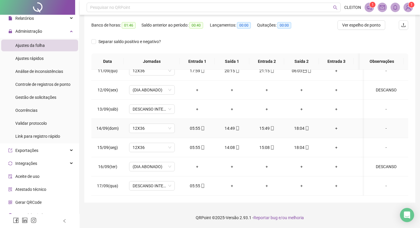
scroll to position [415, 0]
click at [146, 184] on span "DESCANSO INTER-JORNADA" at bounding box center [152, 185] width 39 height 9
type input "***"
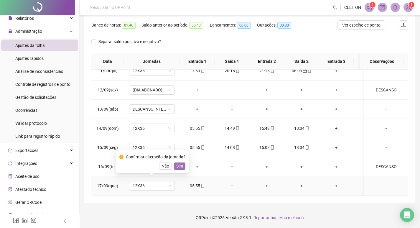
click at [176, 168] on span "Sim" at bounding box center [179, 166] width 7 height 6
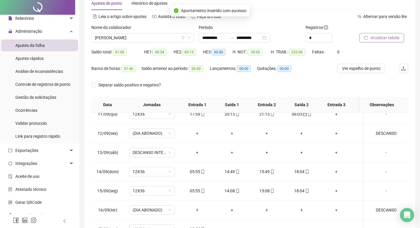
scroll to position [0, 0]
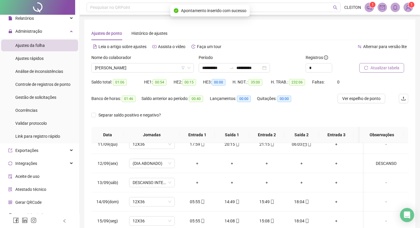
click at [376, 62] on div at bounding box center [376, 58] width 34 height 9
click at [377, 64] on button "Atualizar tabela" at bounding box center [381, 67] width 45 height 9
click at [165, 65] on span "[PERSON_NAME]" at bounding box center [142, 67] width 95 height 9
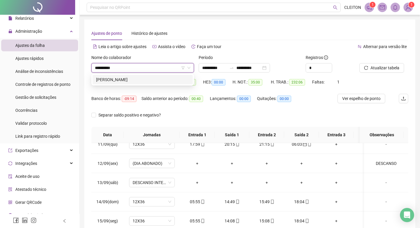
type input "**********"
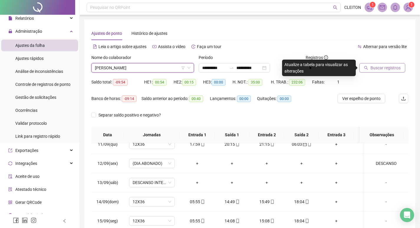
click at [392, 66] on span "Buscar registros" at bounding box center [385, 68] width 30 height 6
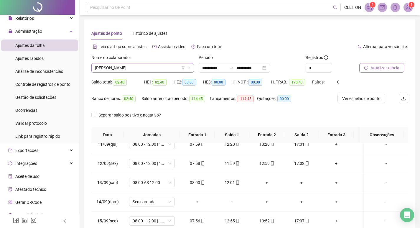
click at [133, 63] on span "[PERSON_NAME]" at bounding box center [142, 67] width 95 height 9
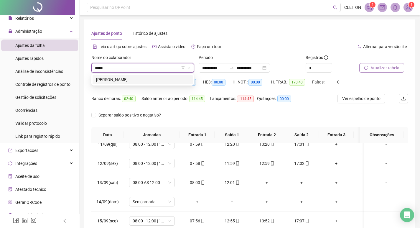
type input "******"
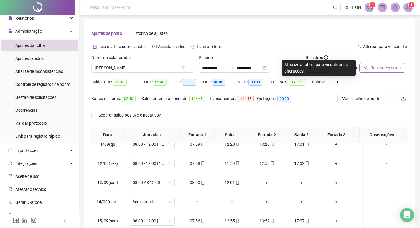
click at [380, 69] on span "Buscar registros" at bounding box center [385, 68] width 30 height 6
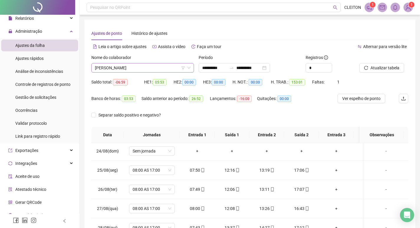
click at [159, 68] on span "[PERSON_NAME]" at bounding box center [142, 67] width 95 height 9
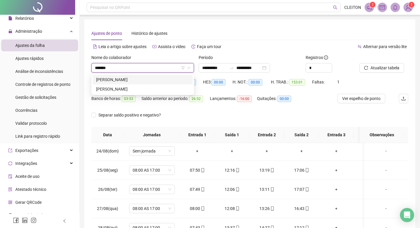
type input "*******"
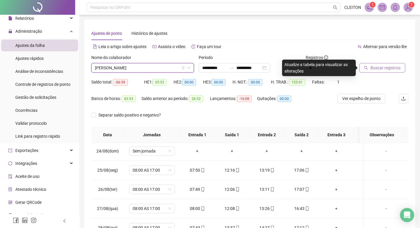
click at [392, 66] on span "Buscar registros" at bounding box center [385, 68] width 30 height 6
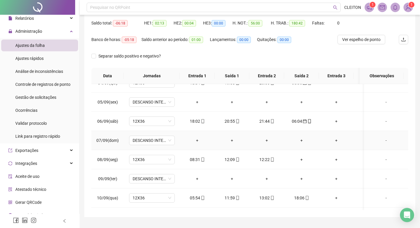
scroll to position [295, 0]
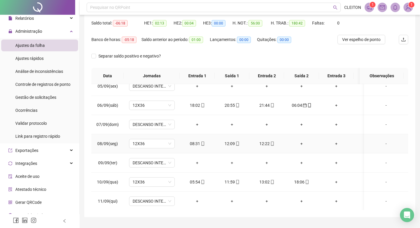
click at [301, 143] on div "+" at bounding box center [301, 143] width 25 height 6
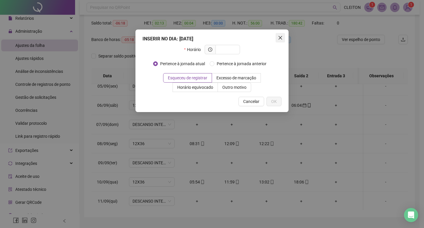
click at [282, 38] on icon "close" at bounding box center [280, 37] width 5 height 5
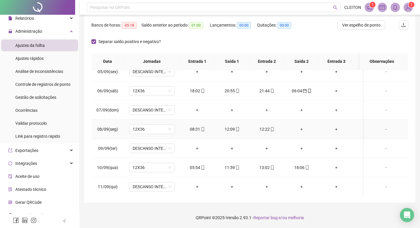
click at [302, 130] on div "+" at bounding box center [301, 129] width 25 height 6
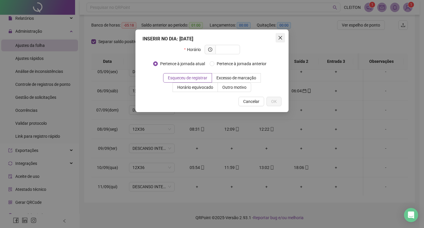
click at [284, 40] on button "Close" at bounding box center [280, 37] width 9 height 9
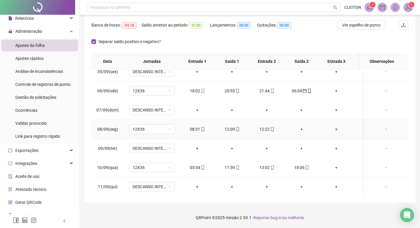
click at [304, 129] on div "+" at bounding box center [301, 129] width 25 height 6
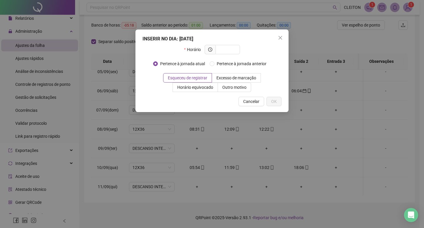
click at [285, 38] on div "INSERIR NO DIA : [DATE] Horário Pertence à jornada atual Pertence à jornada ant…" at bounding box center [212, 70] width 153 height 82
click at [284, 38] on span "Close" at bounding box center [280, 37] width 9 height 5
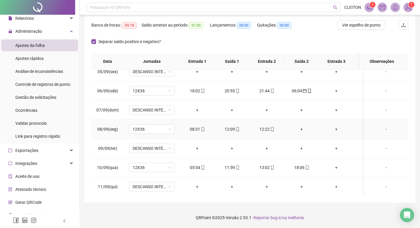
click at [302, 130] on div "+" at bounding box center [301, 129] width 25 height 6
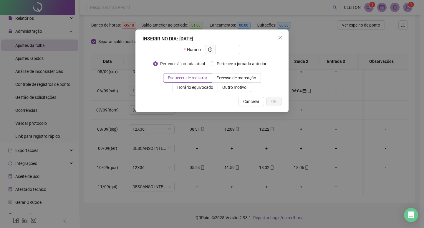
type input "*"
type input "*****"
click at [230, 90] on label "Outro motivo" at bounding box center [234, 86] width 33 height 9
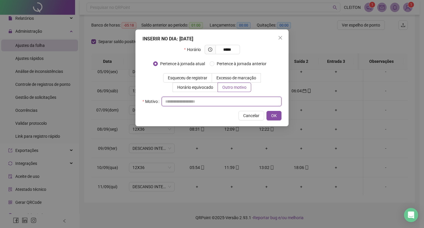
click at [206, 105] on input "text" at bounding box center [222, 101] width 120 height 9
type input "*"
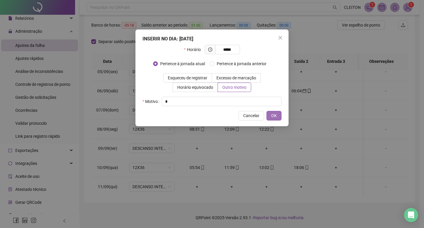
click at [273, 113] on span "OK" at bounding box center [274, 115] width 6 height 6
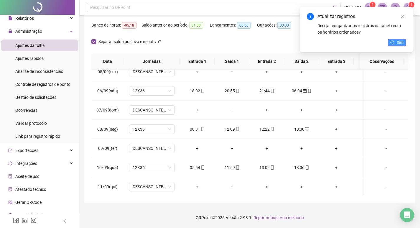
click at [397, 44] on span "Sim" at bounding box center [400, 42] width 7 height 6
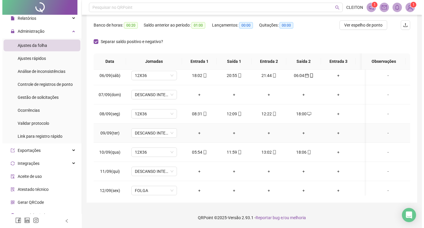
scroll to position [297, 0]
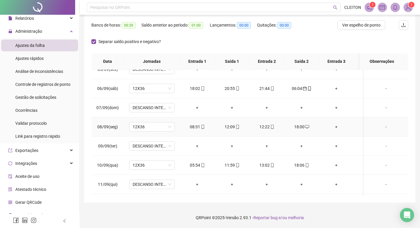
click at [382, 125] on div "-" at bounding box center [386, 126] width 35 height 6
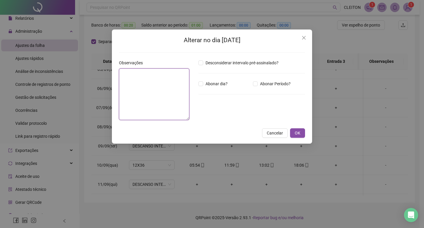
click at [136, 93] on textarea at bounding box center [154, 94] width 70 height 52
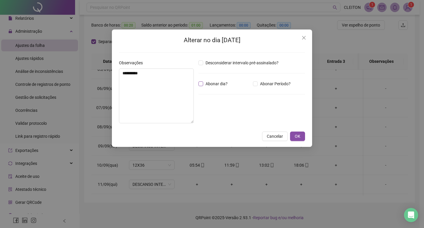
click at [209, 85] on span "Abonar dia?" at bounding box center [216, 83] width 27 height 6
click at [203, 112] on div "*****" at bounding box center [217, 116] width 36 height 12
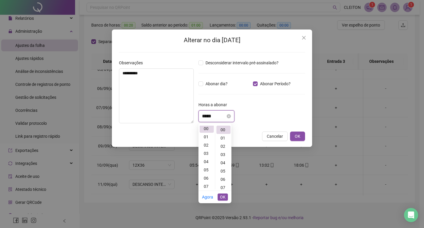
scroll to position [0, 0]
click at [209, 139] on div "01" at bounding box center [207, 138] width 14 height 8
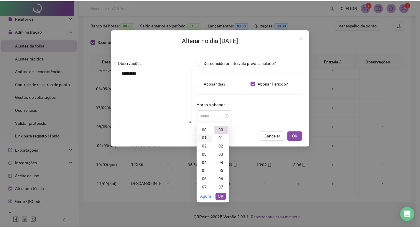
scroll to position [8, 0]
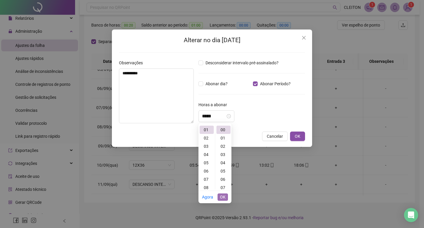
click at [224, 195] on span "OK" at bounding box center [223, 197] width 6 height 6
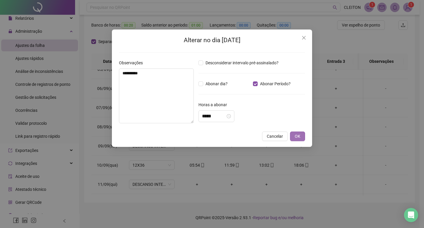
click at [298, 138] on span "OK" at bounding box center [298, 136] width 6 height 6
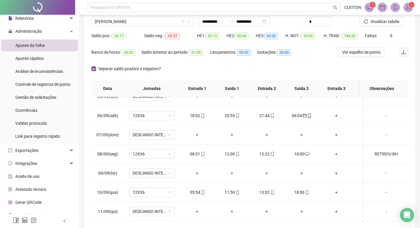
scroll to position [0, 0]
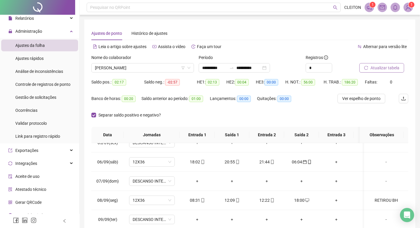
click at [373, 64] on button "Atualizar tabela" at bounding box center [381, 67] width 45 height 9
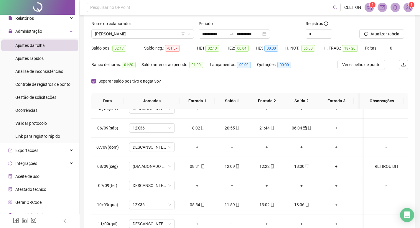
scroll to position [29, 0]
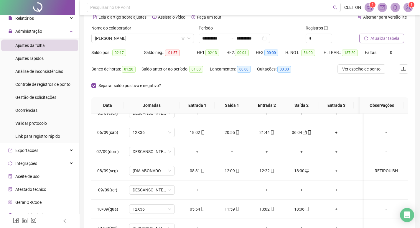
click at [370, 36] on span "Atualizar tabela" at bounding box center [384, 38] width 29 height 6
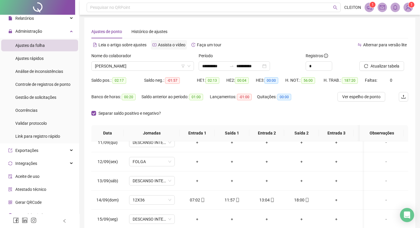
scroll to position [0, 0]
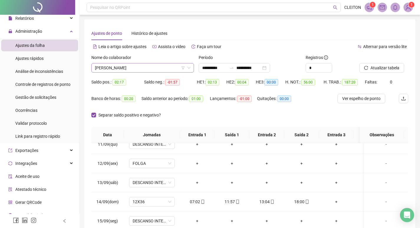
click at [146, 64] on span "[PERSON_NAME]" at bounding box center [142, 67] width 95 height 9
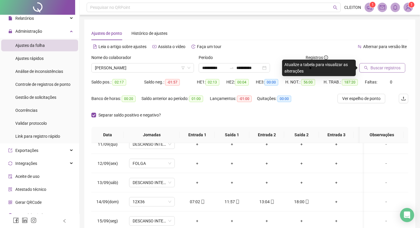
click at [384, 70] on span "Buscar registros" at bounding box center [385, 68] width 30 height 6
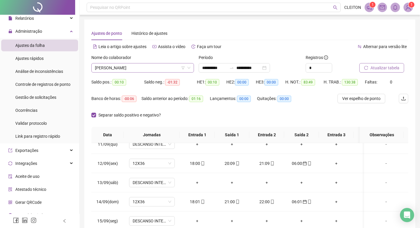
click at [136, 68] on span "[PERSON_NAME]" at bounding box center [142, 67] width 95 height 9
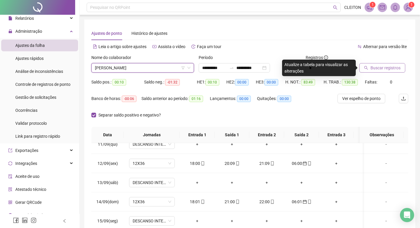
click at [387, 69] on span "Buscar registros" at bounding box center [385, 68] width 30 height 6
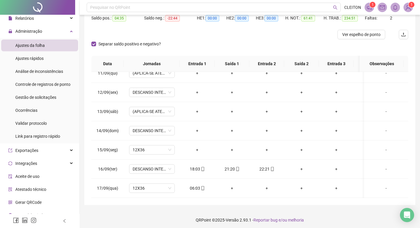
scroll to position [66, 0]
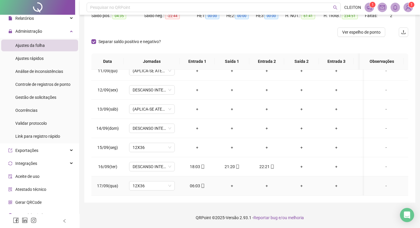
click at [197, 182] on div "06:03" at bounding box center [196, 185] width 25 height 6
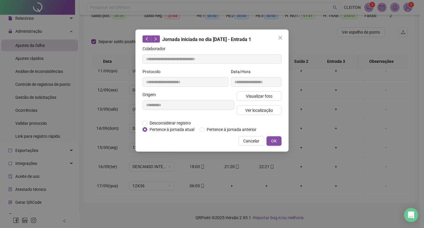
click at [212, 133] on div "**********" at bounding box center [212, 90] width 153 height 122
click at [221, 131] on span "Pertence à jornada anterior" at bounding box center [231, 129] width 55 height 6
click at [273, 139] on span "OK" at bounding box center [274, 141] width 6 height 6
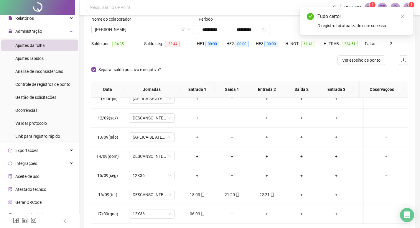
scroll to position [0, 0]
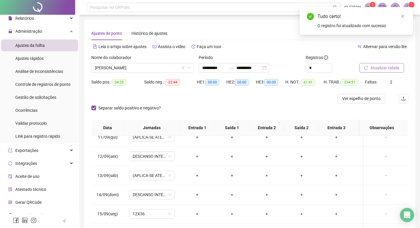
click at [388, 66] on span "Atualizar tabela" at bounding box center [384, 68] width 29 height 6
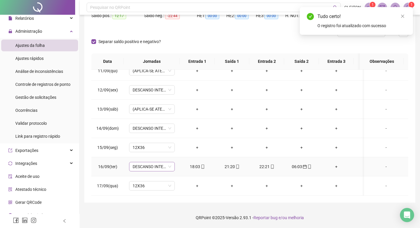
click at [156, 162] on span "DESCANSO INTER-JORNADA" at bounding box center [152, 166] width 39 height 9
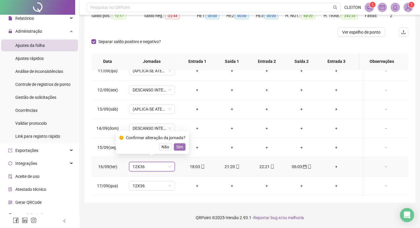
click at [176, 148] on span "Sim" at bounding box center [179, 146] width 7 height 6
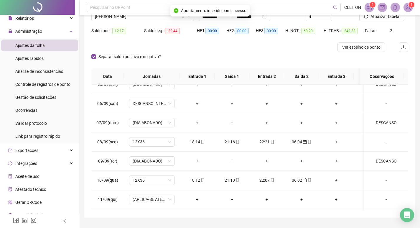
scroll to position [0, 0]
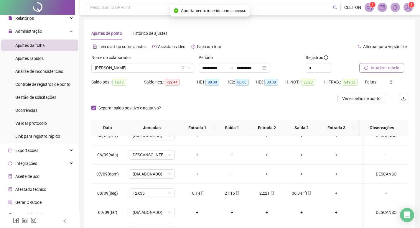
click at [375, 66] on span "Atualizar tabela" at bounding box center [384, 68] width 29 height 6
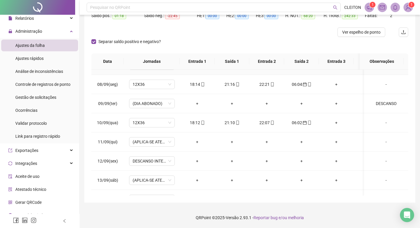
scroll to position [415, 0]
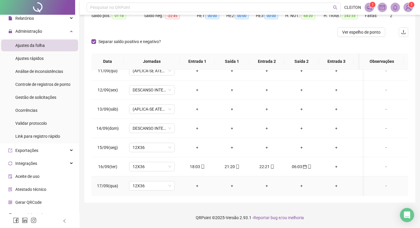
click at [379, 182] on div "-" at bounding box center [386, 185] width 35 height 6
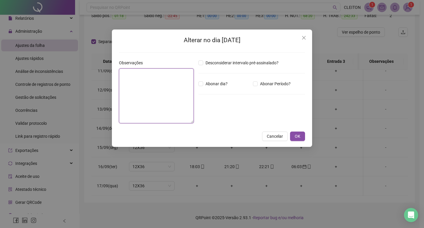
click at [143, 112] on textarea at bounding box center [156, 95] width 75 height 55
click at [204, 84] on span "Abonar dia?" at bounding box center [216, 83] width 27 height 6
click at [304, 139] on button "OK" at bounding box center [297, 135] width 15 height 9
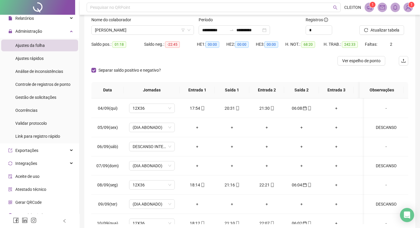
scroll to position [0, 0]
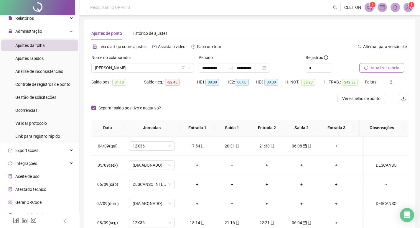
click at [386, 68] on span "Atualizar tabela" at bounding box center [384, 68] width 29 height 6
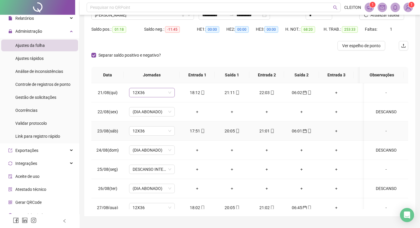
scroll to position [37, 0]
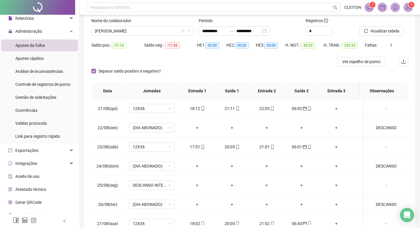
click at [100, 72] on span "Separar saldo positivo e negativo?" at bounding box center [129, 71] width 67 height 6
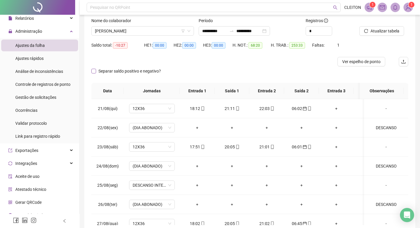
click at [100, 72] on span "Separar saldo positivo e negativo?" at bounding box center [129, 71] width 67 height 6
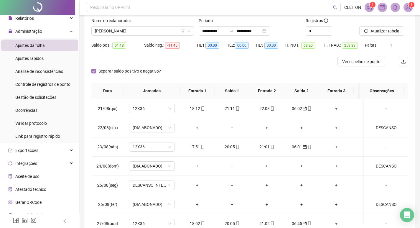
click at [100, 72] on span "Separar saldo positivo e negativo?" at bounding box center [129, 71] width 67 height 6
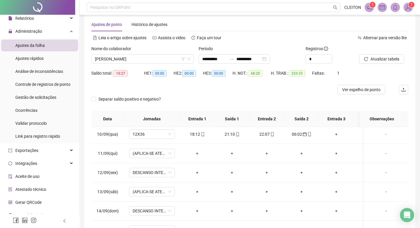
scroll to position [0, 0]
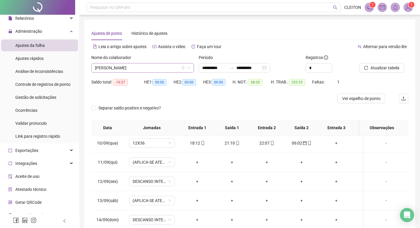
click at [120, 66] on span "[PERSON_NAME]" at bounding box center [142, 67] width 95 height 9
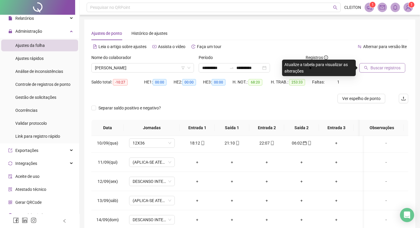
click at [387, 66] on span "Buscar registros" at bounding box center [385, 68] width 30 height 6
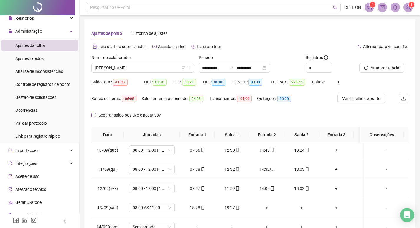
click at [99, 113] on span "Separar saldo positivo e negativo?" at bounding box center [129, 115] width 67 height 6
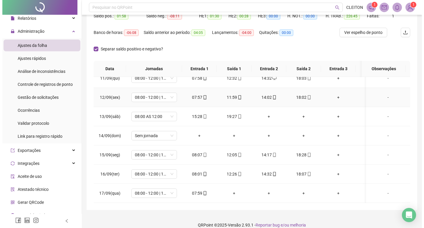
scroll to position [73, 0]
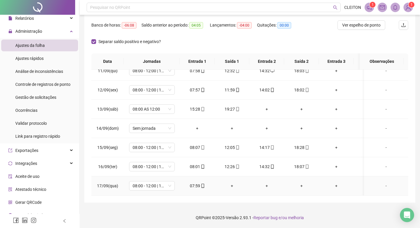
click at [389, 182] on div "-" at bounding box center [386, 185] width 35 height 6
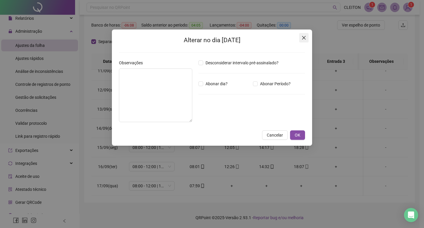
click at [307, 37] on span "Close" at bounding box center [303, 37] width 9 height 5
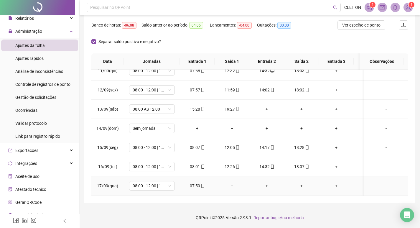
click at [379, 182] on div "-" at bounding box center [386, 185] width 35 height 6
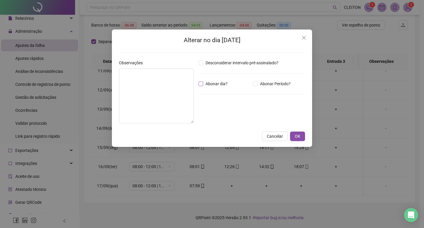
click at [204, 86] on span "Abonar dia?" at bounding box center [216, 83] width 27 height 6
click at [295, 139] on span "OK" at bounding box center [298, 136] width 6 height 6
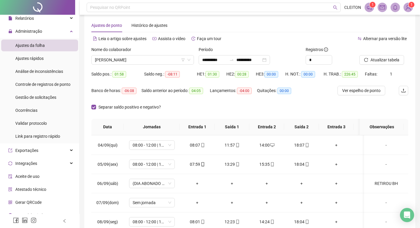
scroll to position [0, 0]
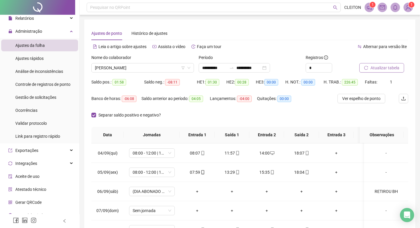
click at [381, 63] on button "Atualizar tabela" at bounding box center [381, 67] width 45 height 9
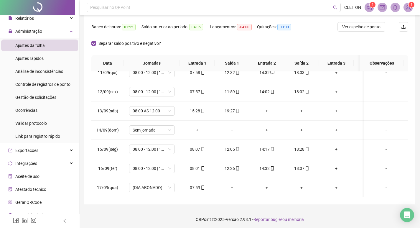
scroll to position [73, 0]
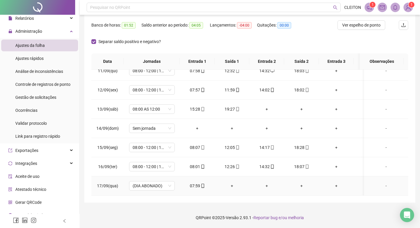
click at [380, 182] on div "-" at bounding box center [386, 185] width 35 height 6
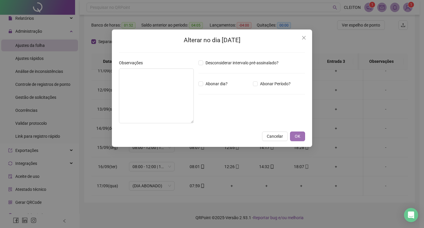
click at [303, 136] on button "OK" at bounding box center [297, 135] width 15 height 9
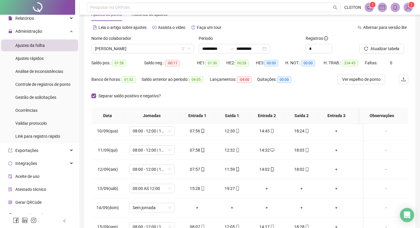
scroll to position [0, 0]
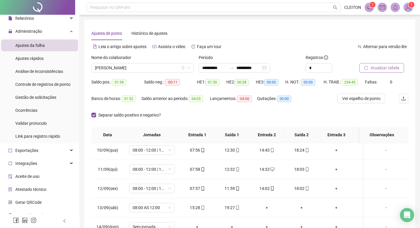
click at [386, 66] on span "Atualizar tabela" at bounding box center [384, 68] width 29 height 6
click at [258, 42] on div "**********" at bounding box center [249, 148] width 317 height 242
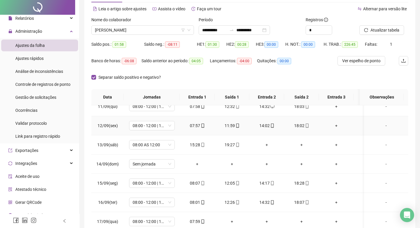
scroll to position [73, 0]
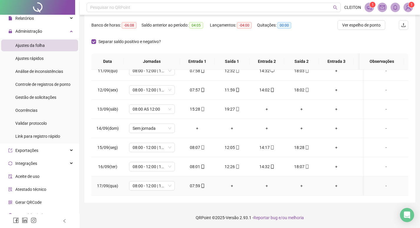
click at [385, 182] on div "-" at bounding box center [386, 185] width 35 height 6
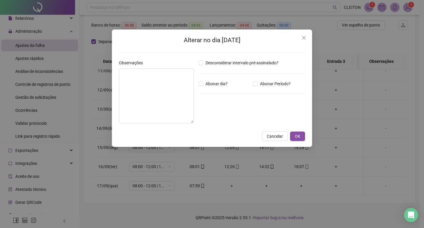
click at [207, 80] on div "Desconsiderar intervalo pré-assinalado? Abonar dia? Abonar Período? Horas a abo…" at bounding box center [251, 94] width 111 height 68
click at [207, 81] on span "Abonar dia?" at bounding box center [216, 83] width 27 height 6
click at [299, 136] on span "OK" at bounding box center [298, 136] width 6 height 6
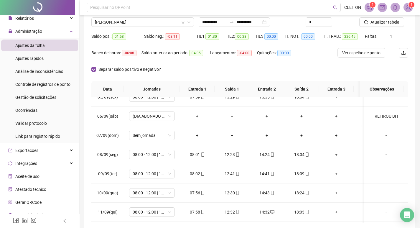
scroll to position [14, 0]
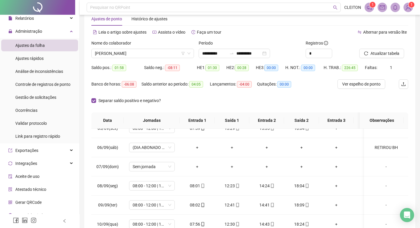
click at [378, 62] on div "Atualizar tabela" at bounding box center [384, 51] width 54 height 23
click at [376, 54] on span "Atualizar tabela" at bounding box center [384, 53] width 29 height 6
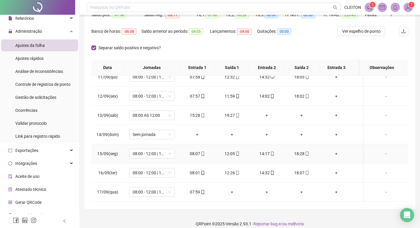
scroll to position [73, 0]
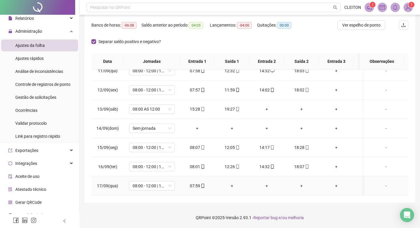
click at [377, 182] on div "-" at bounding box center [386, 185] width 35 height 6
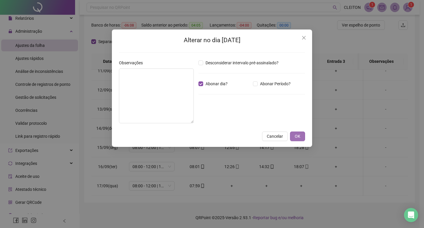
click at [298, 133] on span "OK" at bounding box center [298, 136] width 6 height 6
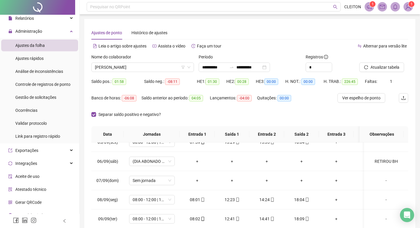
scroll to position [0, 0]
click at [367, 66] on icon "reload" at bounding box center [366, 68] width 4 height 4
click at [405, 7] on img at bounding box center [408, 7] width 9 height 9
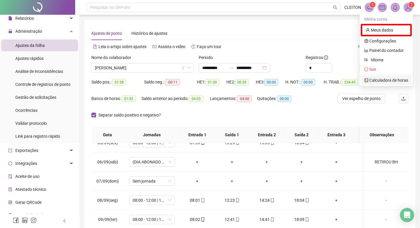
click at [389, 78] on link "Calculadora de horas" at bounding box center [386, 80] width 44 height 5
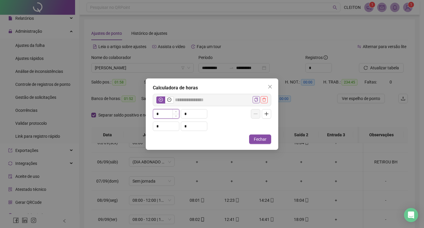
click at [163, 113] on input "*" at bounding box center [166, 113] width 26 height 9
click at [169, 127] on input "*" at bounding box center [166, 126] width 26 height 9
click at [170, 101] on icon "minus-circle" at bounding box center [169, 100] width 4 height 4
click at [165, 124] on input "*" at bounding box center [166, 126] width 26 height 9
click at [197, 126] on input "*" at bounding box center [194, 126] width 26 height 9
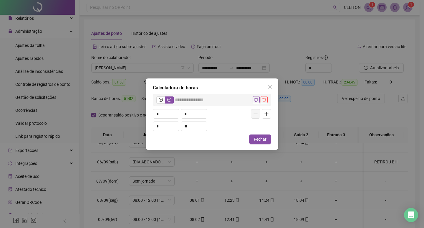
click at [236, 115] on div at bounding box center [251, 113] width 39 height 9
click at [269, 87] on icon "close" at bounding box center [270, 86] width 5 height 5
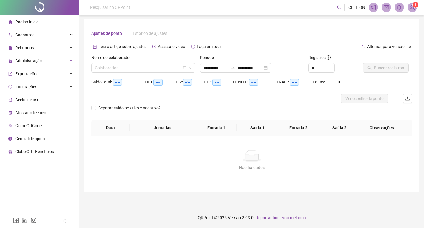
type input "**********"
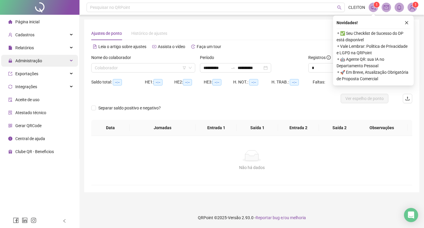
click at [35, 62] on span "Administração" at bounding box center [28, 60] width 27 height 5
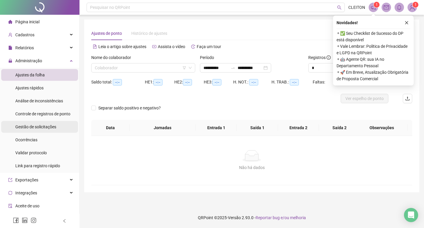
click at [27, 125] on span "Gestão de solicitações" at bounding box center [35, 126] width 41 height 5
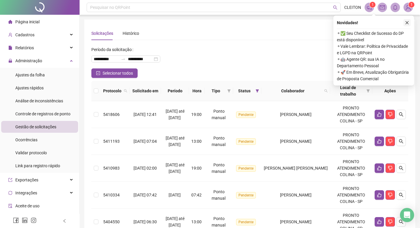
click at [405, 23] on icon "close" at bounding box center [407, 23] width 4 height 4
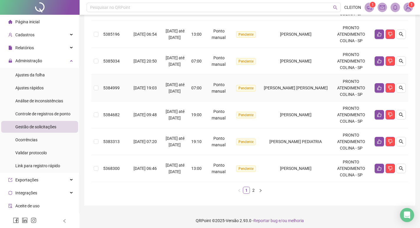
scroll to position [244, 0]
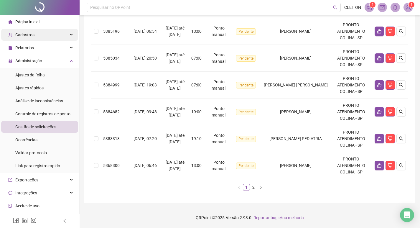
click at [42, 33] on div "Cadastros" at bounding box center [39, 35] width 77 height 12
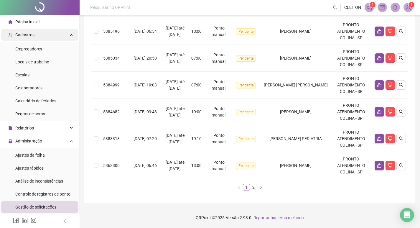
click at [48, 36] on div "Cadastros" at bounding box center [39, 35] width 77 height 12
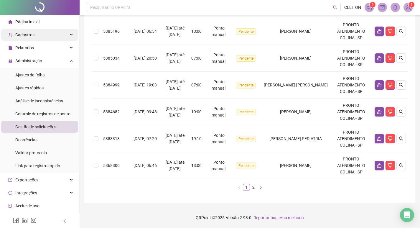
click at [49, 36] on div "Cadastros" at bounding box center [39, 35] width 77 height 12
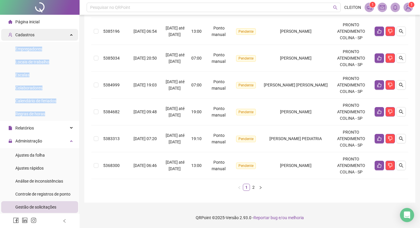
click at [50, 35] on div "Cadastros" at bounding box center [39, 35] width 77 height 12
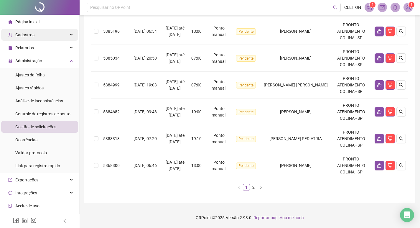
click at [50, 35] on div "Cadastros" at bounding box center [39, 35] width 77 height 12
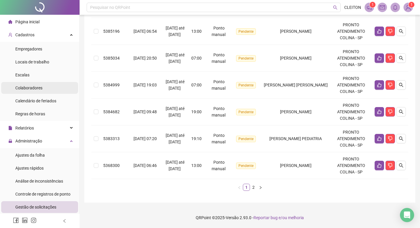
click at [44, 89] on li "Colaboradores" at bounding box center [39, 88] width 77 height 12
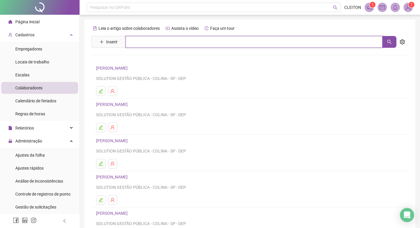
click at [147, 39] on input "text" at bounding box center [254, 42] width 257 height 12
type input "******"
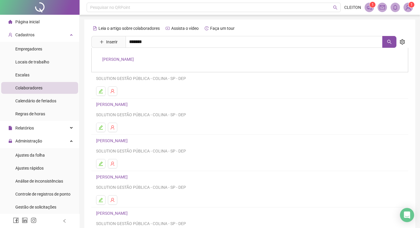
click at [133, 60] on link "[PERSON_NAME]" at bounding box center [118, 59] width 32 height 5
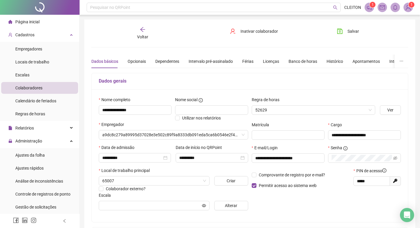
type input "**********"
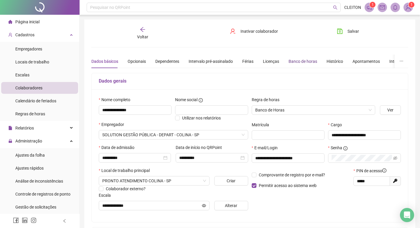
click at [312, 60] on div "Banco de horas" at bounding box center [302, 61] width 29 height 6
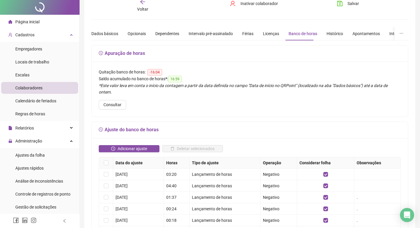
scroll to position [59, 0]
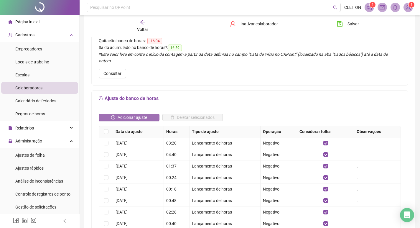
click at [116, 114] on button "Adicionar ajuste" at bounding box center [129, 117] width 61 height 7
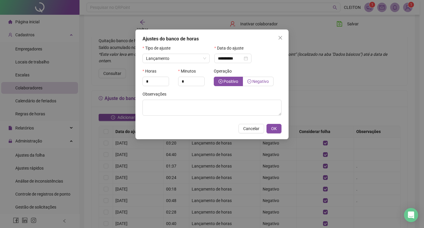
click at [268, 80] on span "Negativo" at bounding box center [260, 81] width 16 height 5
click at [231, 57] on input "**********" at bounding box center [230, 58] width 25 height 6
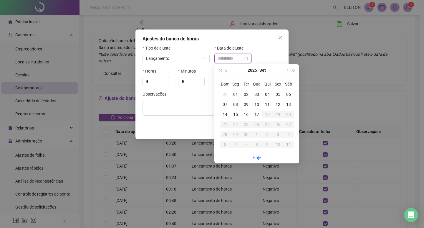
type input "**********"
click at [247, 115] on div "16" at bounding box center [246, 114] width 11 height 6
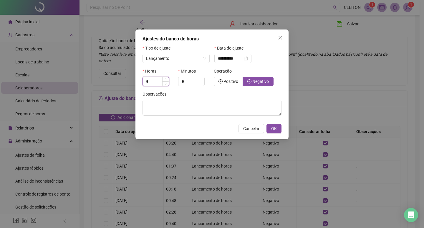
click at [152, 82] on input "*" at bounding box center [156, 81] width 26 height 9
click at [165, 78] on span "Increase Value" at bounding box center [165, 79] width 6 height 5
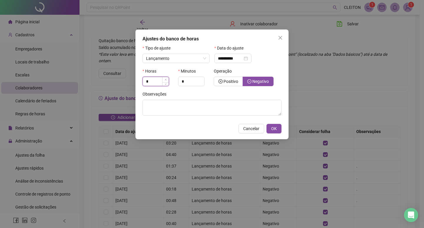
click at [165, 78] on span "Increase Value" at bounding box center [165, 79] width 6 height 5
type input "*"
click at [167, 79] on span "Increase Value" at bounding box center [165, 79] width 6 height 5
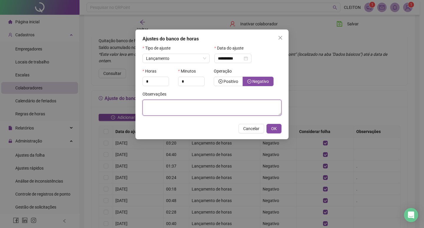
click at [180, 100] on textarea at bounding box center [212, 108] width 139 height 16
type textarea "*"
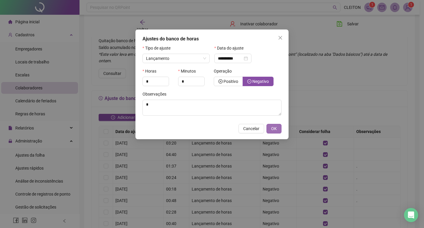
click at [278, 129] on button "OK" at bounding box center [274, 128] width 15 height 9
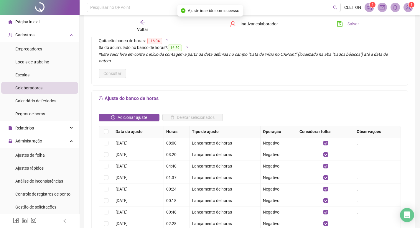
click at [344, 24] on button "Salvar" at bounding box center [347, 23] width 31 height 9
click at [143, 21] on icon "arrow-left" at bounding box center [143, 22] width 6 height 6
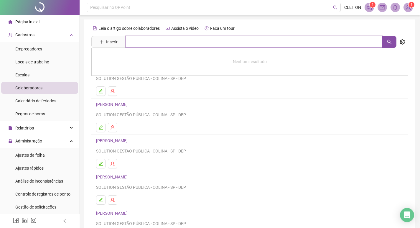
click at [155, 44] on input "text" at bounding box center [254, 42] width 257 height 12
type input "*********"
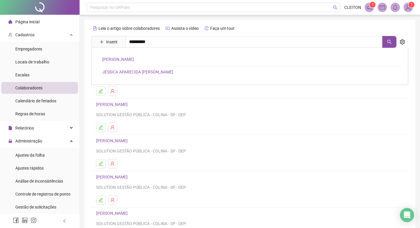
click at [134, 60] on link "[PERSON_NAME]" at bounding box center [118, 59] width 32 height 5
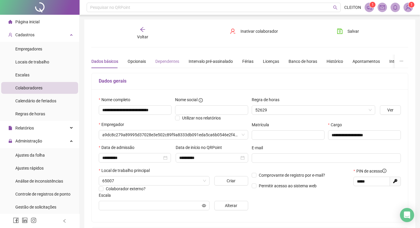
type input "*****"
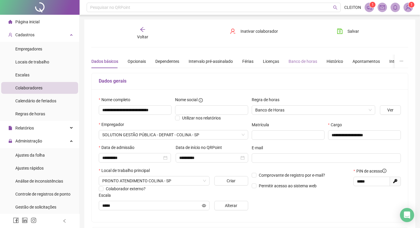
click at [303, 65] on div "Banco de horas" at bounding box center [302, 62] width 29 height 14
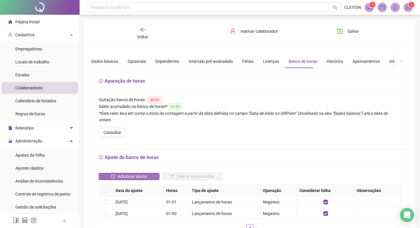
click at [141, 173] on span "Adicionar ajuste" at bounding box center [132, 176] width 29 height 6
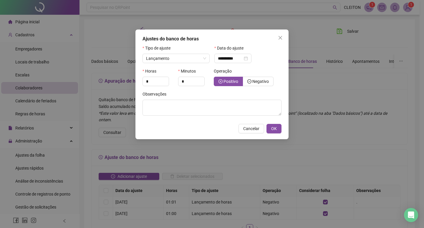
click at [227, 65] on div "**********" at bounding box center [248, 56] width 72 height 23
click at [230, 61] on input "**********" at bounding box center [230, 58] width 25 height 6
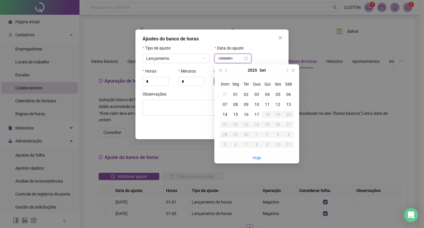
type input "**********"
click at [234, 103] on div "08" at bounding box center [235, 104] width 11 height 6
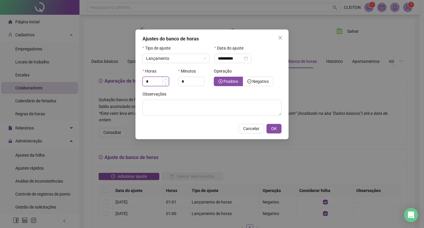
click at [156, 82] on input "*" at bounding box center [156, 81] width 26 height 9
click at [166, 81] on span "Decrease Value" at bounding box center [165, 82] width 6 height 5
type input "*"
click at [166, 79] on icon "up" at bounding box center [166, 80] width 2 height 2
click at [267, 80] on span "Negativo" at bounding box center [260, 81] width 16 height 5
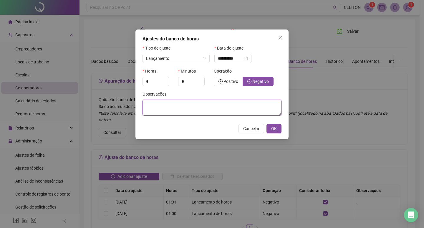
click at [254, 108] on textarea at bounding box center [212, 108] width 139 height 16
type textarea "*"
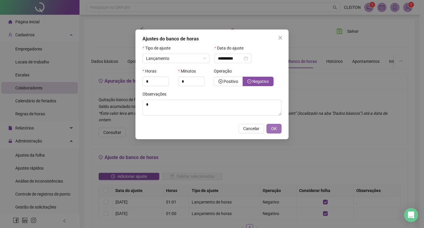
click at [279, 127] on button "OK" at bounding box center [274, 128] width 15 height 9
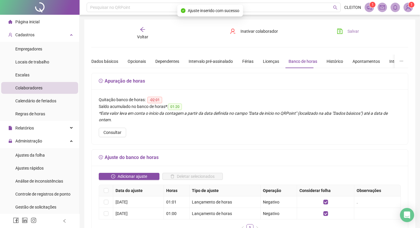
click at [345, 29] on button "Salvar" at bounding box center [347, 31] width 31 height 9
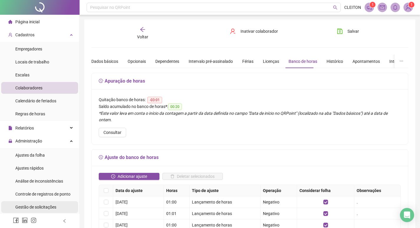
click at [52, 209] on div "Gestão de solicitações" at bounding box center [35, 207] width 41 height 12
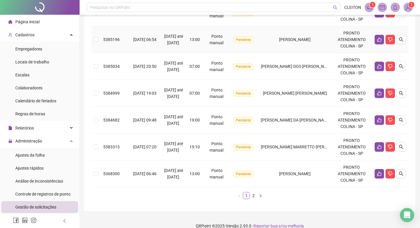
scroll to position [244, 0]
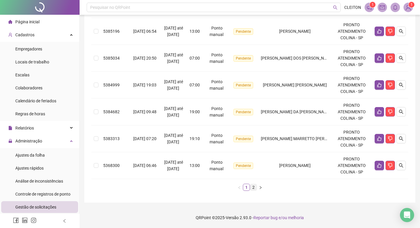
click at [253, 187] on link "2" at bounding box center [253, 187] width 6 height 6
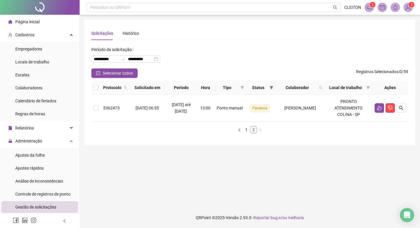
scroll to position [0, 0]
click at [247, 133] on link "1" at bounding box center [248, 129] width 6 height 6
